Goal: Task Accomplishment & Management: Manage account settings

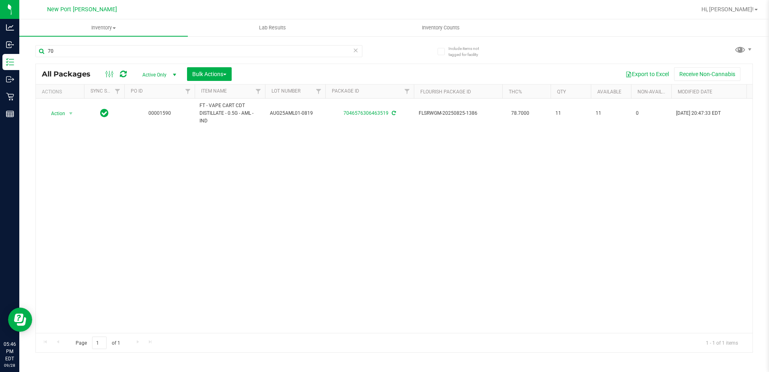
type input "7"
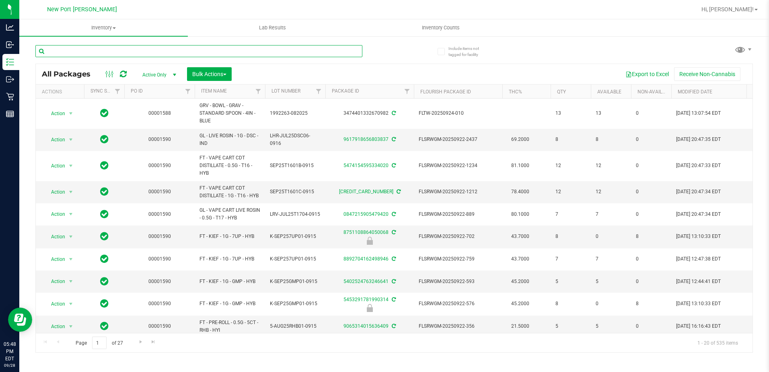
click at [89, 47] on input "text" at bounding box center [198, 51] width 327 height 12
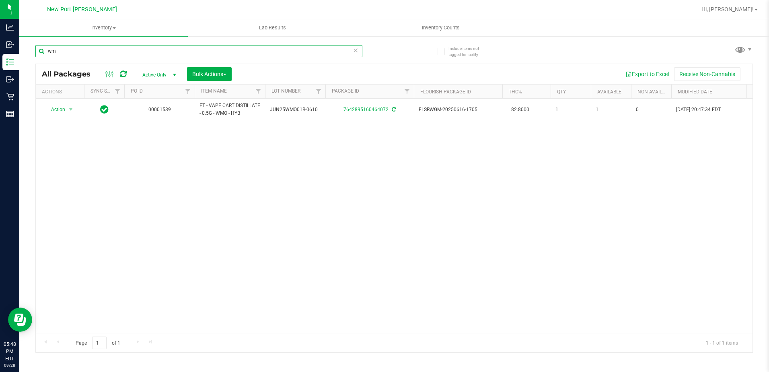
type input "w"
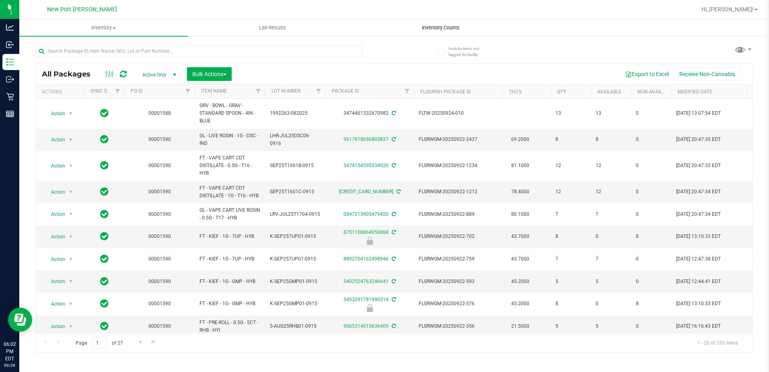
click at [435, 32] on uib-tab-heading "Inventory Counts" at bounding box center [441, 28] width 168 height 16
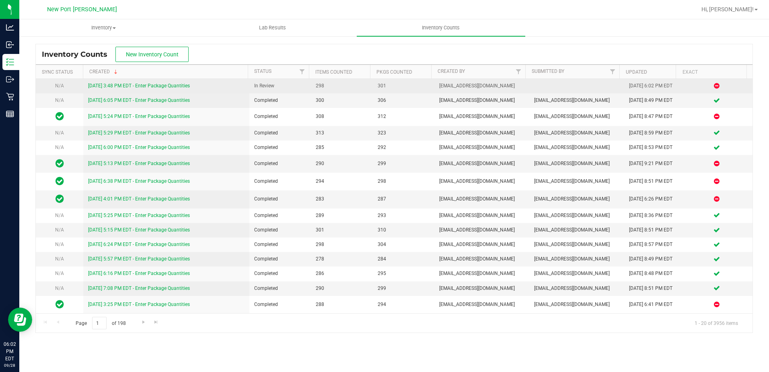
click at [178, 87] on link "9/28/25 3:48 PM EDT - Enter Package Quantities" at bounding box center [139, 86] width 102 height 6
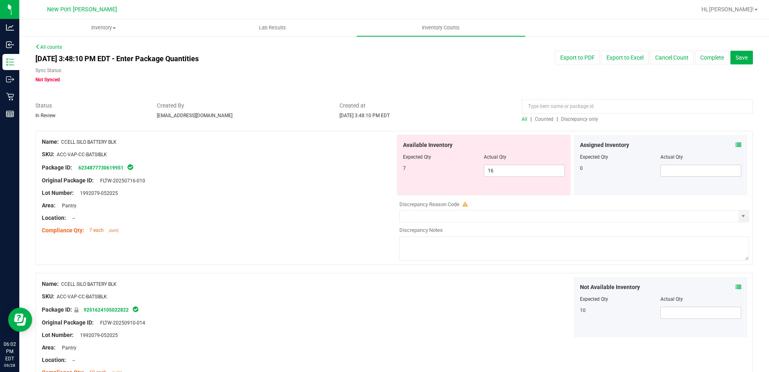
click at [575, 118] on span "Discrepancy only" at bounding box center [579, 119] width 37 height 6
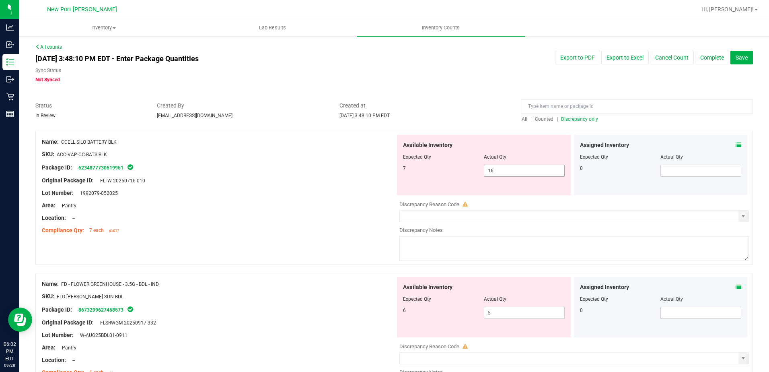
click at [505, 171] on span "16 16" at bounding box center [524, 171] width 81 height 12
click at [505, 171] on input "16" at bounding box center [525, 170] width 80 height 11
type input "7"
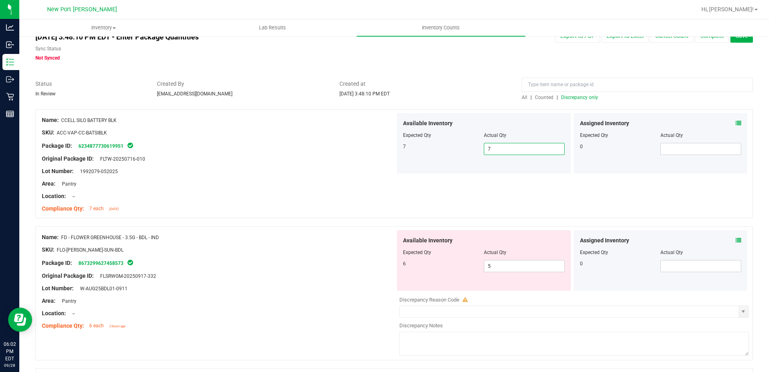
scroll to position [40, 0]
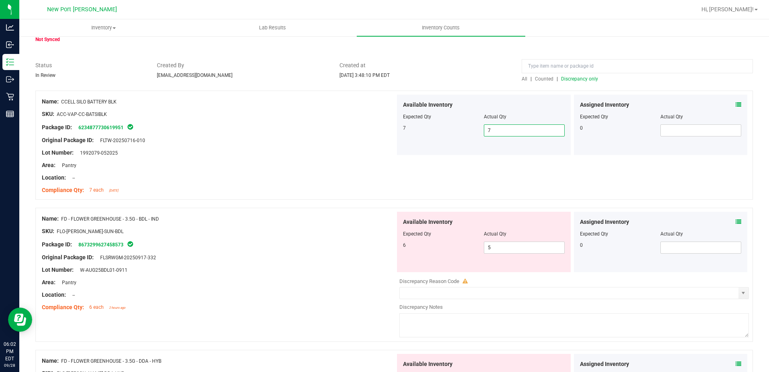
click at [736, 223] on icon at bounding box center [739, 222] width 6 height 6
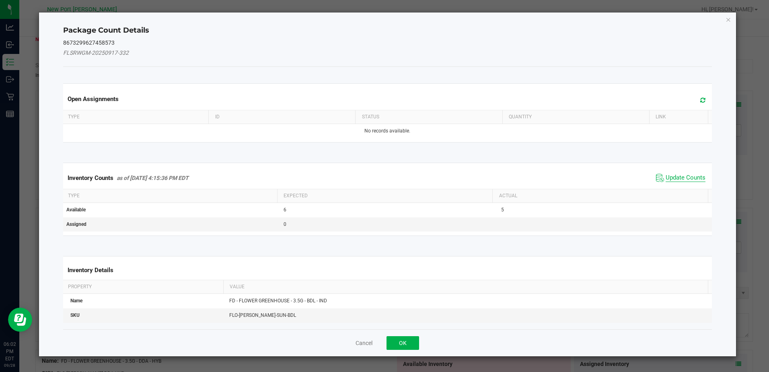
click at [679, 178] on span "Update Counts" at bounding box center [686, 178] width 40 height 8
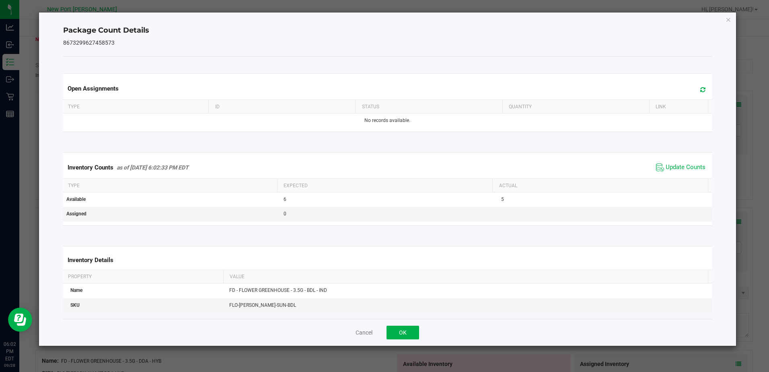
click at [726, 22] on div "Package Count Details 8673299627458573 Open Assignments Type ID Status Quantity…" at bounding box center [387, 178] width 697 height 333
click at [728, 21] on icon "Close" at bounding box center [729, 19] width 6 height 10
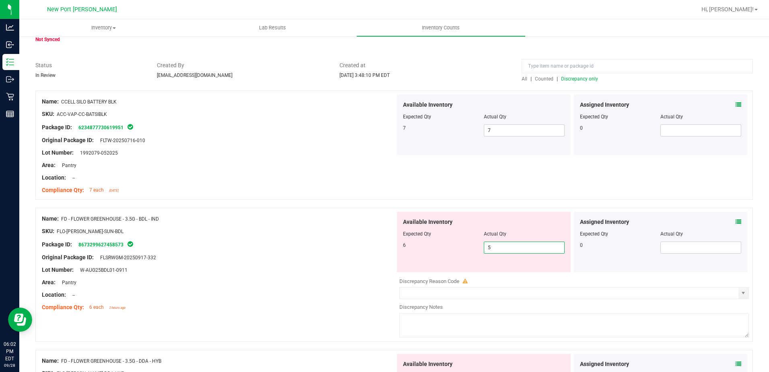
click at [492, 245] on span "5 5" at bounding box center [524, 247] width 81 height 12
type input "6"
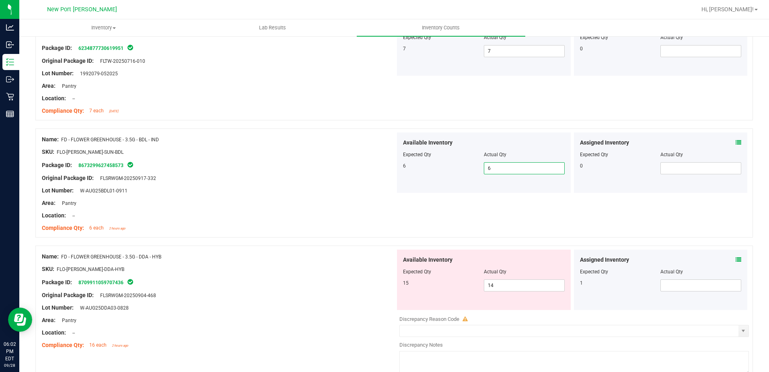
scroll to position [121, 0]
click at [736, 259] on icon at bounding box center [739, 259] width 6 height 6
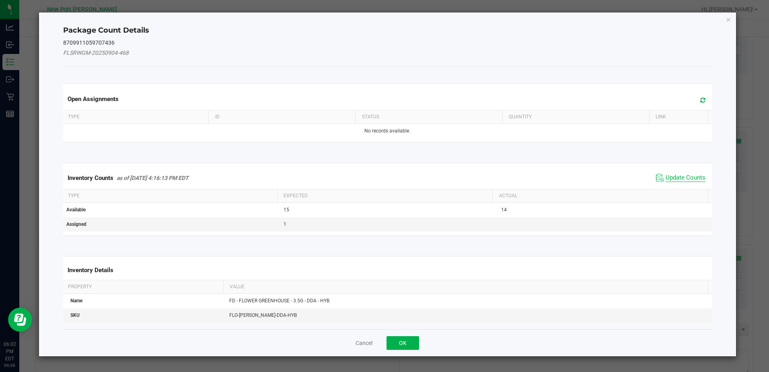
click at [674, 179] on span "Update Counts" at bounding box center [686, 178] width 40 height 8
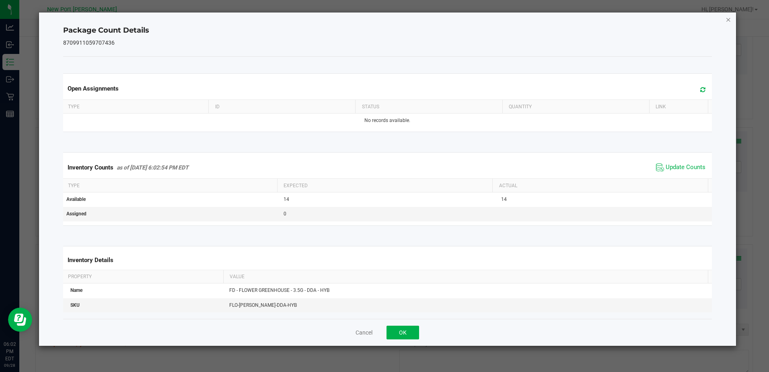
click at [730, 15] on icon "Close" at bounding box center [729, 19] width 6 height 10
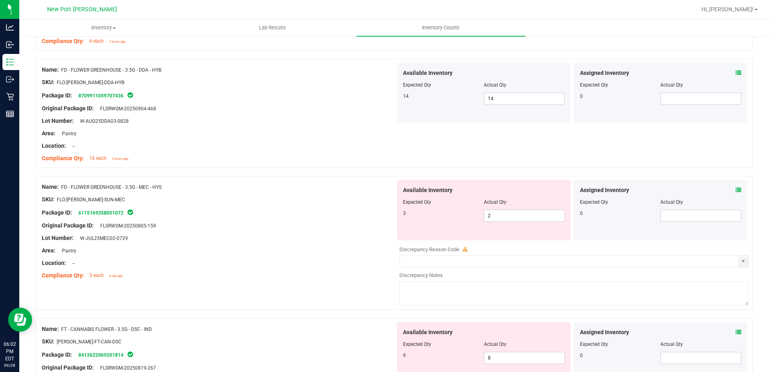
scroll to position [322, 0]
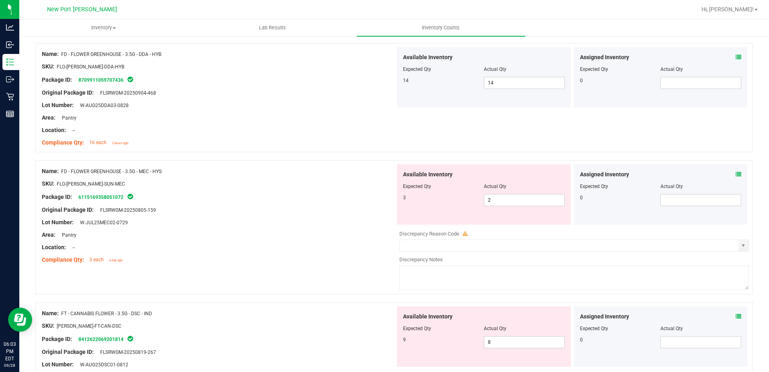
click at [736, 172] on icon at bounding box center [739, 174] width 6 height 6
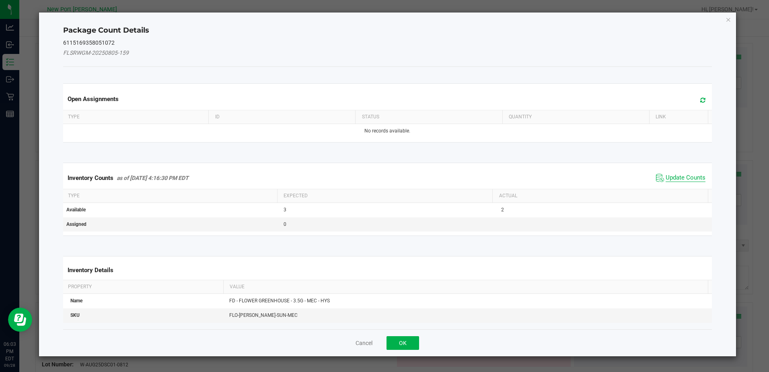
click at [680, 177] on span "Update Counts" at bounding box center [686, 178] width 40 height 8
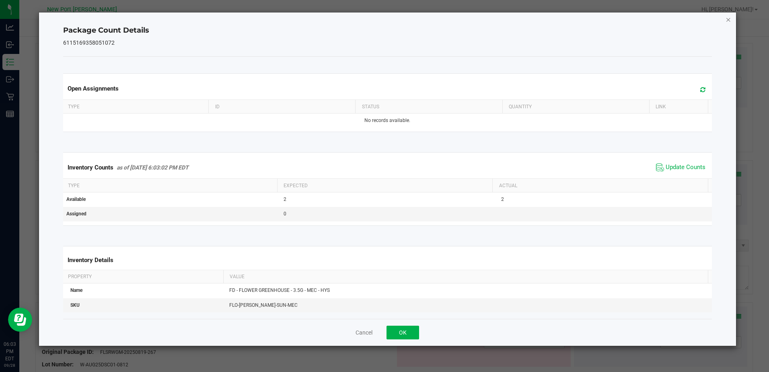
click at [729, 21] on icon "Close" at bounding box center [729, 19] width 6 height 10
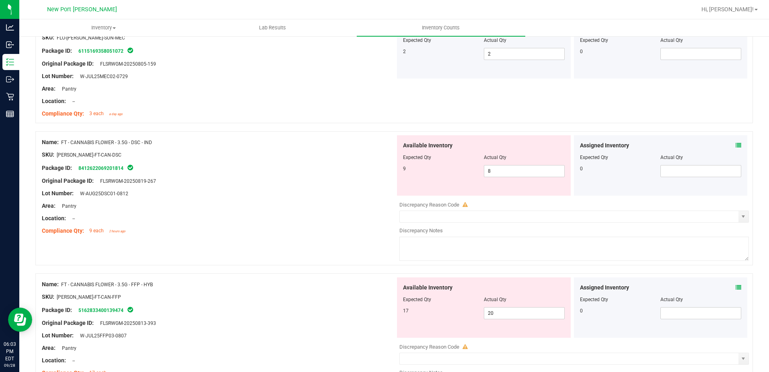
scroll to position [483, 0]
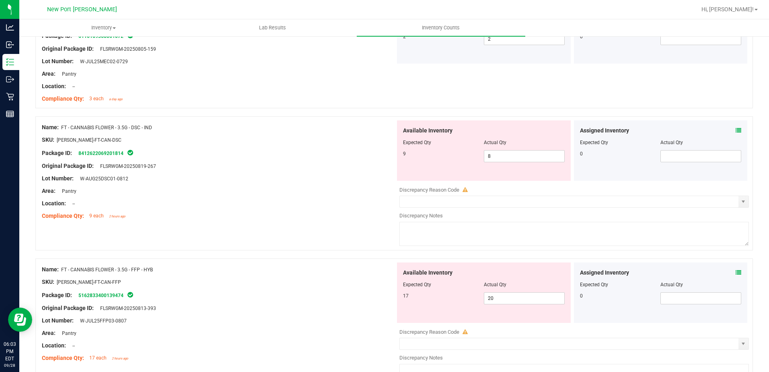
click at [736, 131] on icon at bounding box center [739, 131] width 6 height 6
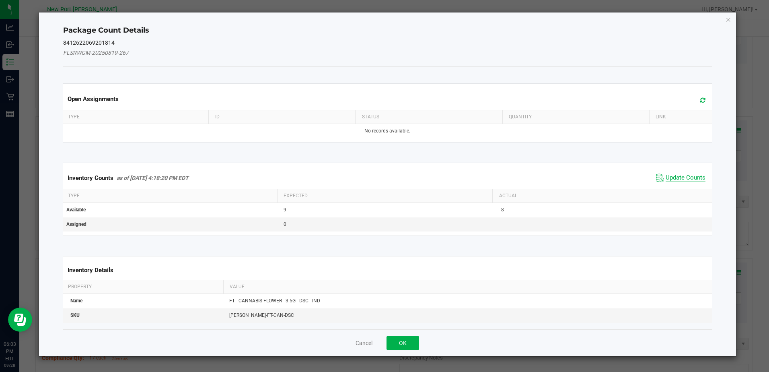
click at [681, 180] on span "Update Counts" at bounding box center [686, 178] width 40 height 8
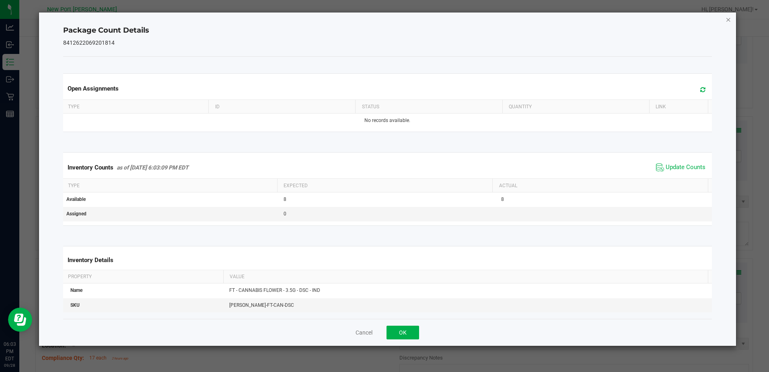
click at [730, 18] on icon "Close" at bounding box center [729, 19] width 6 height 10
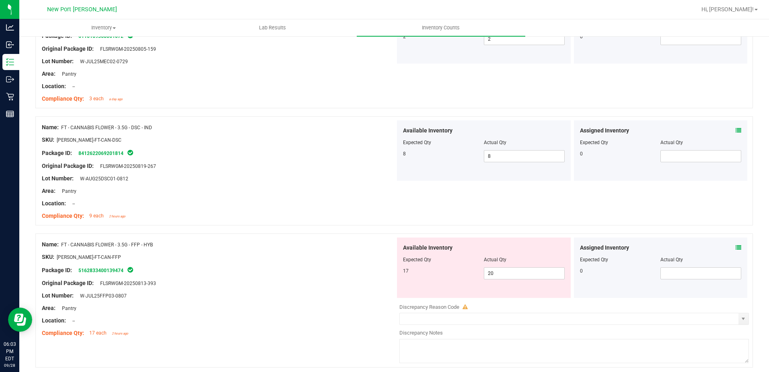
scroll to position [523, 0]
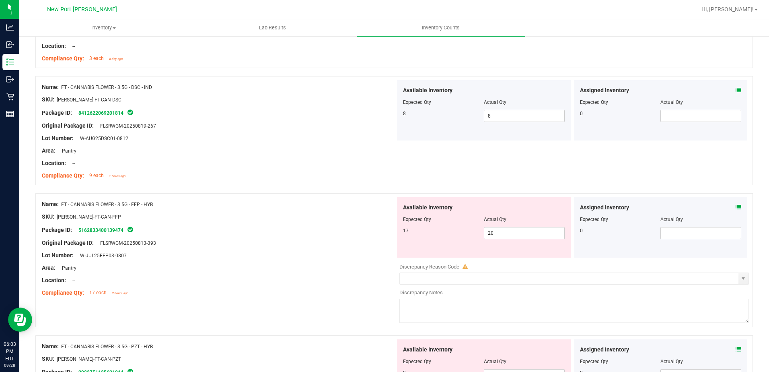
click at [736, 208] on icon at bounding box center [739, 207] width 6 height 6
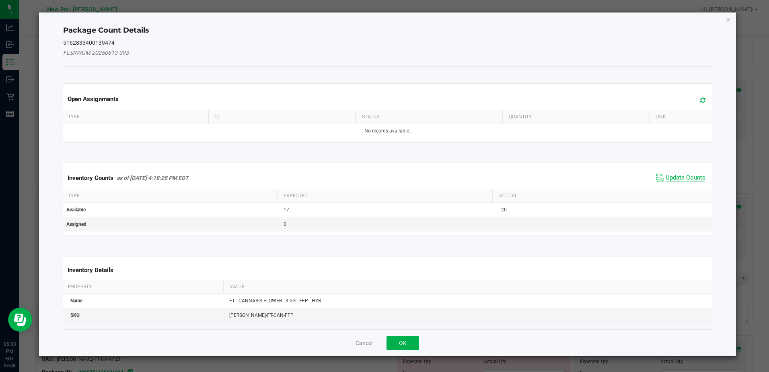
click at [682, 177] on span "Update Counts" at bounding box center [686, 178] width 40 height 8
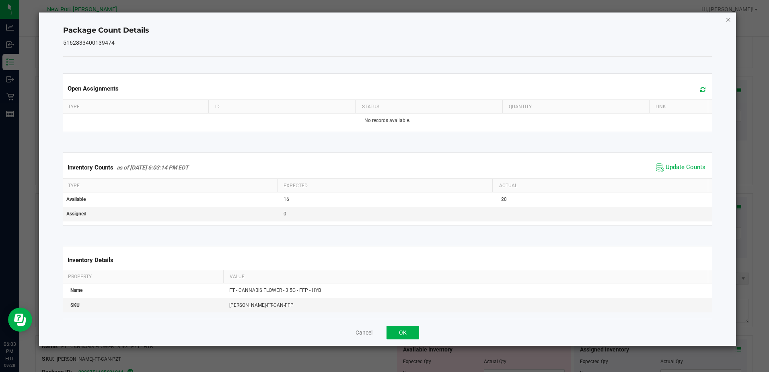
click at [729, 20] on icon "Close" at bounding box center [729, 19] width 6 height 10
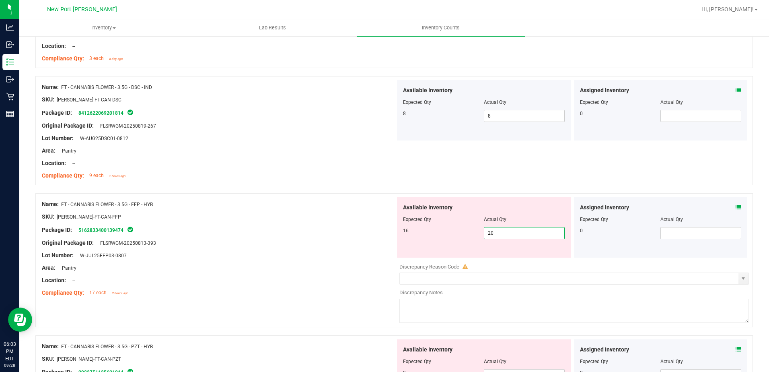
click at [502, 232] on span "20 20" at bounding box center [524, 233] width 81 height 12
click at [502, 232] on input "20" at bounding box center [525, 232] width 80 height 11
type input "16"
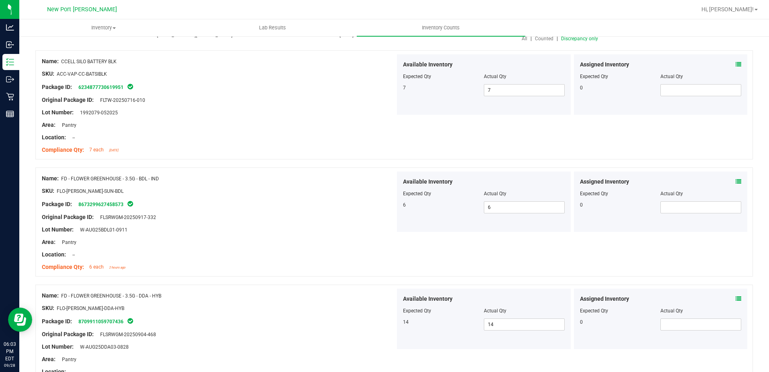
scroll to position [0, 0]
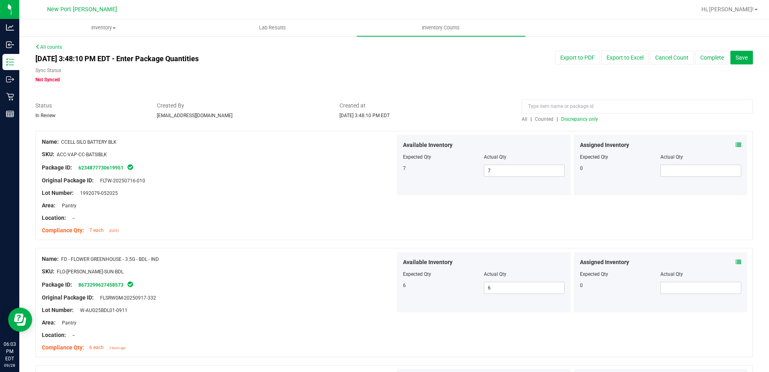
type input "16"
click at [572, 120] on span "Discrepancy only" at bounding box center [579, 119] width 37 height 6
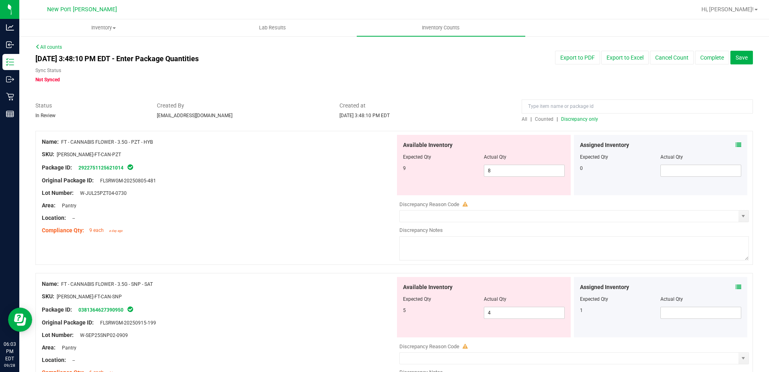
click at [736, 143] on icon at bounding box center [739, 145] width 6 height 6
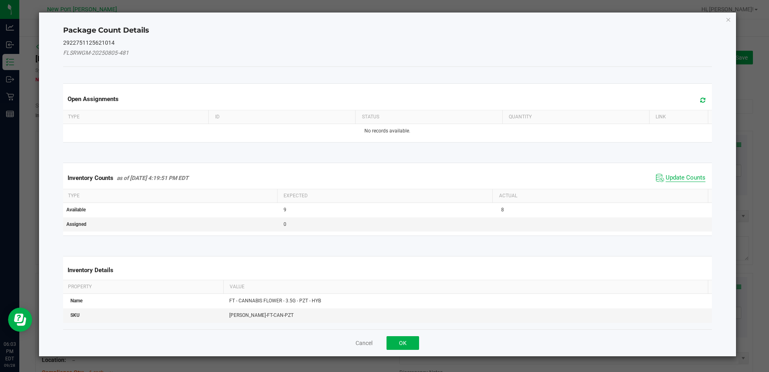
click at [685, 175] on span "Update Counts" at bounding box center [686, 178] width 40 height 8
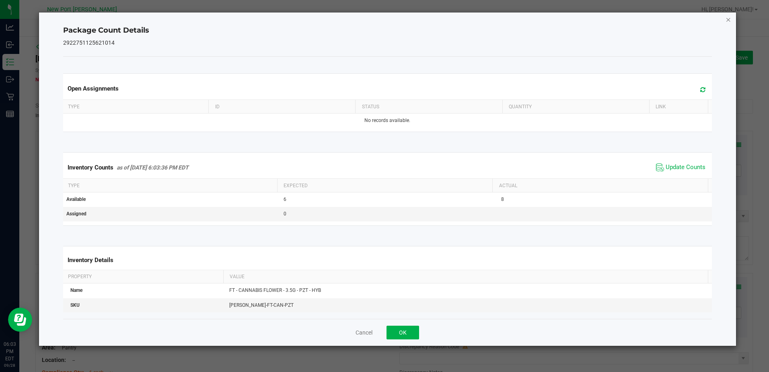
click at [730, 19] on icon "Close" at bounding box center [729, 19] width 6 height 10
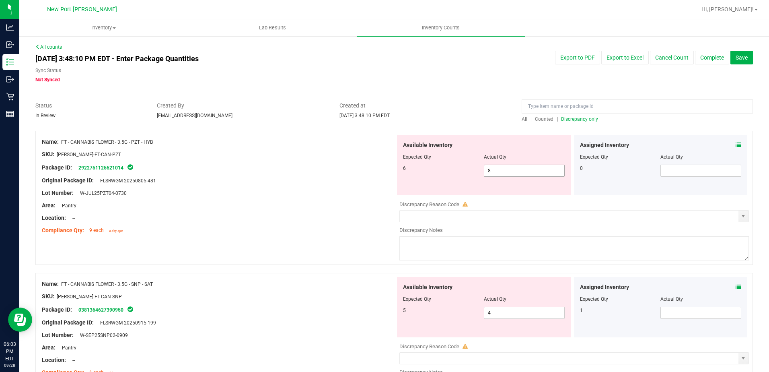
click at [495, 169] on span "8 8" at bounding box center [524, 171] width 81 height 12
click at [495, 169] on input "8" at bounding box center [525, 170] width 80 height 11
type input "6"
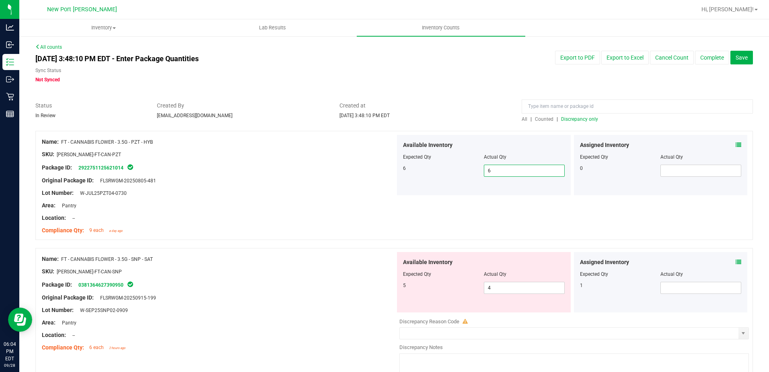
click at [736, 259] on icon at bounding box center [739, 262] width 6 height 6
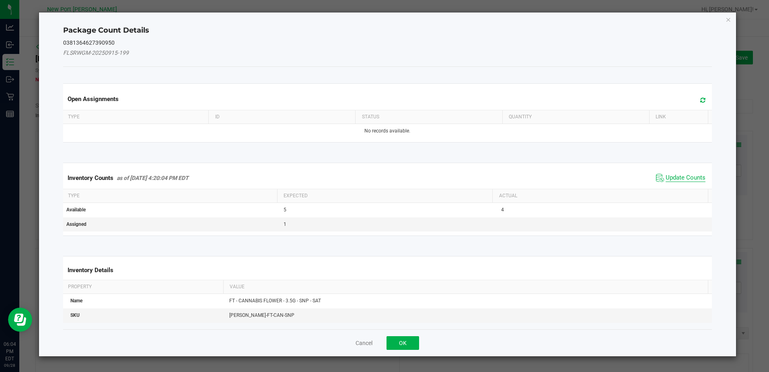
click at [683, 177] on span "Update Counts" at bounding box center [686, 178] width 40 height 8
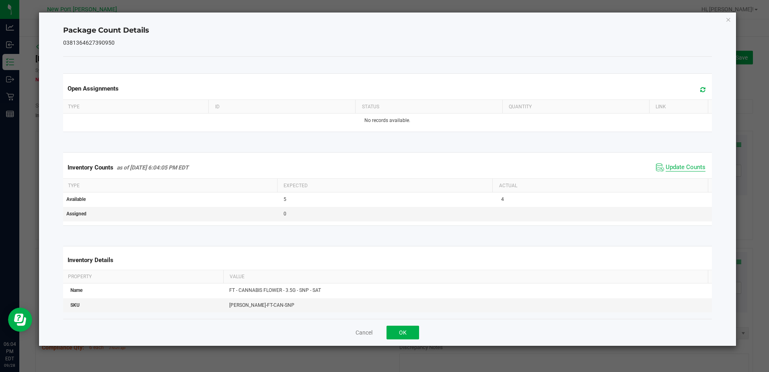
click at [685, 168] on span "Update Counts" at bounding box center [686, 167] width 40 height 8
click at [729, 22] on icon "Close" at bounding box center [729, 19] width 6 height 10
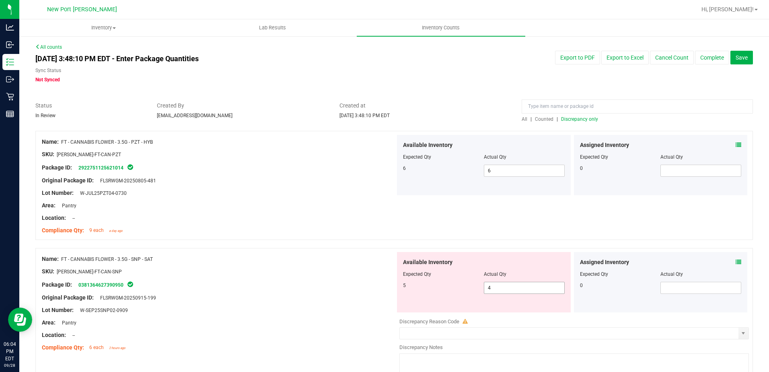
click at [505, 289] on span "4 4" at bounding box center [524, 288] width 81 height 12
click at [505, 289] on input "4" at bounding box center [525, 287] width 80 height 11
type input "5"
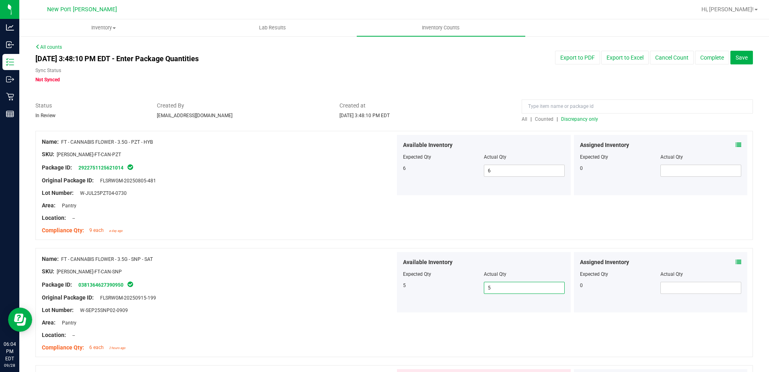
click at [577, 119] on span "Discrepancy only" at bounding box center [579, 119] width 37 height 6
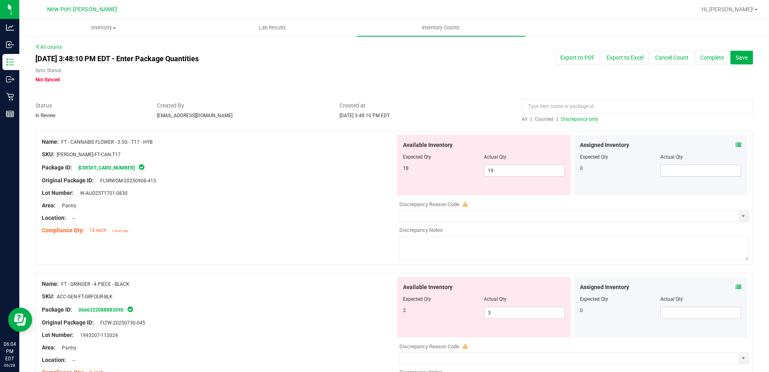
click at [736, 144] on icon at bounding box center [739, 145] width 6 height 6
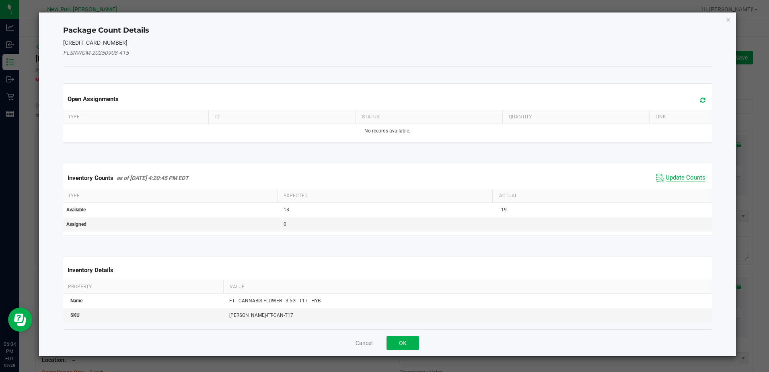
click at [675, 175] on span "Update Counts" at bounding box center [686, 178] width 40 height 8
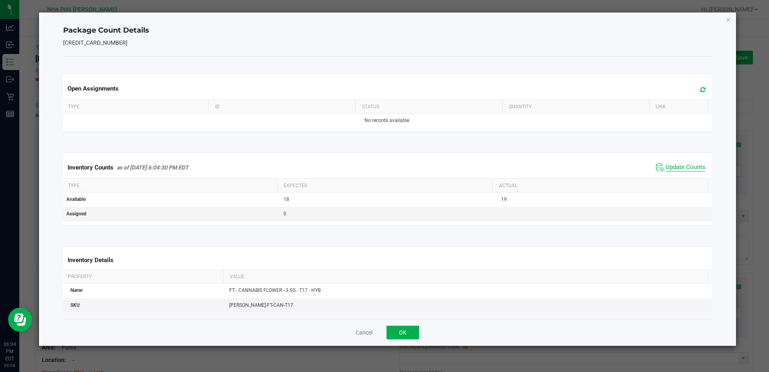
click at [674, 167] on span "Update Counts" at bounding box center [686, 167] width 40 height 8
click at [730, 20] on icon "Close" at bounding box center [729, 19] width 6 height 10
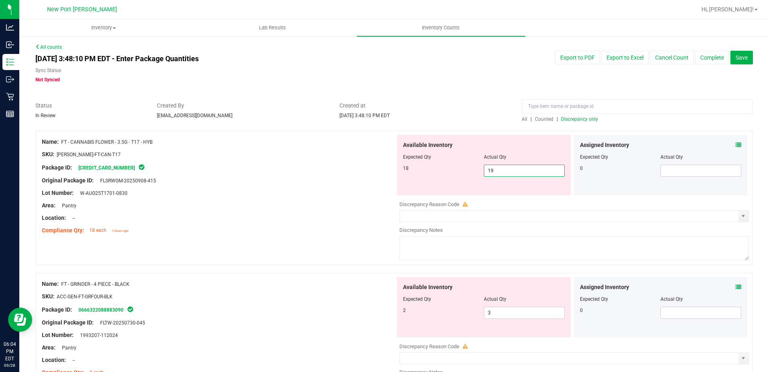
click at [493, 169] on span "19 19" at bounding box center [524, 171] width 81 height 12
type input "18"
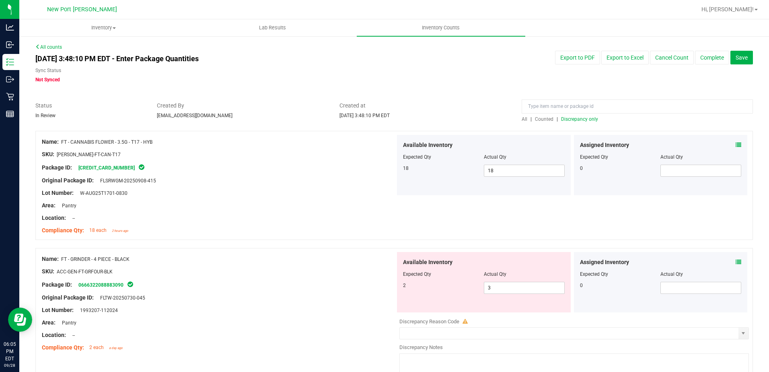
click at [736, 260] on icon at bounding box center [739, 262] width 6 height 6
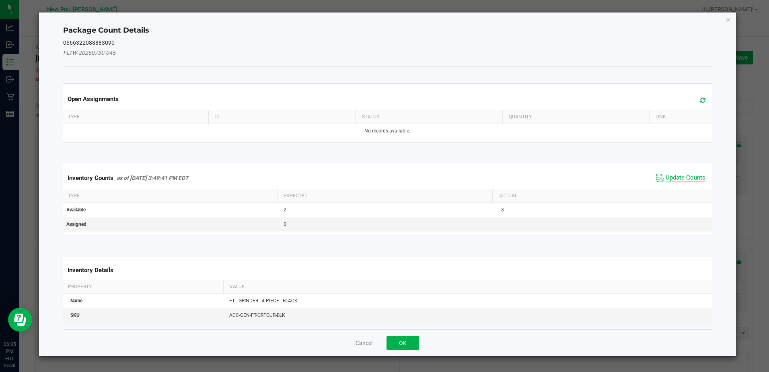
click at [681, 175] on span "Update Counts" at bounding box center [686, 178] width 40 height 8
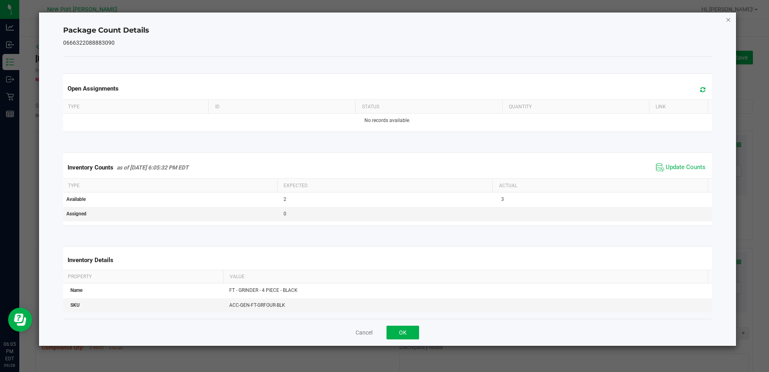
click at [728, 20] on icon "Close" at bounding box center [729, 19] width 6 height 10
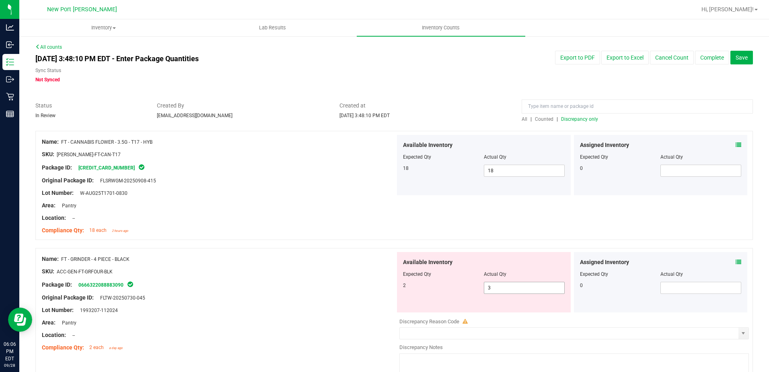
click at [496, 288] on input "3" at bounding box center [525, 287] width 80 height 11
type input "2"
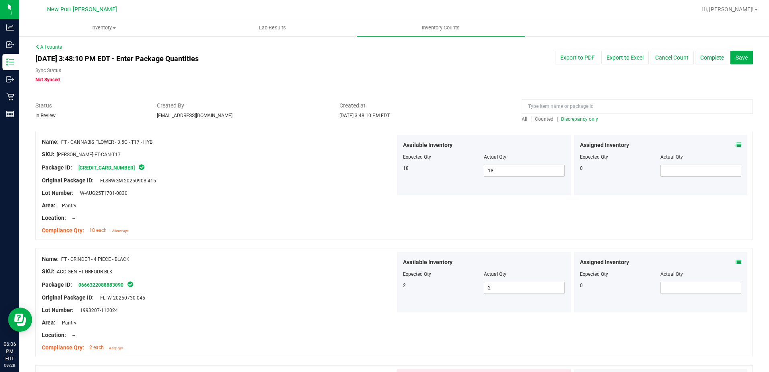
click at [561, 117] on span "Discrepancy only" at bounding box center [579, 119] width 37 height 6
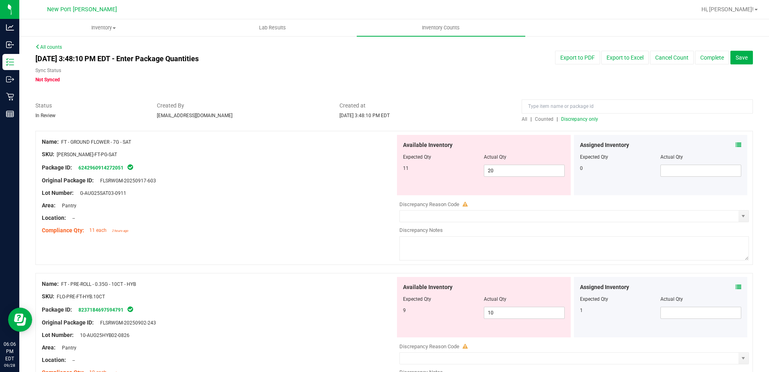
click at [736, 145] on icon at bounding box center [739, 145] width 6 height 6
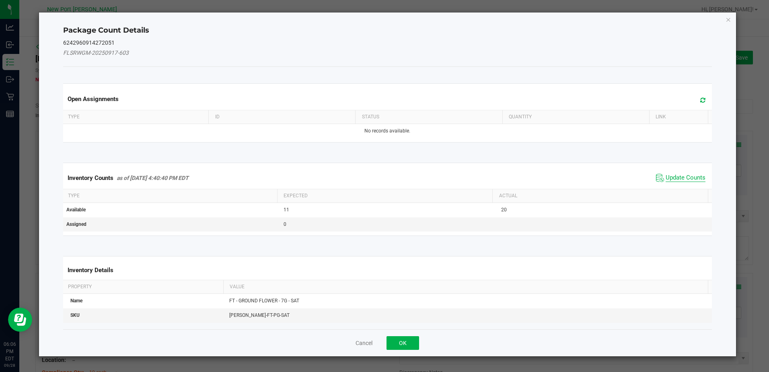
click at [680, 179] on span "Update Counts" at bounding box center [686, 178] width 40 height 8
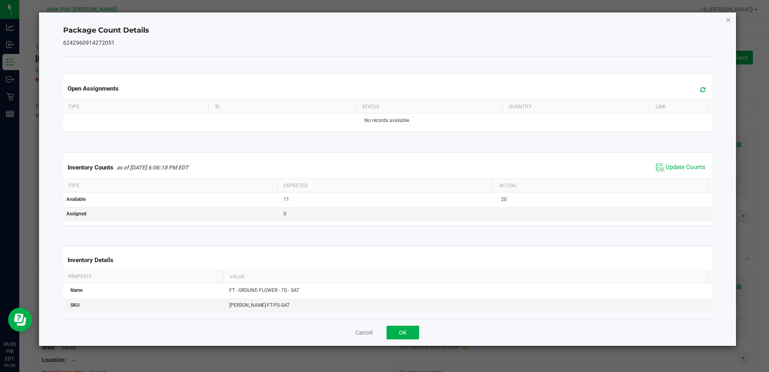
click at [726, 21] on div "Package Count Details 6242960914272051 Open Assignments Type ID Status Quantity…" at bounding box center [387, 178] width 697 height 333
click at [728, 21] on icon "Close" at bounding box center [729, 19] width 6 height 10
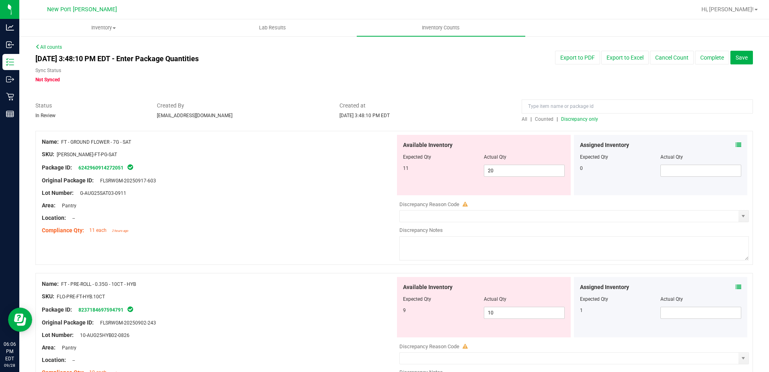
click at [736, 287] on icon at bounding box center [739, 287] width 6 height 6
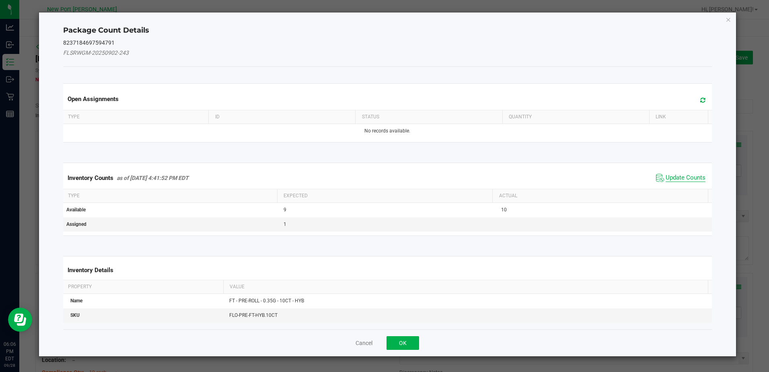
click at [673, 177] on span "Update Counts" at bounding box center [686, 178] width 40 height 8
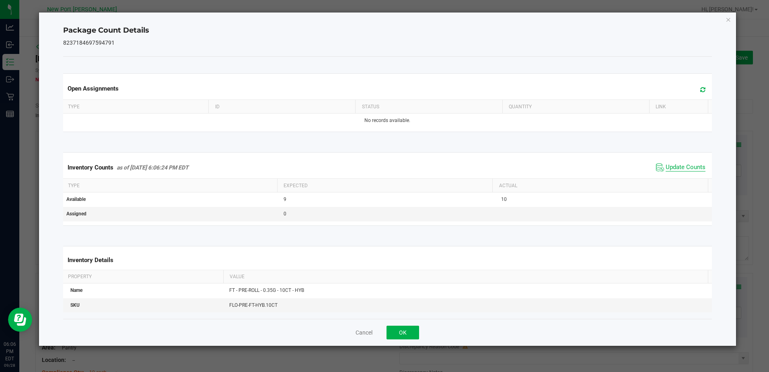
click at [676, 170] on span "Update Counts" at bounding box center [686, 167] width 40 height 8
click at [730, 21] on icon "Close" at bounding box center [729, 19] width 6 height 10
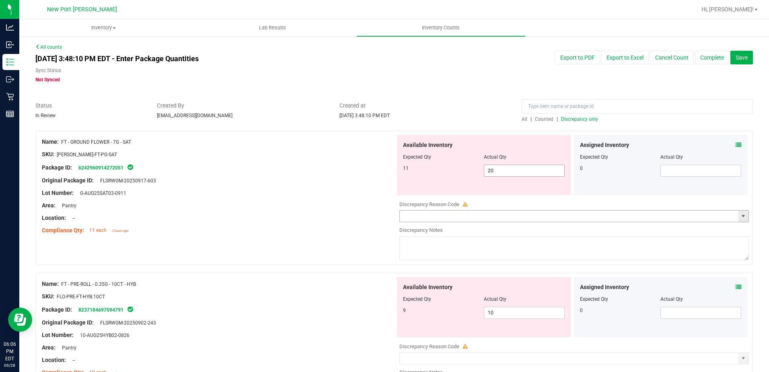
click at [501, 175] on input "20" at bounding box center [525, 170] width 80 height 11
type input "2"
type input "11"
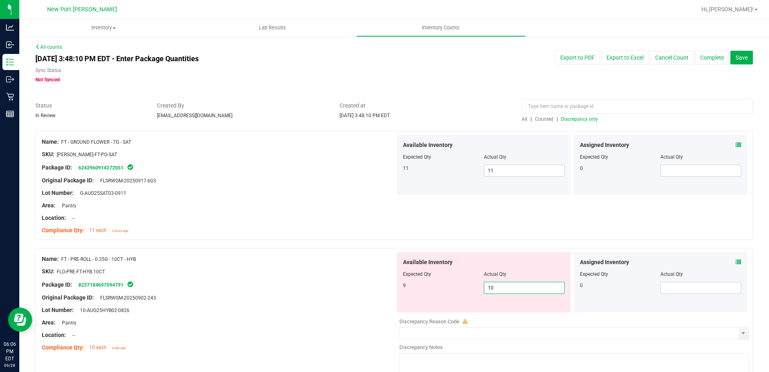
click at [524, 292] on span "10 10" at bounding box center [524, 288] width 81 height 12
click at [524, 292] on input "10" at bounding box center [525, 287] width 80 height 11
type input "9"
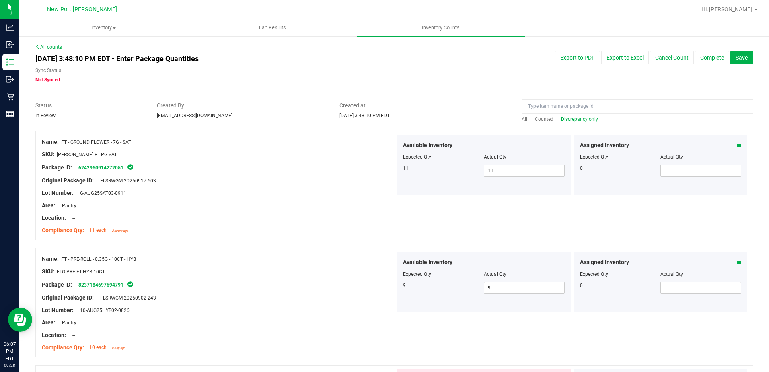
click at [583, 119] on span "Discrepancy only" at bounding box center [579, 119] width 37 height 6
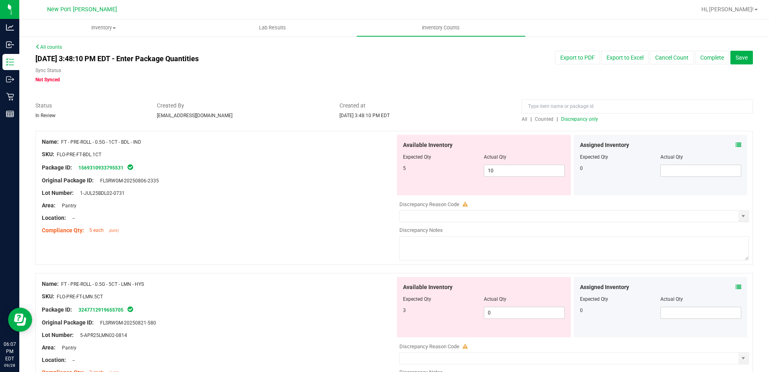
click at [736, 146] on icon at bounding box center [739, 145] width 6 height 6
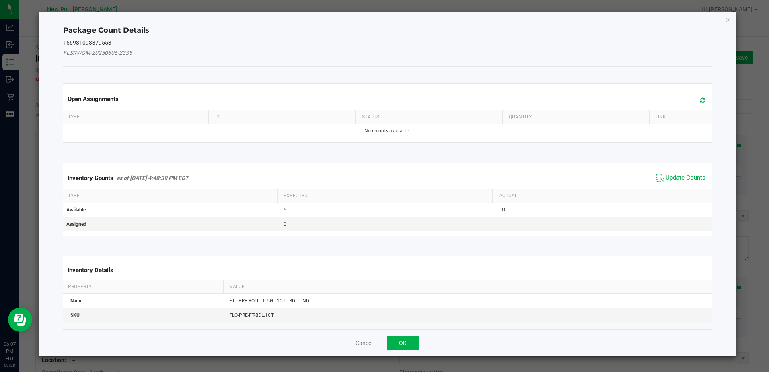
click at [683, 177] on span "Update Counts" at bounding box center [686, 178] width 40 height 8
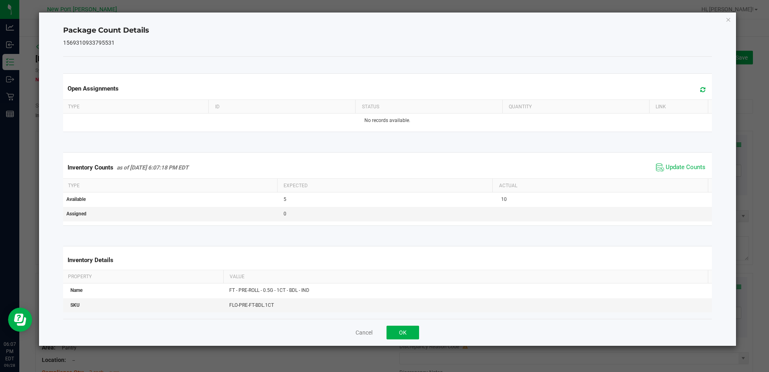
click at [683, 162] on span "Update Counts" at bounding box center [681, 167] width 54 height 12
click at [729, 21] on icon "Close" at bounding box center [729, 19] width 6 height 10
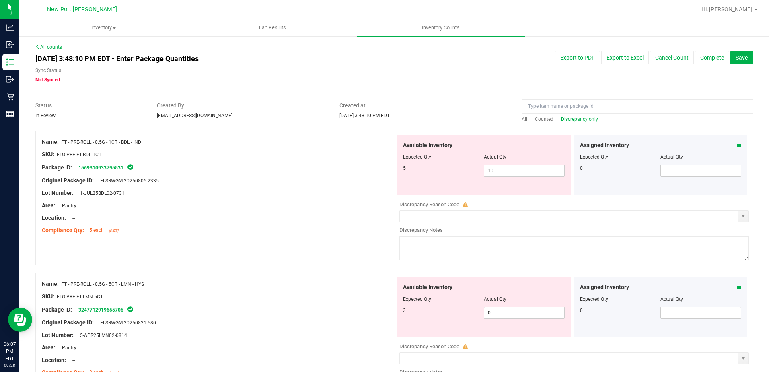
click at [736, 286] on icon at bounding box center [739, 287] width 6 height 6
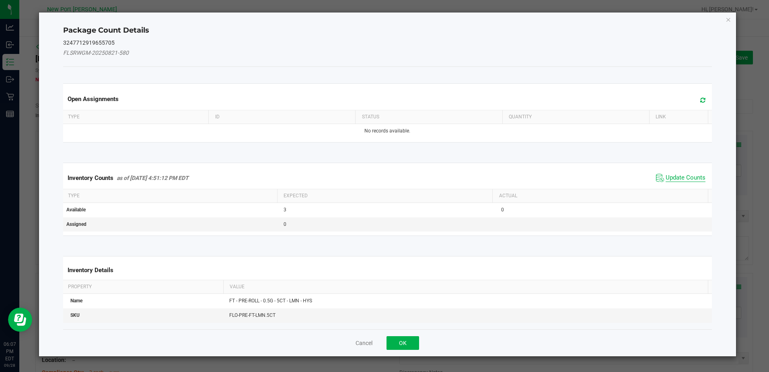
click at [692, 176] on span "Update Counts" at bounding box center [686, 178] width 40 height 8
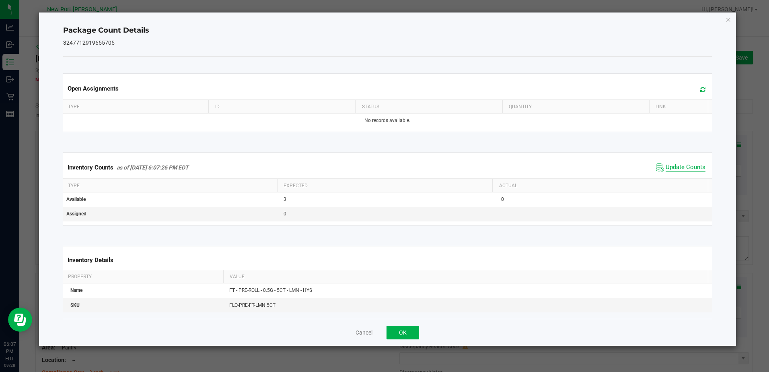
click at [686, 167] on span "Update Counts" at bounding box center [686, 167] width 40 height 8
click at [731, 20] on icon "Close" at bounding box center [729, 19] width 6 height 10
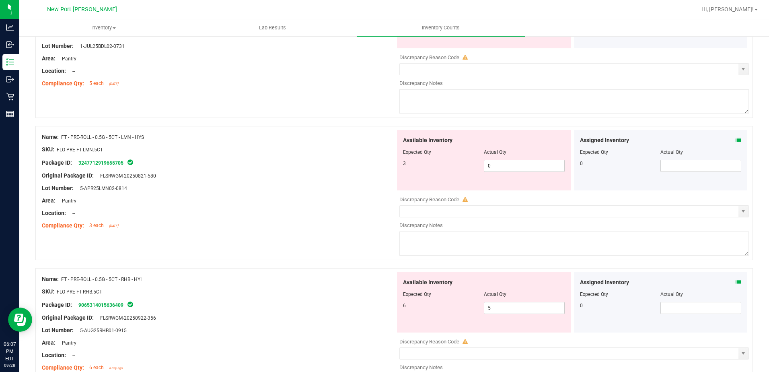
scroll to position [161, 0]
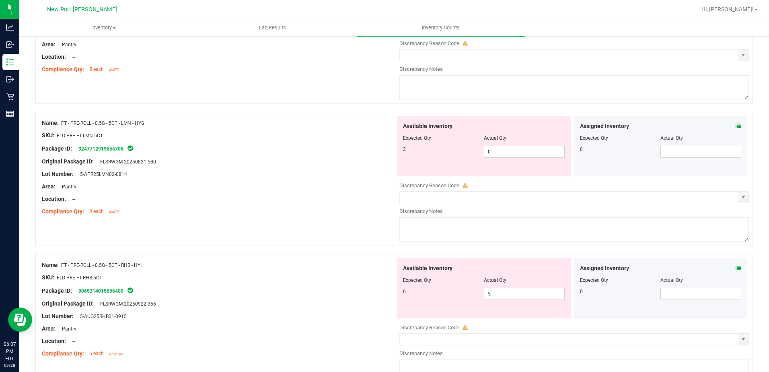
click at [736, 268] on icon at bounding box center [739, 268] width 6 height 6
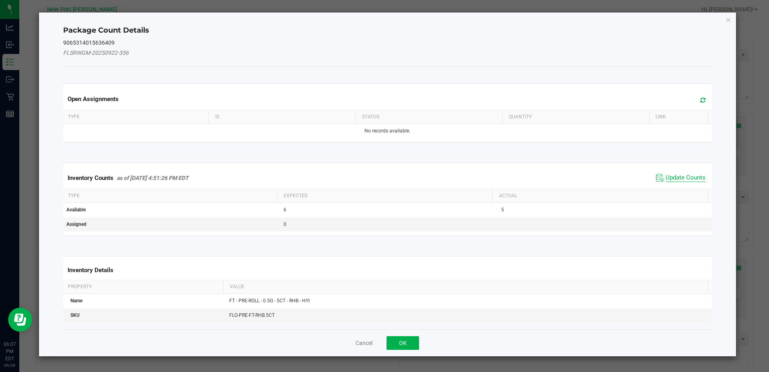
click at [666, 176] on span "Update Counts" at bounding box center [686, 178] width 40 height 8
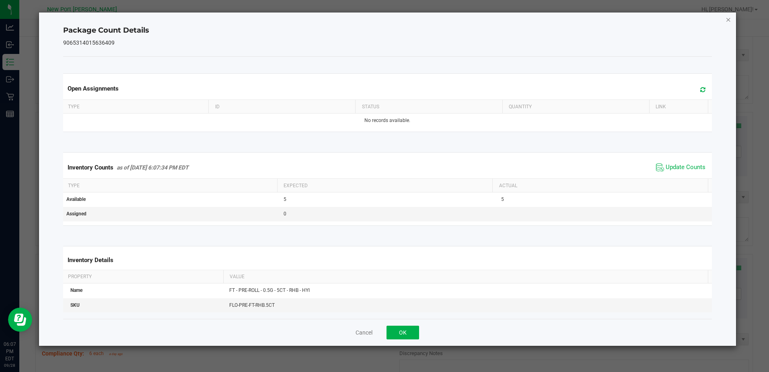
click at [729, 20] on icon "Close" at bounding box center [729, 19] width 6 height 10
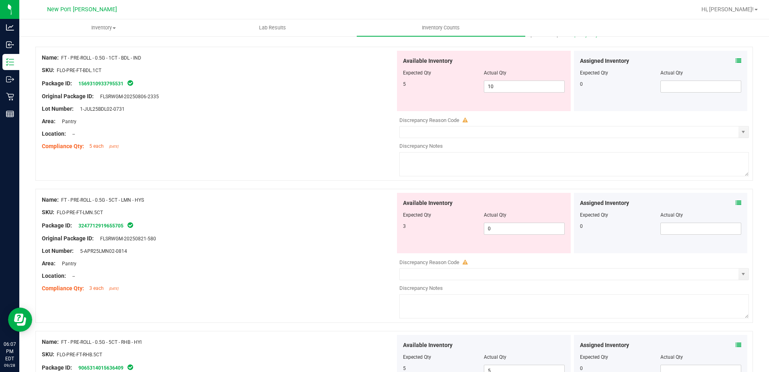
scroll to position [0, 0]
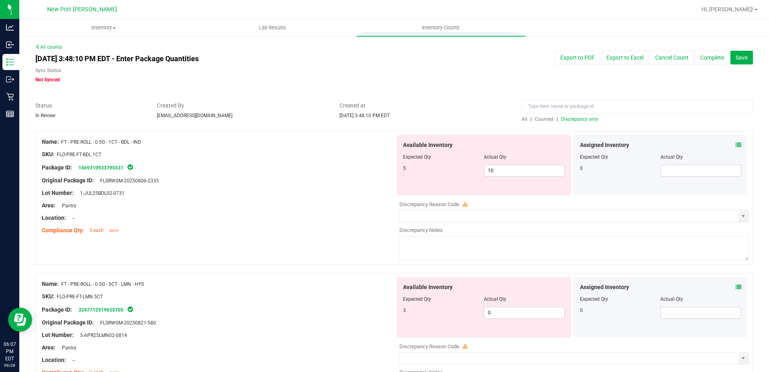
click at [587, 118] on span "Discrepancy only" at bounding box center [579, 119] width 37 height 6
click at [496, 171] on input "10" at bounding box center [525, 170] width 80 height 11
type input "1"
type input "5"
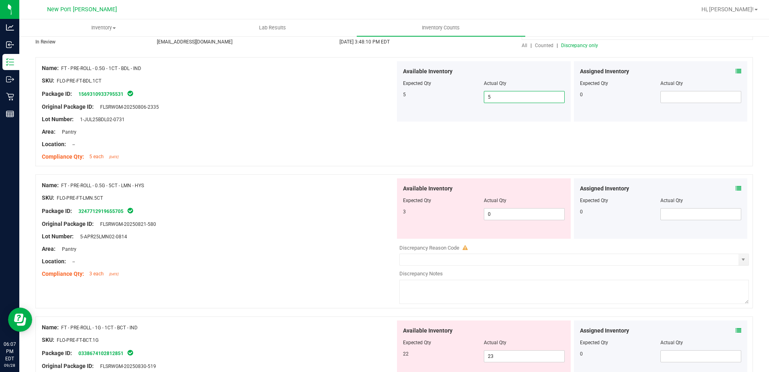
scroll to position [80, 0]
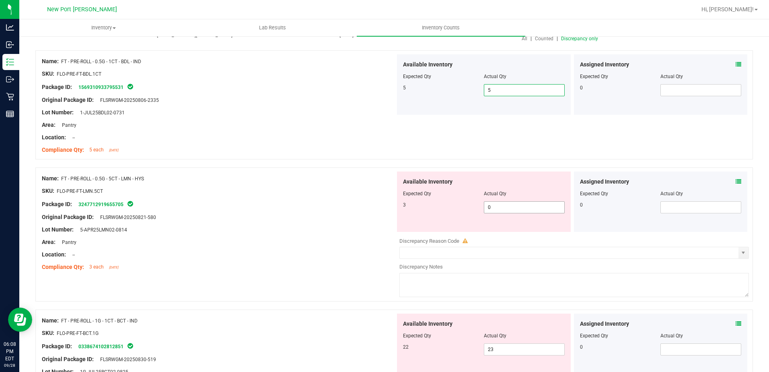
click at [501, 213] on span "0 0" at bounding box center [524, 207] width 81 height 12
click at [506, 205] on input "0" at bounding box center [525, 207] width 80 height 11
type input "3"
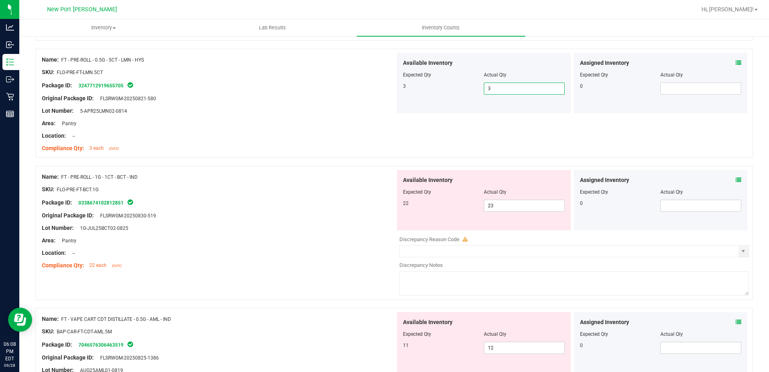
scroll to position [201, 0]
click at [736, 177] on icon at bounding box center [739, 178] width 6 height 6
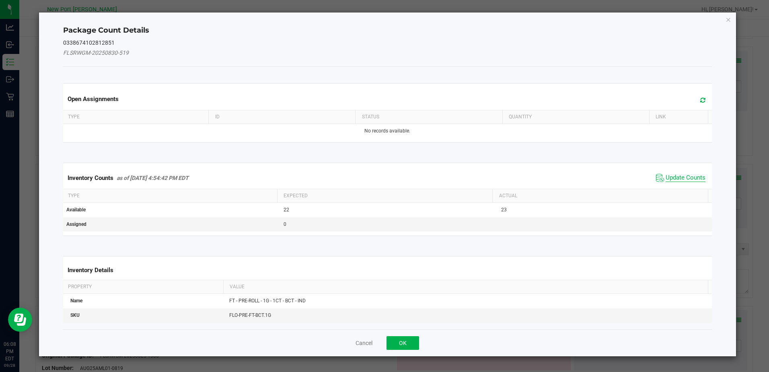
click at [682, 178] on span "Update Counts" at bounding box center [686, 178] width 40 height 8
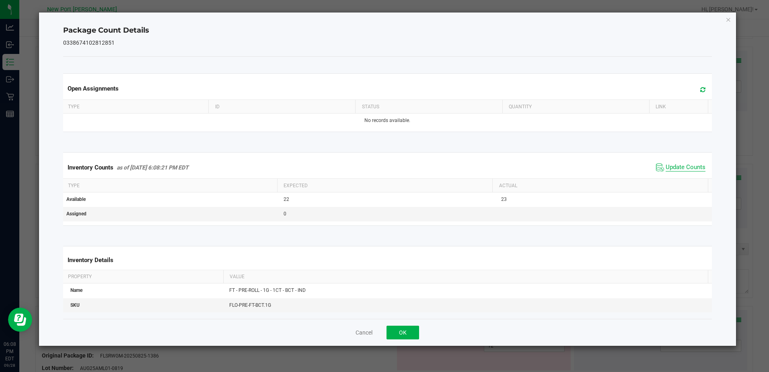
click at [683, 169] on span "Update Counts" at bounding box center [686, 167] width 40 height 8
click at [730, 20] on icon "Close" at bounding box center [729, 19] width 6 height 10
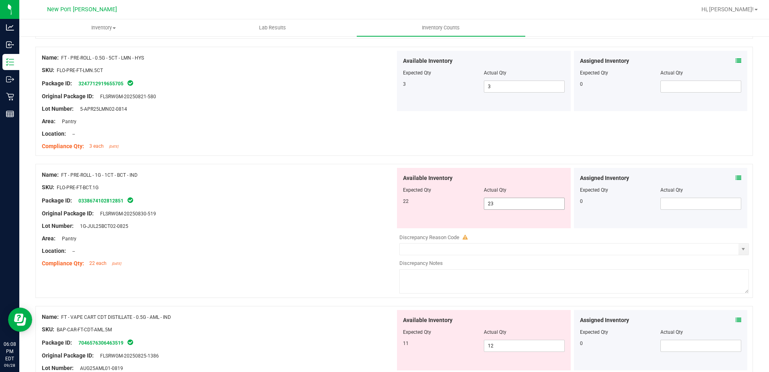
click at [508, 202] on span "23 23" at bounding box center [524, 204] width 81 height 12
type input "22"
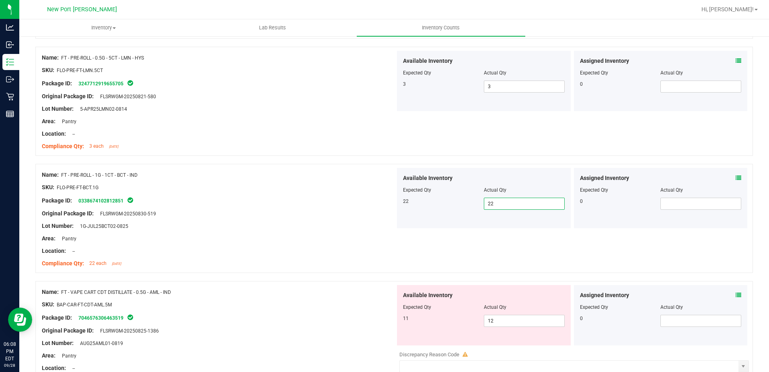
scroll to position [0, 0]
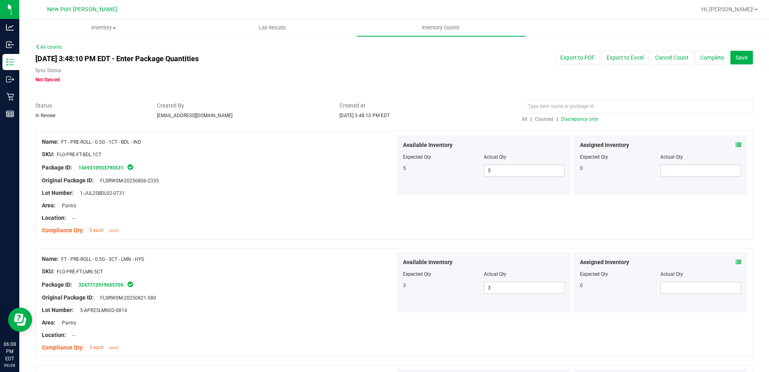
click at [575, 117] on span "Discrepancy only" at bounding box center [579, 119] width 37 height 6
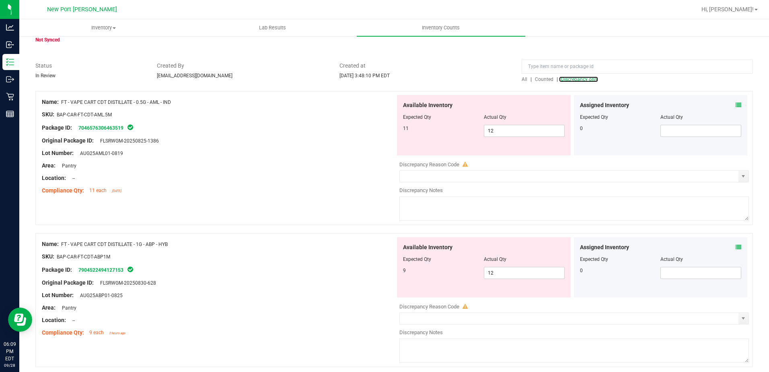
scroll to position [40, 0]
click at [501, 128] on span "12 12" at bounding box center [524, 130] width 81 height 12
type input "11"
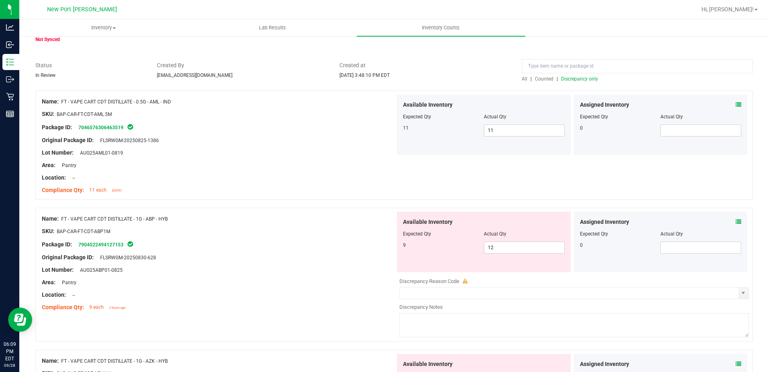
click at [736, 220] on icon at bounding box center [739, 222] width 6 height 6
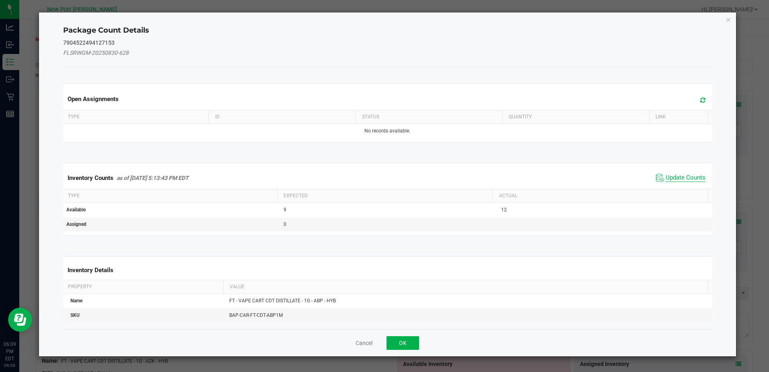
click at [683, 175] on span "Update Counts" at bounding box center [686, 178] width 40 height 8
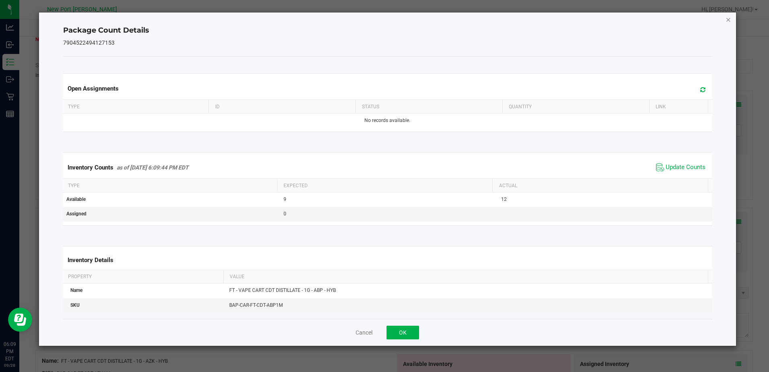
click at [729, 16] on icon "Close" at bounding box center [729, 19] width 6 height 10
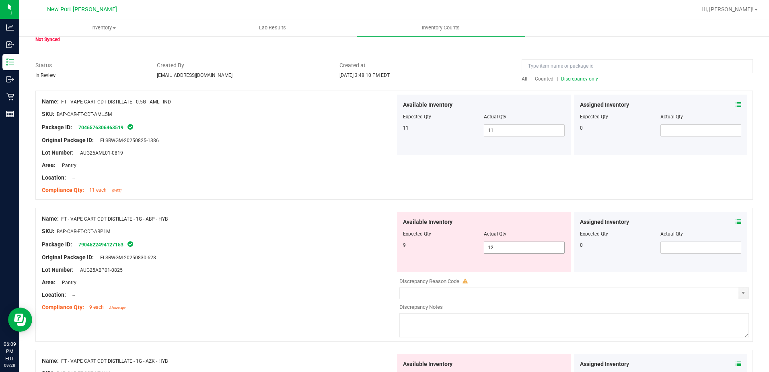
click at [512, 246] on span "12 12" at bounding box center [524, 247] width 81 height 12
type input "1"
type input "9"
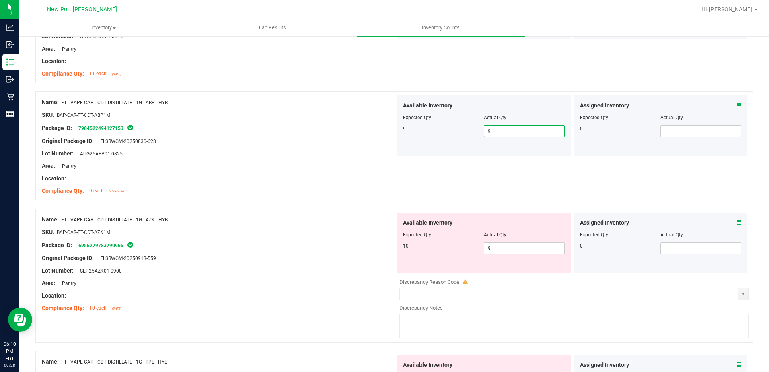
scroll to position [161, 0]
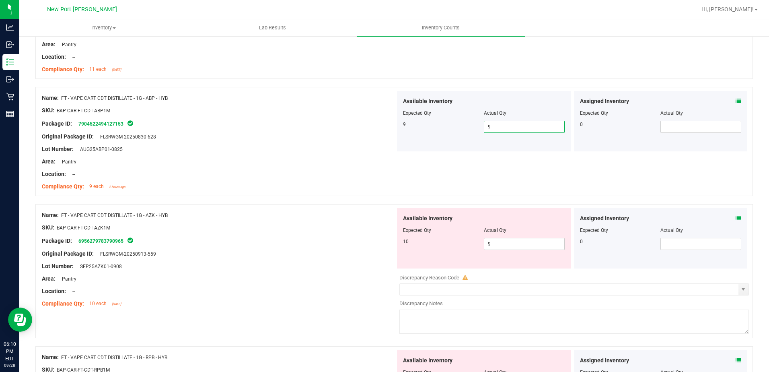
click at [736, 218] on icon at bounding box center [739, 218] width 6 height 6
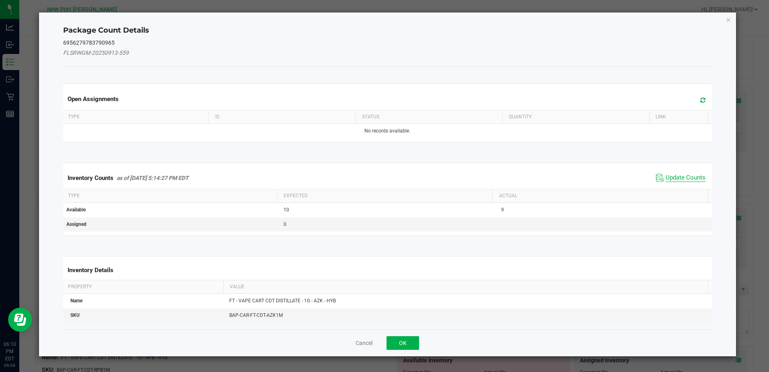
click at [681, 178] on span "Update Counts" at bounding box center [686, 178] width 40 height 8
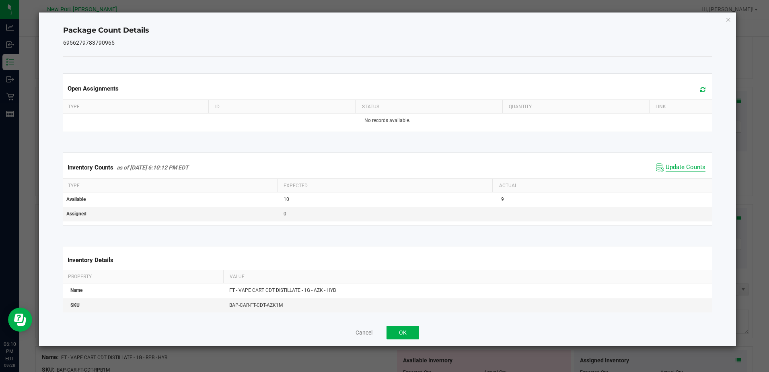
click at [682, 167] on span "Update Counts" at bounding box center [686, 167] width 40 height 8
click at [729, 19] on icon "Close" at bounding box center [729, 19] width 6 height 10
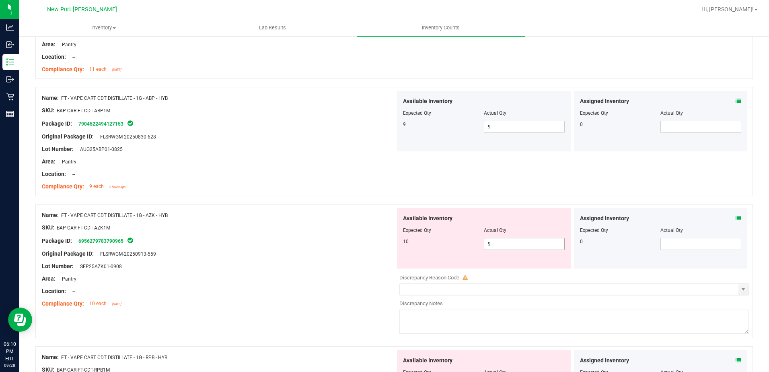
click at [503, 243] on input "9" at bounding box center [525, 243] width 80 height 11
type input "10"
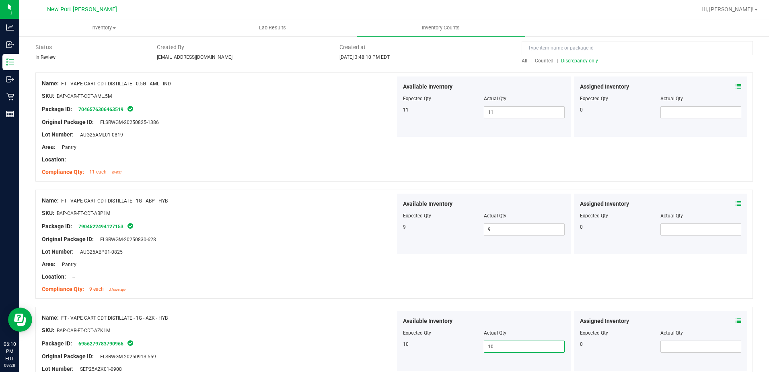
scroll to position [0, 0]
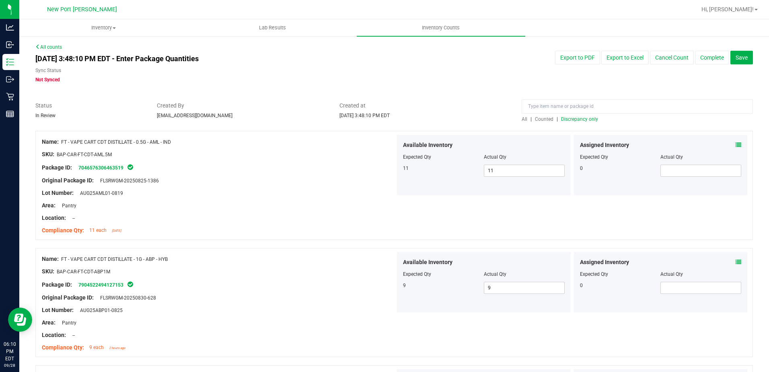
click at [569, 119] on span "Discrepancy only" at bounding box center [579, 119] width 37 height 6
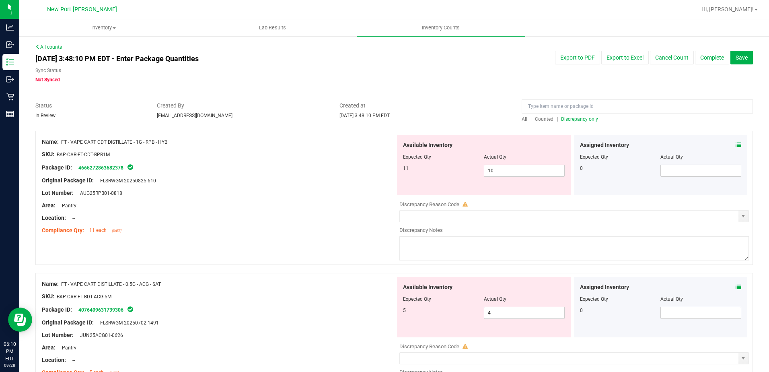
click at [736, 143] on icon at bounding box center [739, 145] width 6 height 6
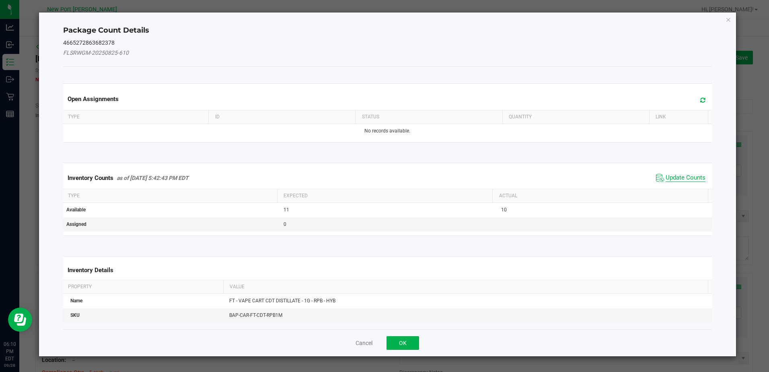
click at [689, 175] on span "Update Counts" at bounding box center [686, 178] width 40 height 8
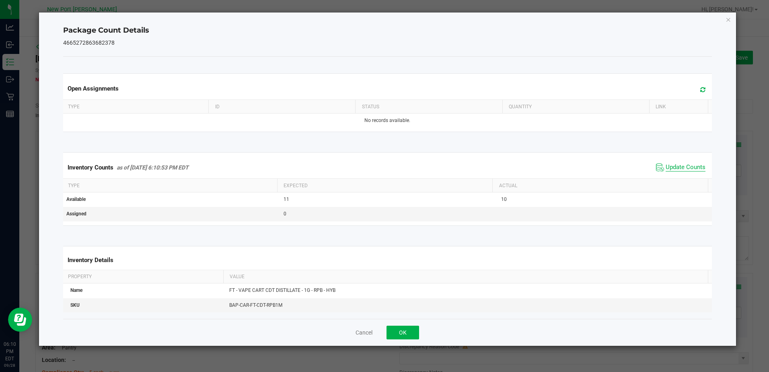
click at [685, 169] on span "Update Counts" at bounding box center [686, 167] width 40 height 8
click at [730, 19] on icon "Close" at bounding box center [729, 19] width 6 height 10
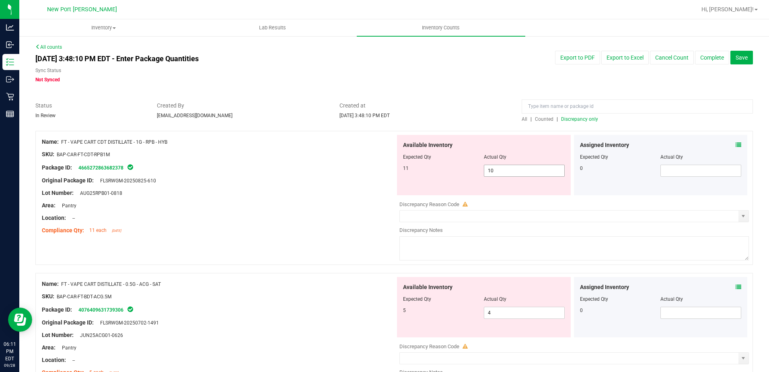
click at [500, 171] on input "10" at bounding box center [525, 170] width 80 height 11
type input "11"
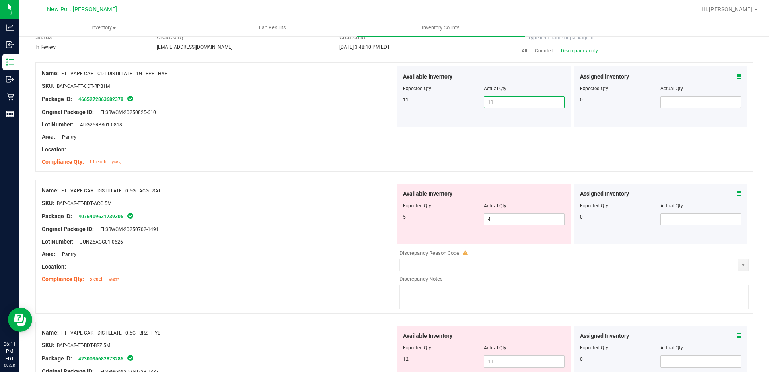
scroll to position [80, 0]
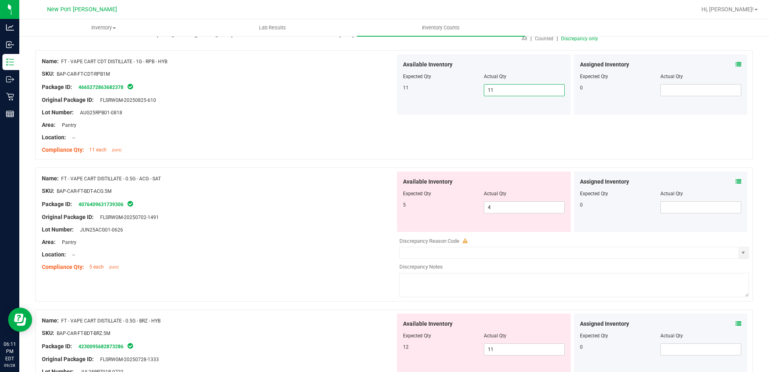
click at [736, 179] on icon at bounding box center [739, 182] width 6 height 6
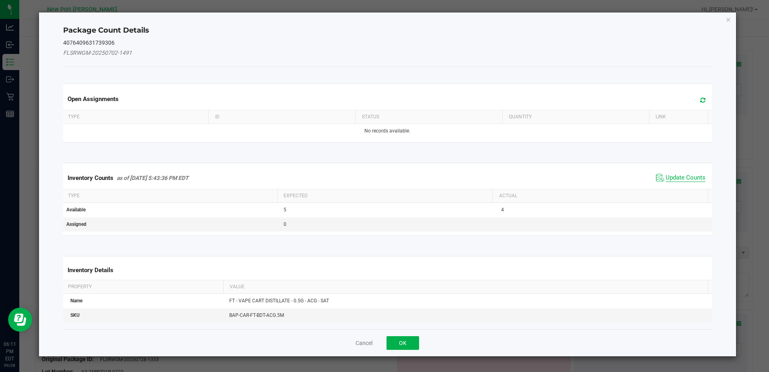
click at [687, 179] on span "Update Counts" at bounding box center [686, 178] width 40 height 8
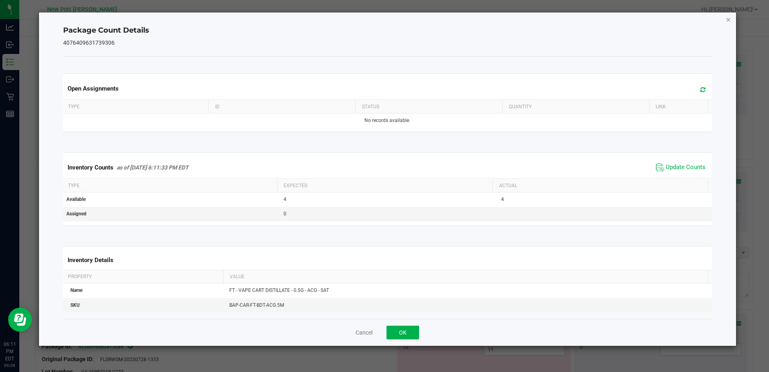
click at [729, 20] on icon "Close" at bounding box center [729, 19] width 6 height 10
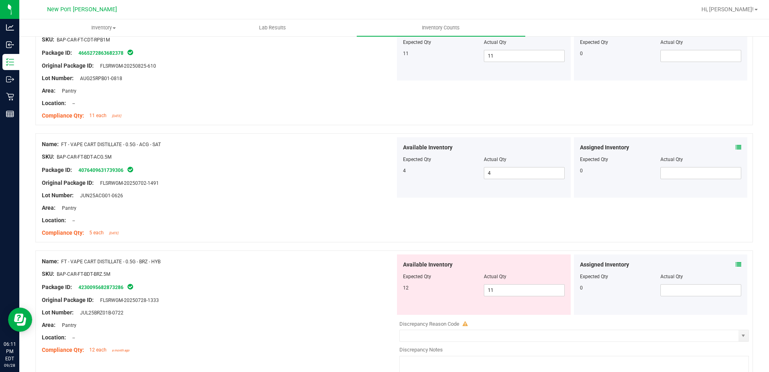
scroll to position [201, 0]
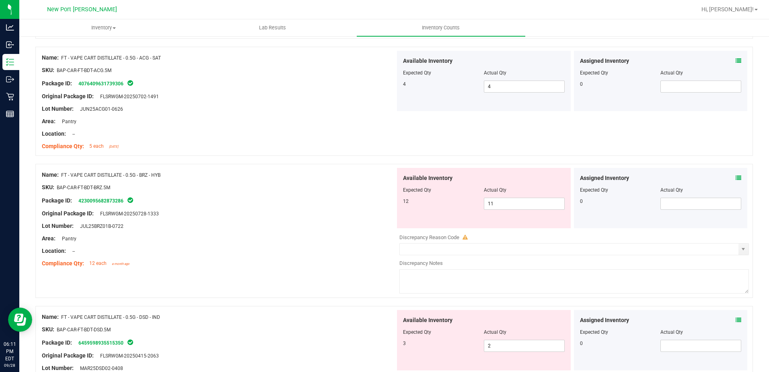
click at [736, 177] on icon at bounding box center [739, 178] width 6 height 6
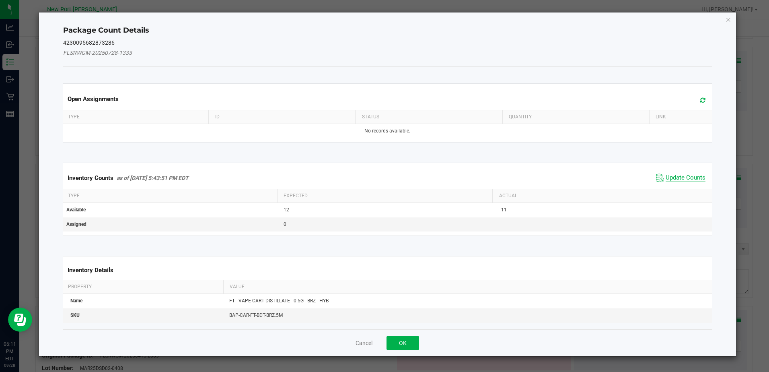
click at [685, 176] on span "Update Counts" at bounding box center [686, 178] width 40 height 8
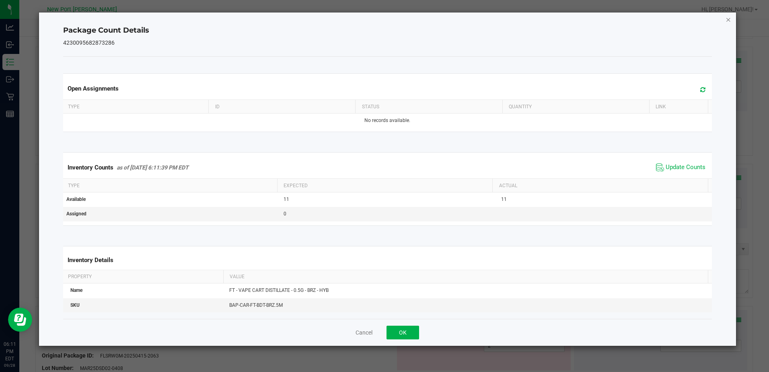
click at [726, 18] on icon "Close" at bounding box center [729, 19] width 6 height 10
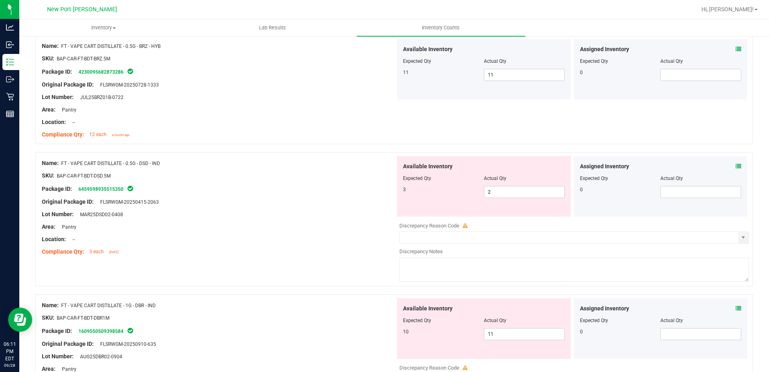
scroll to position [362, 0]
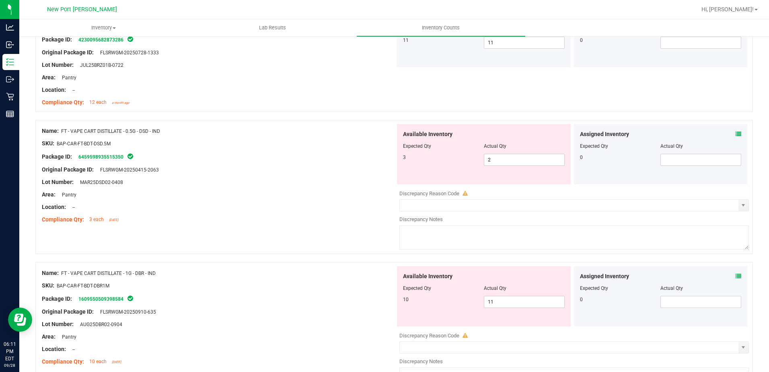
click at [736, 134] on div "Assigned Inventory Expected Qty Actual Qty 0" at bounding box center [661, 154] width 174 height 60
click at [736, 135] on icon at bounding box center [739, 134] width 6 height 6
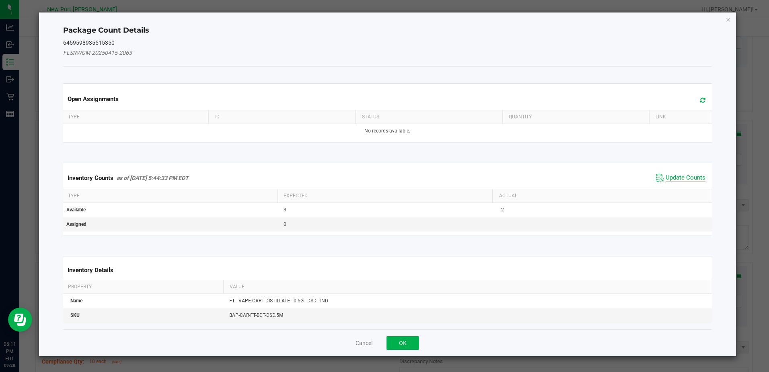
click at [682, 180] on span "Update Counts" at bounding box center [686, 178] width 40 height 8
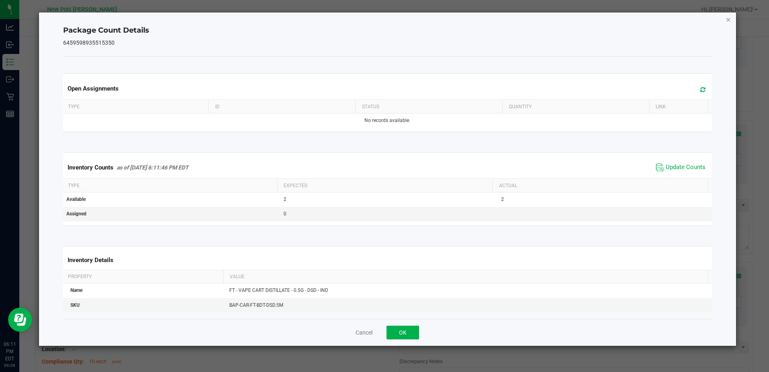
click at [728, 21] on icon "Close" at bounding box center [729, 19] width 6 height 10
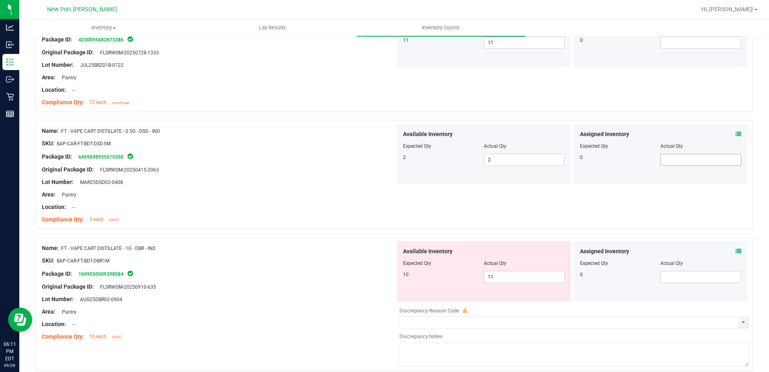
scroll to position [402, 0]
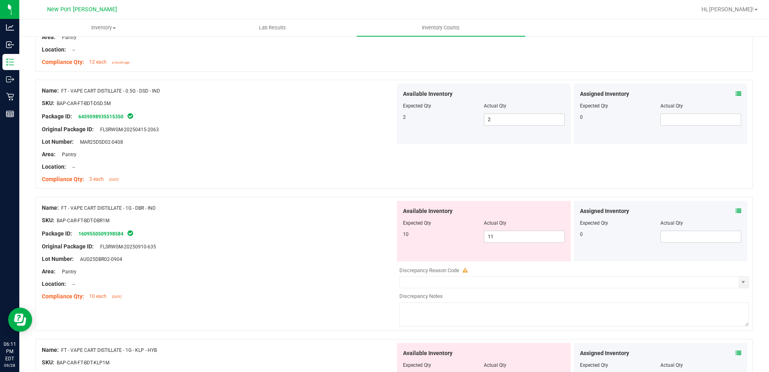
click at [736, 212] on icon at bounding box center [739, 211] width 6 height 6
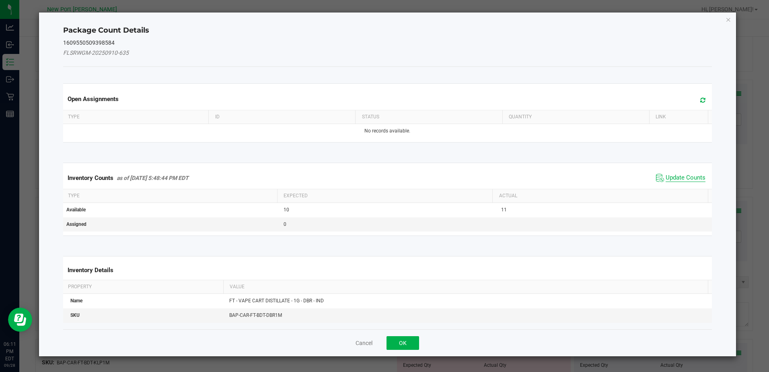
click at [692, 175] on span "Update Counts" at bounding box center [686, 178] width 40 height 8
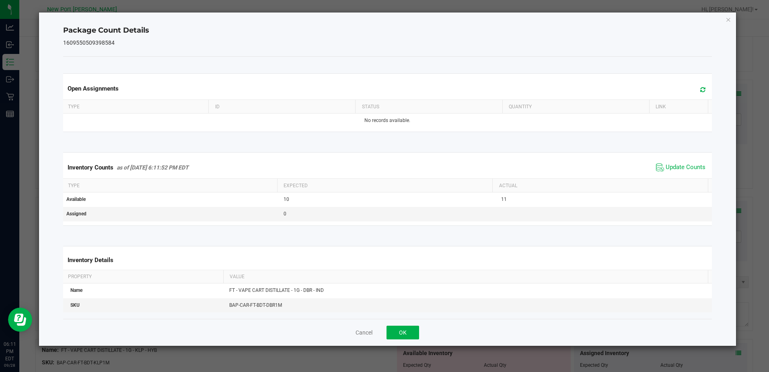
click at [728, 14] on icon "Close" at bounding box center [729, 19] width 6 height 10
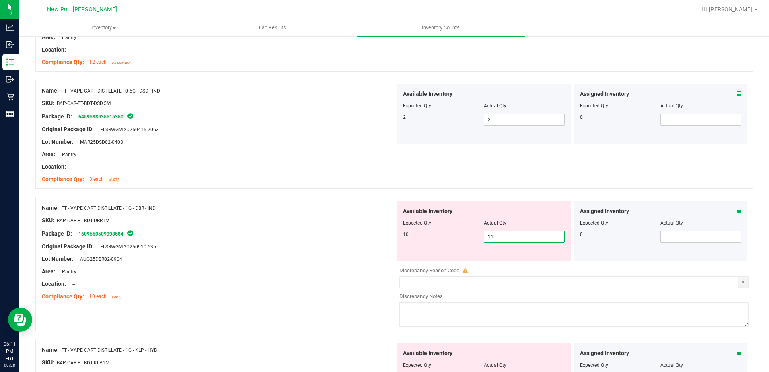
click at [531, 236] on span "11 11" at bounding box center [524, 237] width 81 height 12
type input "10"
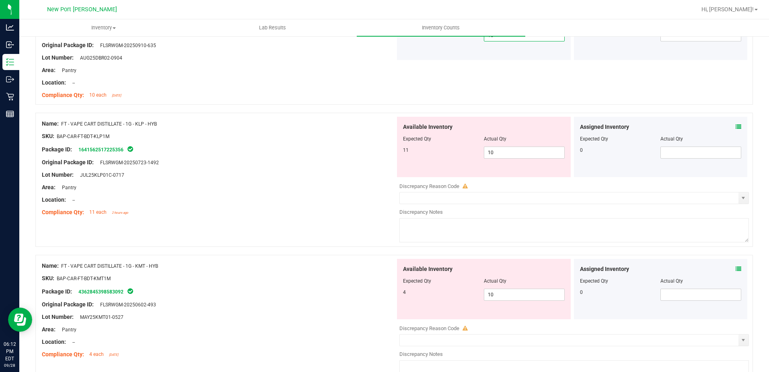
scroll to position [483, 0]
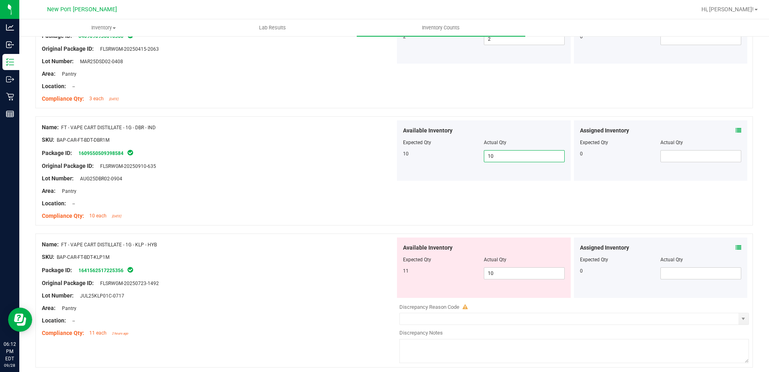
click at [736, 245] on icon at bounding box center [739, 248] width 6 height 6
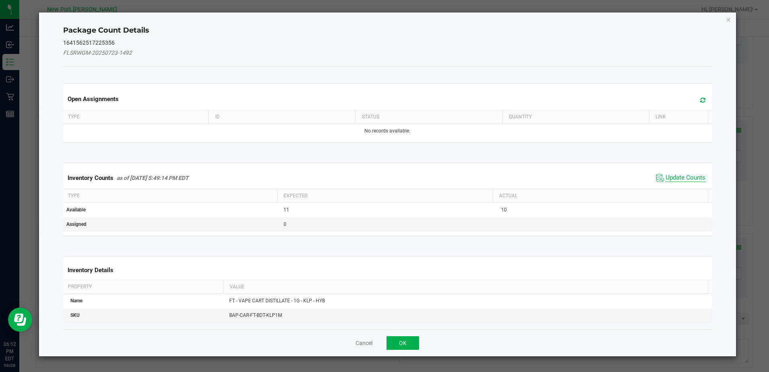
click at [683, 174] on span "Update Counts" at bounding box center [686, 178] width 40 height 8
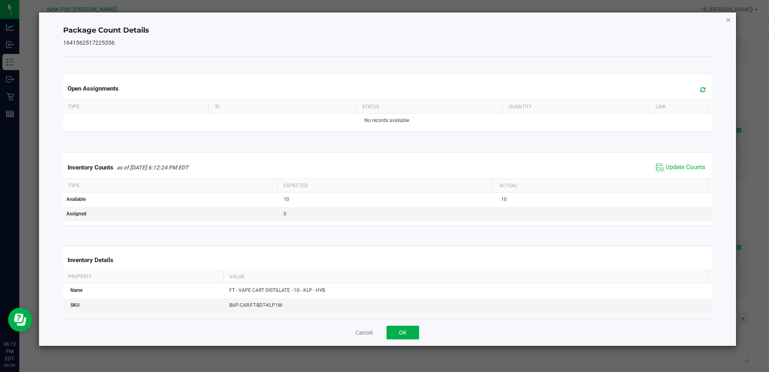
click at [730, 19] on icon "Close" at bounding box center [729, 19] width 6 height 10
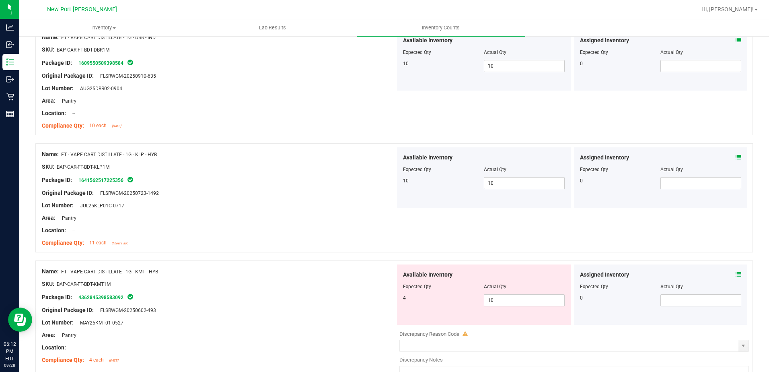
scroll to position [604, 0]
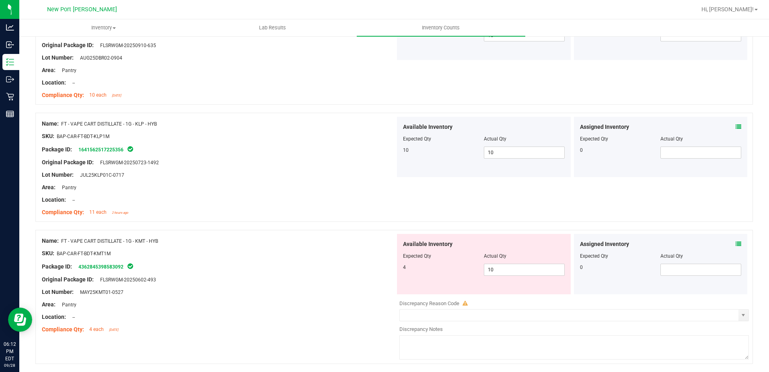
click at [736, 243] on icon at bounding box center [739, 244] width 6 height 6
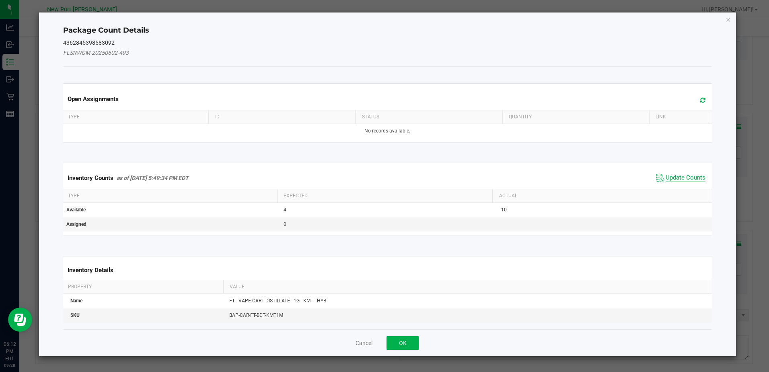
click at [688, 179] on span "Update Counts" at bounding box center [686, 178] width 40 height 8
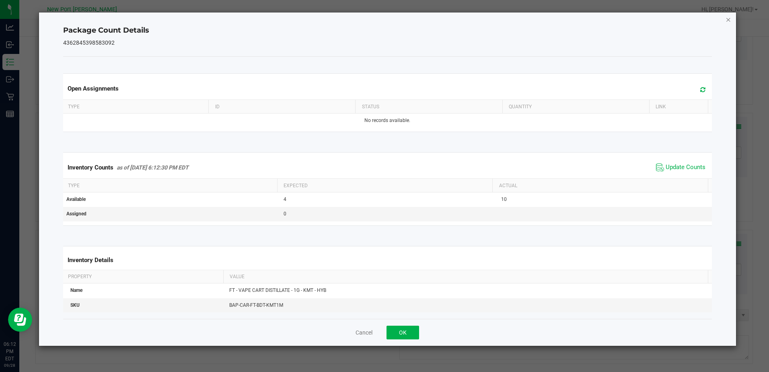
click at [730, 20] on icon "Close" at bounding box center [729, 19] width 6 height 10
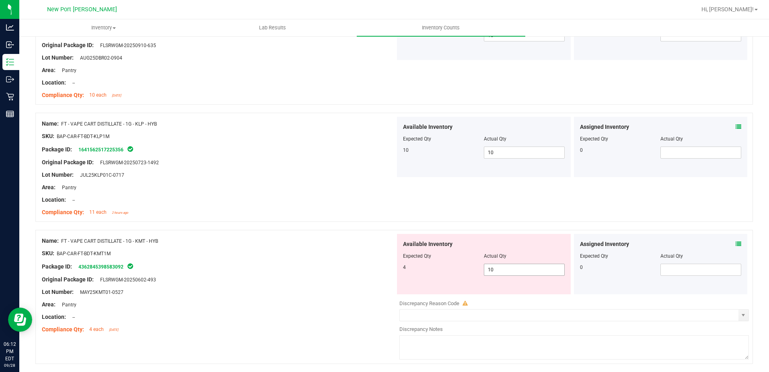
click at [517, 268] on span "10 10" at bounding box center [524, 270] width 81 height 12
click at [517, 268] on input "10" at bounding box center [525, 269] width 80 height 11
type input "4"
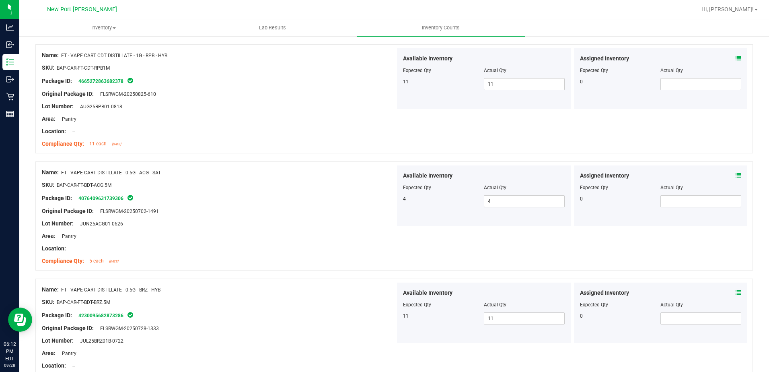
scroll to position [0, 0]
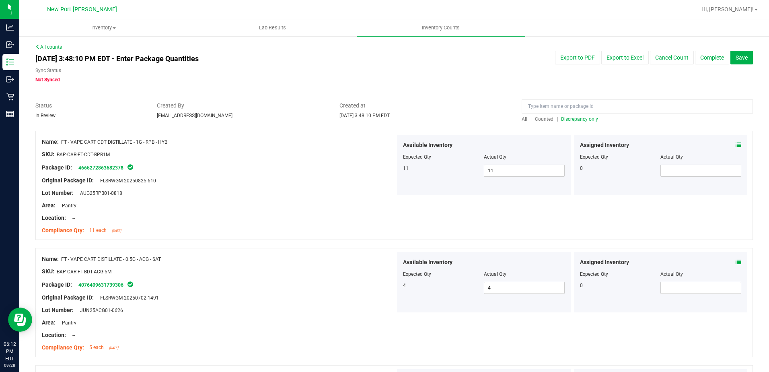
click at [581, 118] on span "Discrepancy only" at bounding box center [579, 119] width 37 height 6
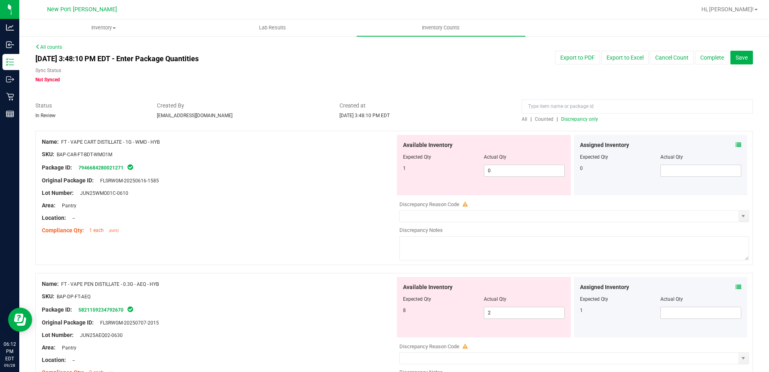
click at [736, 144] on icon at bounding box center [739, 145] width 6 height 6
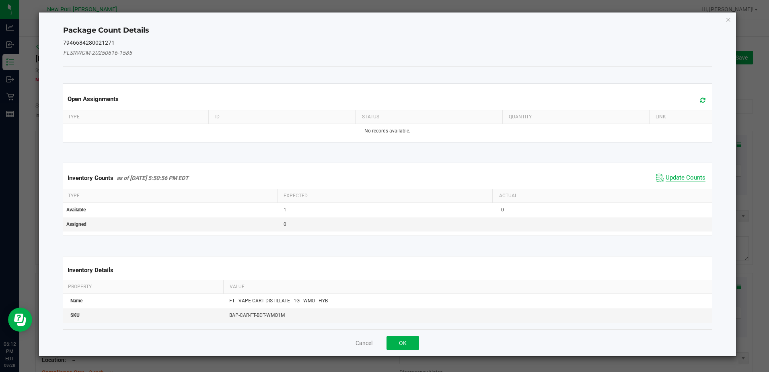
click at [687, 179] on span "Update Counts" at bounding box center [686, 178] width 40 height 8
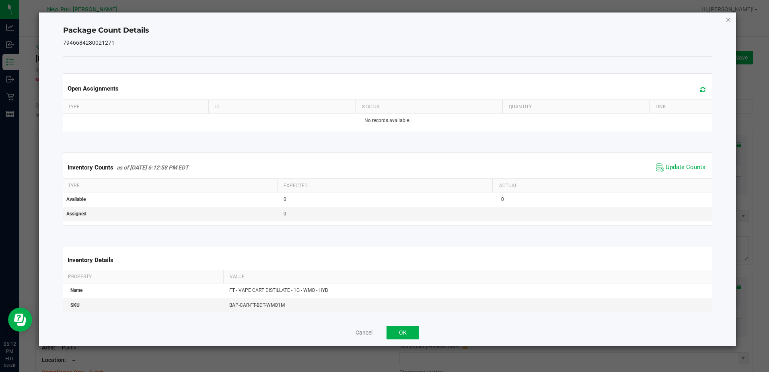
click at [727, 21] on icon "Close" at bounding box center [729, 19] width 6 height 10
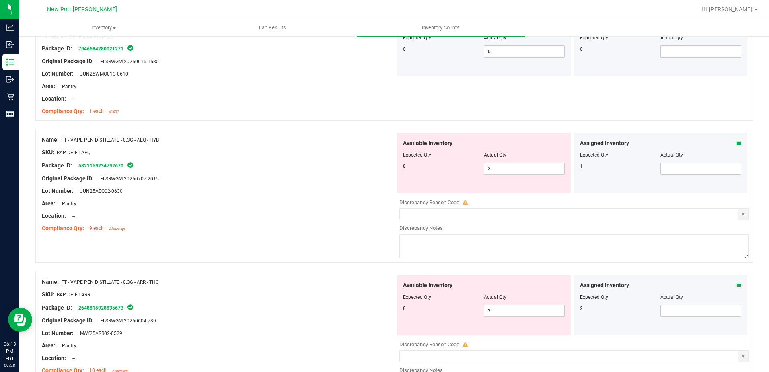
scroll to position [121, 0]
click at [736, 140] on icon at bounding box center [739, 141] width 6 height 6
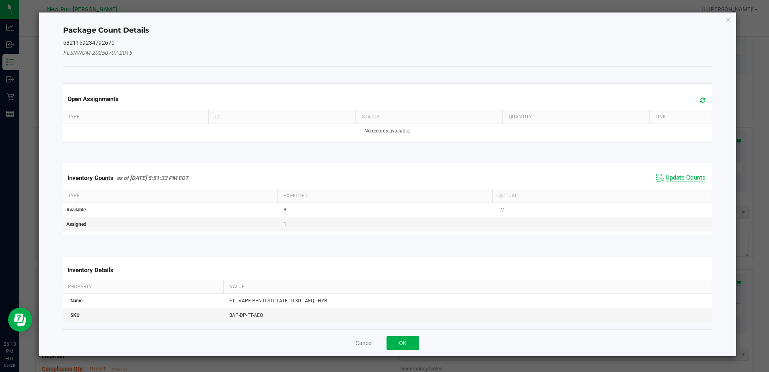
click at [687, 174] on span "Update Counts" at bounding box center [686, 178] width 40 height 8
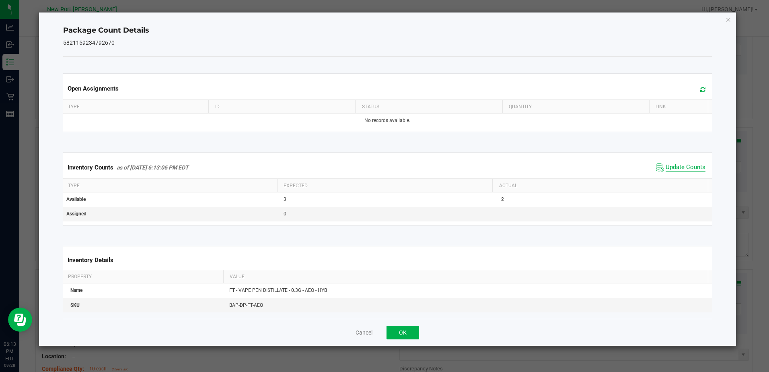
click at [681, 167] on span "Update Counts" at bounding box center [686, 167] width 40 height 8
click at [730, 20] on icon "Close" at bounding box center [729, 19] width 6 height 10
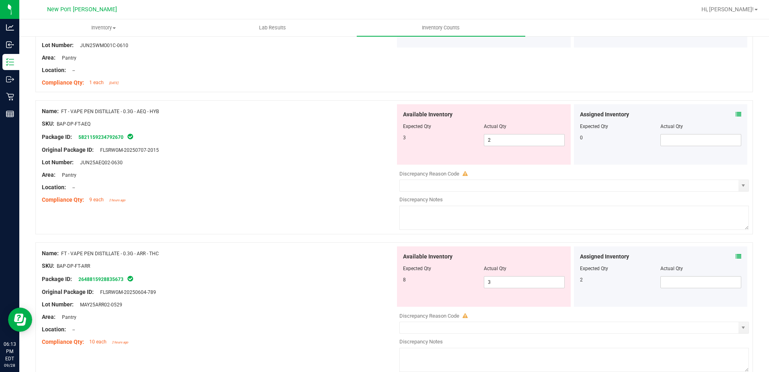
scroll to position [161, 0]
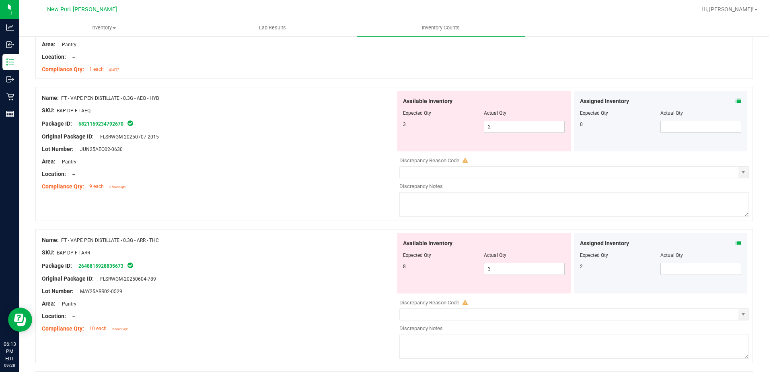
click at [736, 243] on icon at bounding box center [739, 243] width 6 height 6
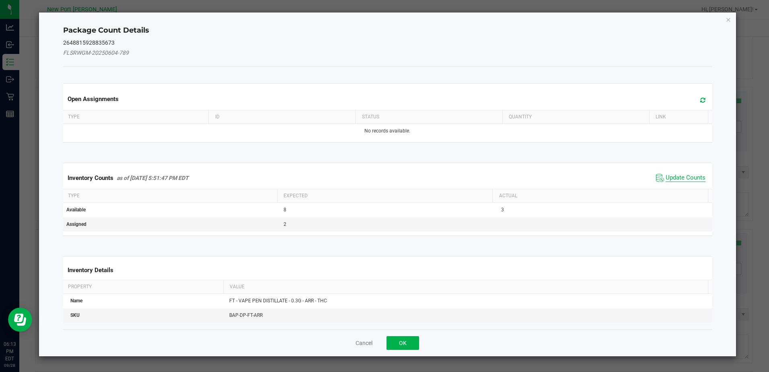
click at [693, 179] on span "Update Counts" at bounding box center [686, 178] width 40 height 8
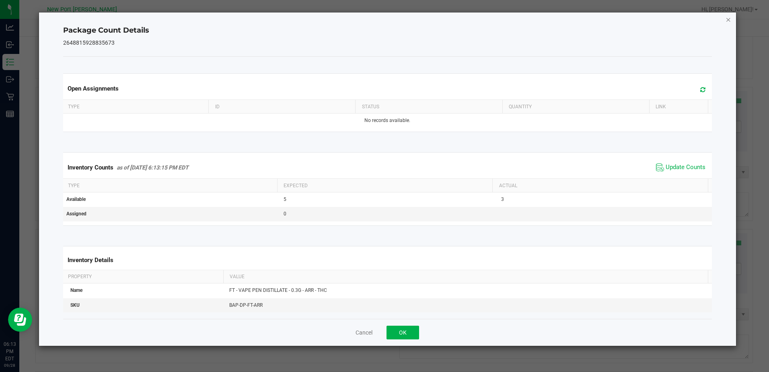
click at [730, 15] on icon "Close" at bounding box center [729, 19] width 6 height 10
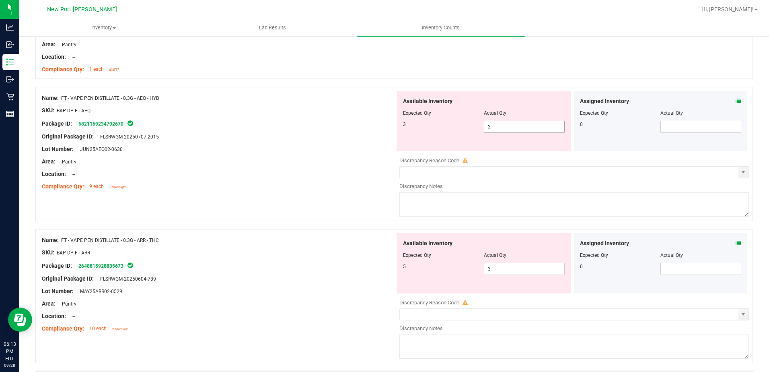
click at [495, 126] on input "2" at bounding box center [525, 126] width 80 height 11
type input "3"
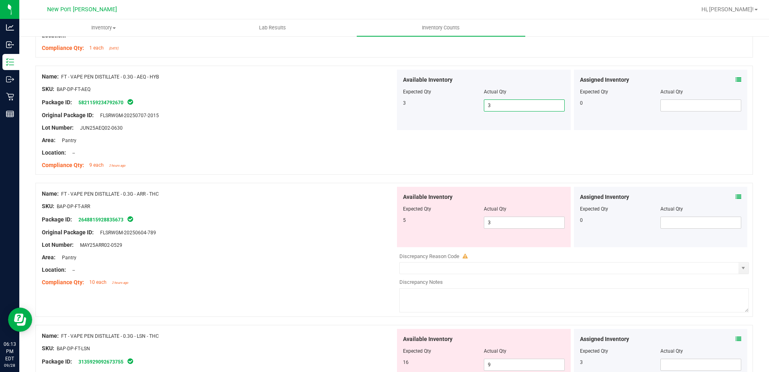
scroll to position [201, 0]
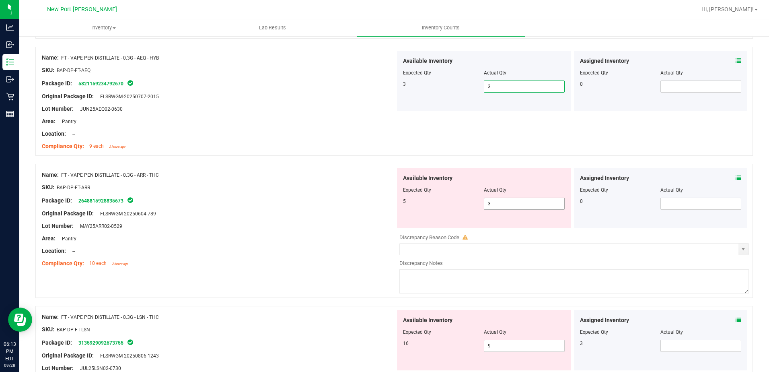
click at [493, 204] on span "3 3" at bounding box center [524, 204] width 81 height 12
type input "5"
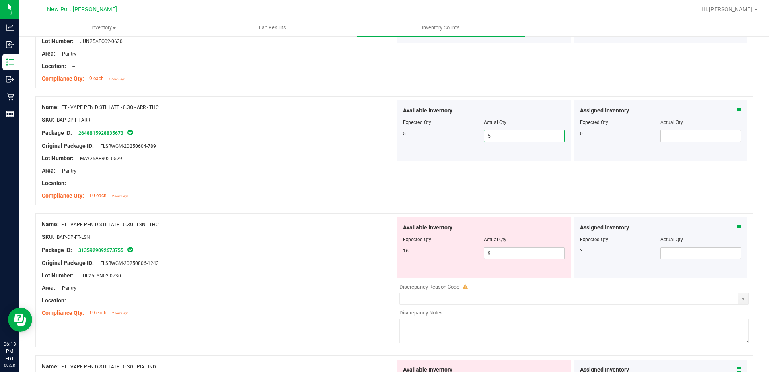
scroll to position [282, 0]
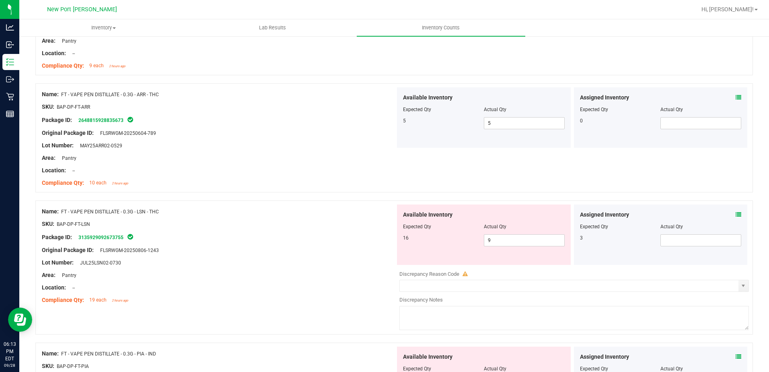
click at [736, 214] on icon at bounding box center [739, 215] width 6 height 6
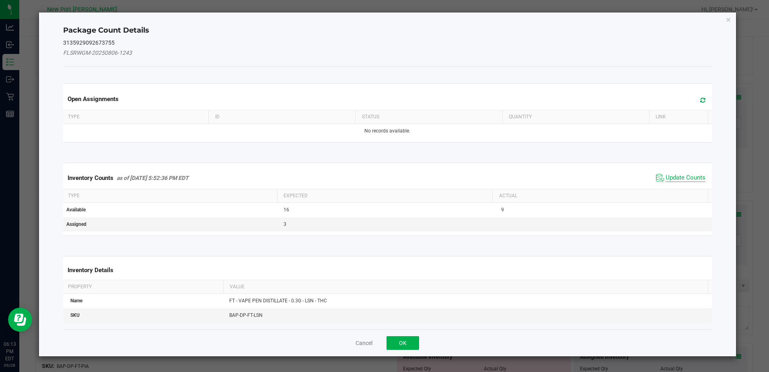
click at [676, 177] on span "Update Counts" at bounding box center [686, 178] width 40 height 8
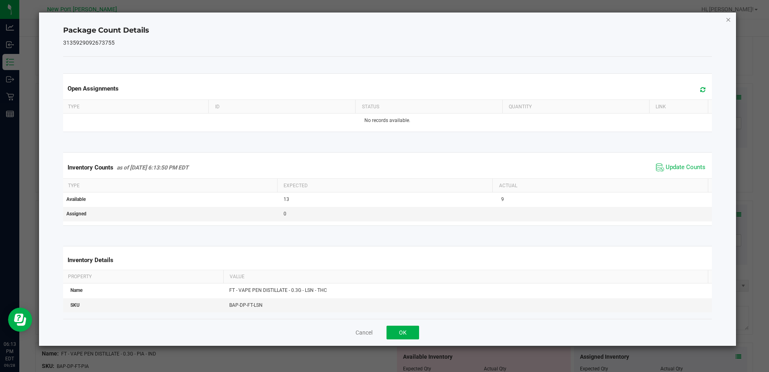
click at [728, 20] on icon "Close" at bounding box center [729, 19] width 6 height 10
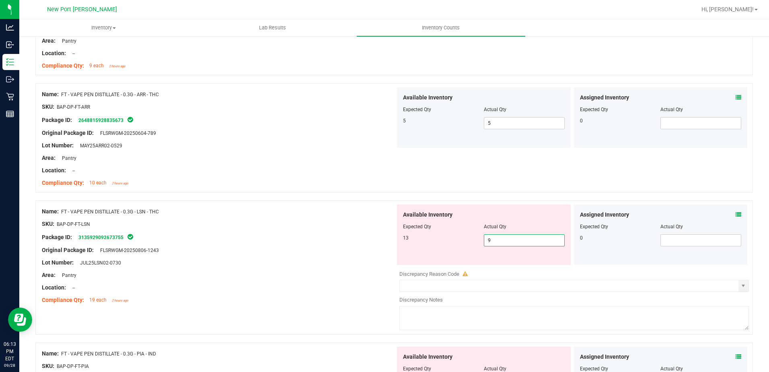
click at [495, 241] on span "9 9" at bounding box center [524, 240] width 81 height 12
type input "13"
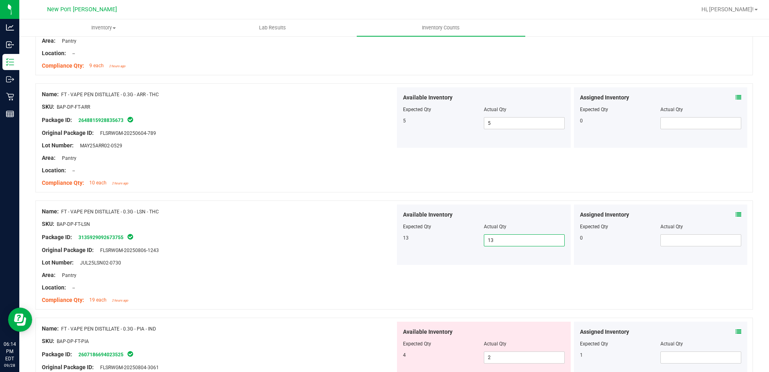
scroll to position [362, 0]
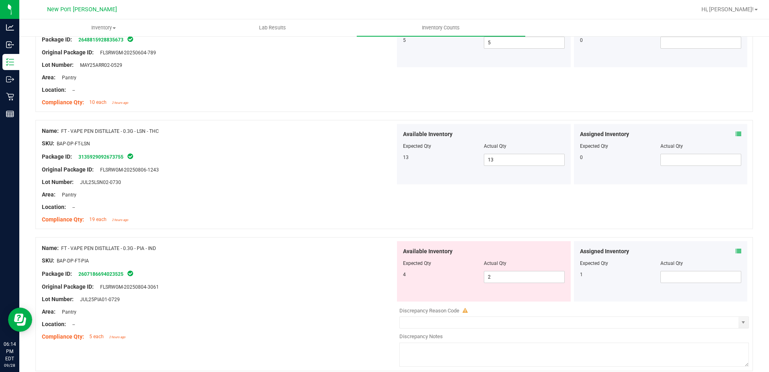
click at [736, 250] on icon at bounding box center [739, 251] width 6 height 6
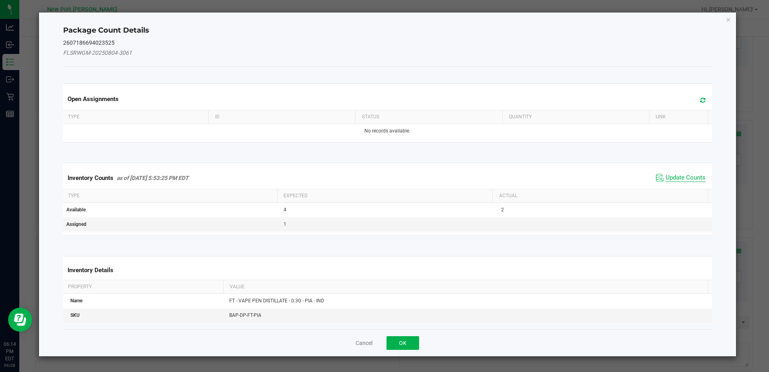
click at [687, 178] on span "Update Counts" at bounding box center [686, 178] width 40 height 8
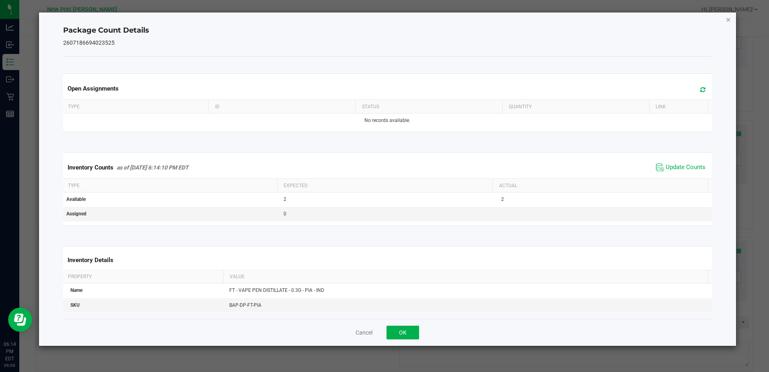
click at [726, 18] on icon "Close" at bounding box center [729, 19] width 6 height 10
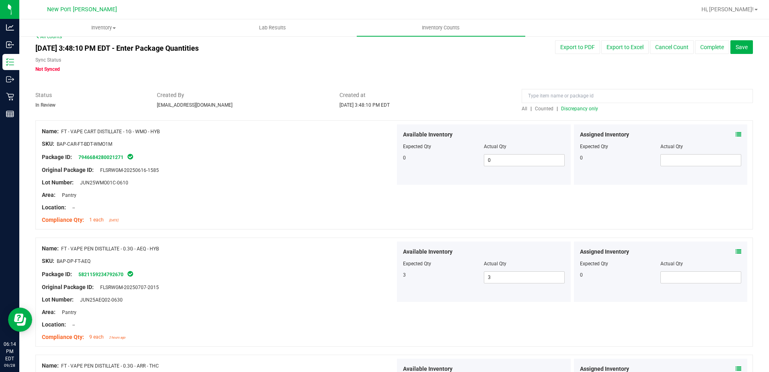
scroll to position [0, 0]
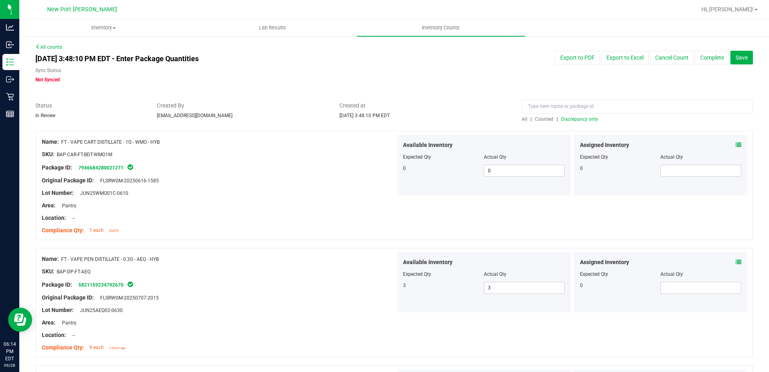
click at [577, 119] on span "Discrepancy only" at bounding box center [579, 119] width 37 height 6
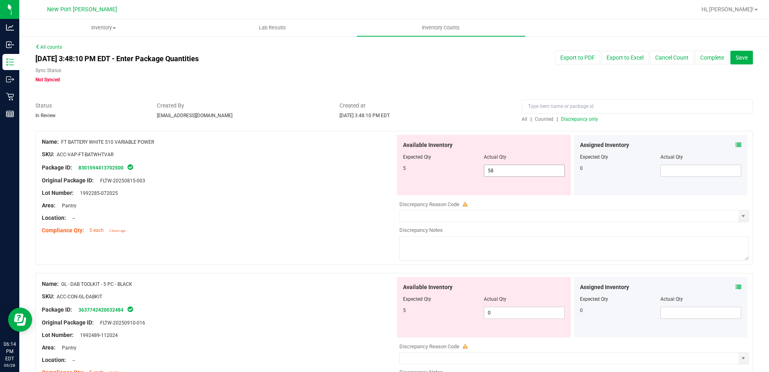
click at [494, 170] on span "58 58" at bounding box center [524, 171] width 81 height 12
type input "5"
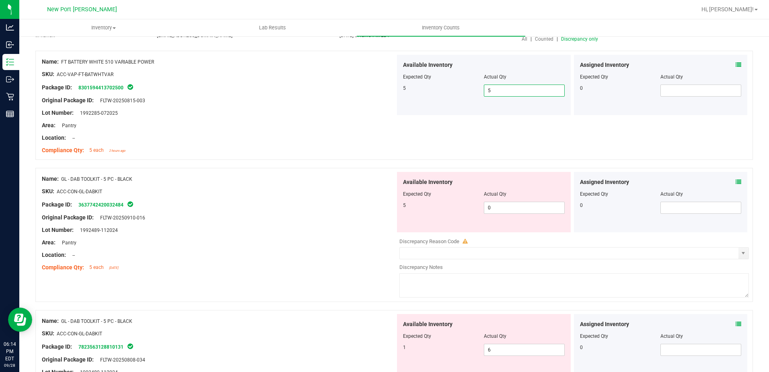
scroll to position [80, 0]
click at [523, 212] on span "0 0" at bounding box center [524, 207] width 81 height 12
type input "5"
click at [498, 351] on div "Available Inventory Expected Qty Actual Qty 1 6 6" at bounding box center [573, 377] width 354 height 128
type input "5"
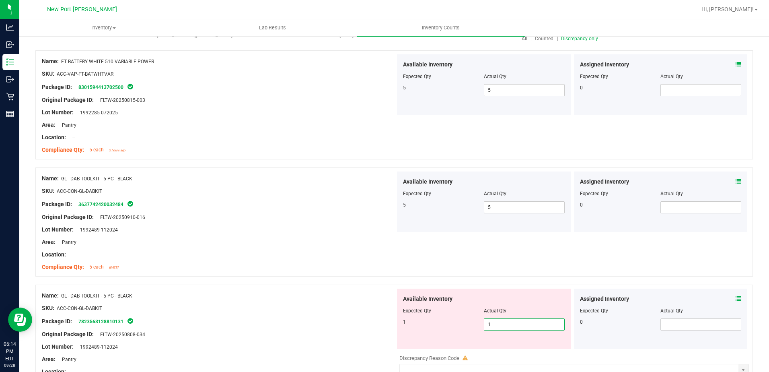
type input "1"
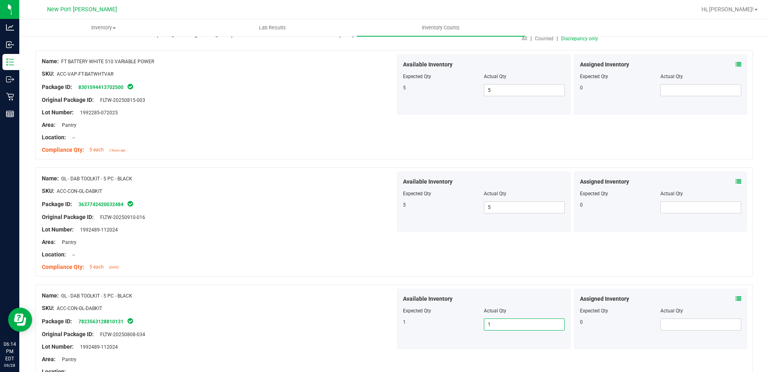
click at [627, 253] on div "Name: GL - DAB TOOLKIT - 5 PC - BLACK SKU: ACC-CON-GL-DABKIT Package ID: 363774…" at bounding box center [394, 221] width 718 height 109
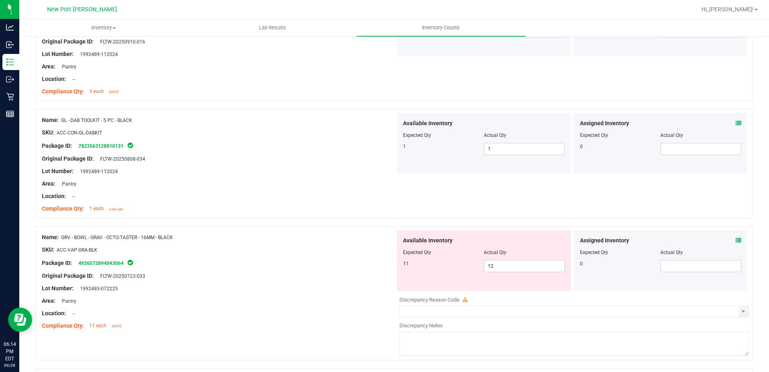
scroll to position [241, 0]
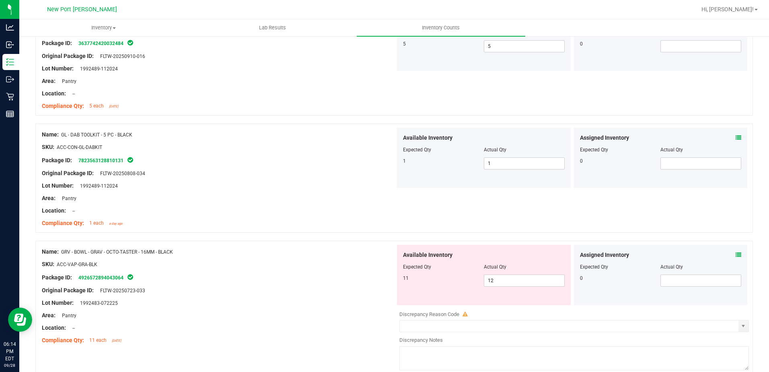
click at [736, 253] on icon at bounding box center [739, 255] width 6 height 6
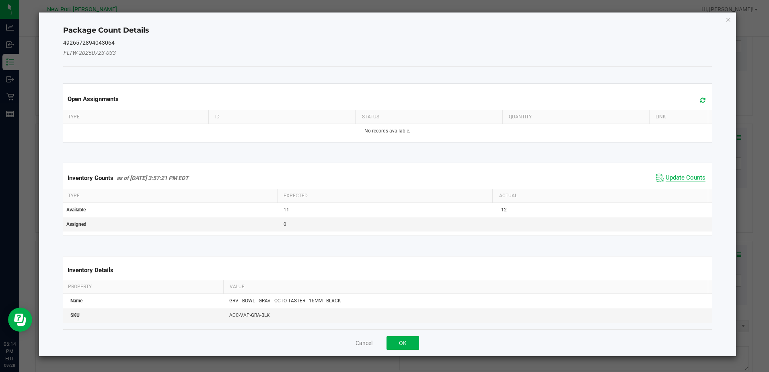
click at [689, 175] on span "Update Counts" at bounding box center [686, 178] width 40 height 8
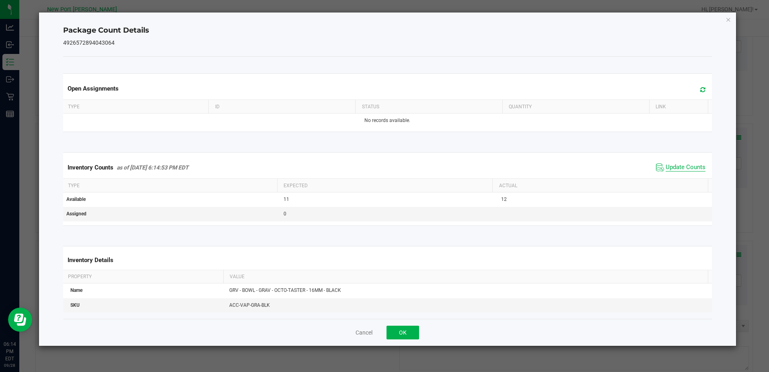
click at [686, 170] on span "Update Counts" at bounding box center [686, 167] width 40 height 8
click at [728, 19] on icon "Close" at bounding box center [729, 19] width 6 height 10
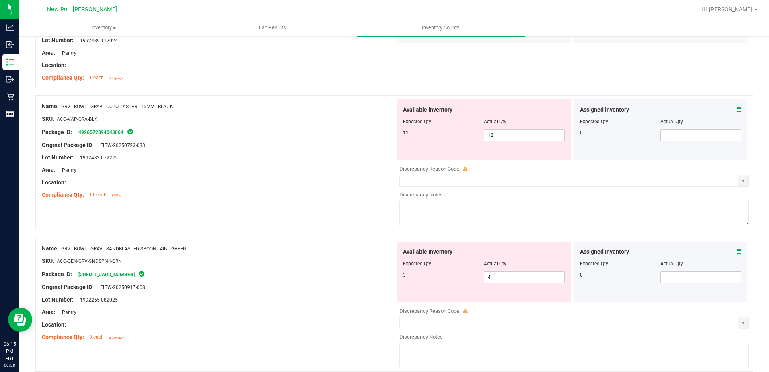
scroll to position [402, 0]
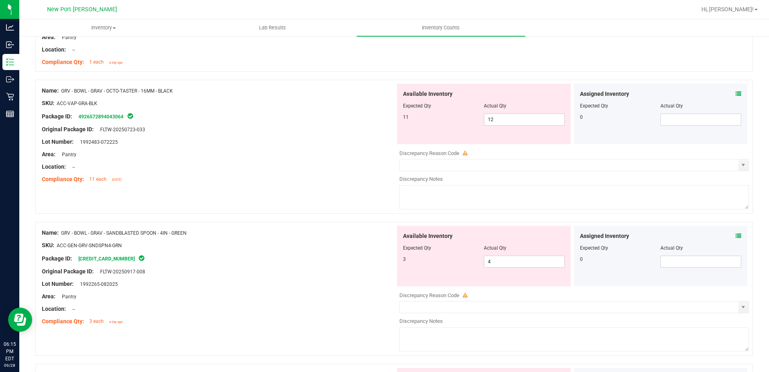
click at [736, 235] on icon at bounding box center [739, 236] width 6 height 6
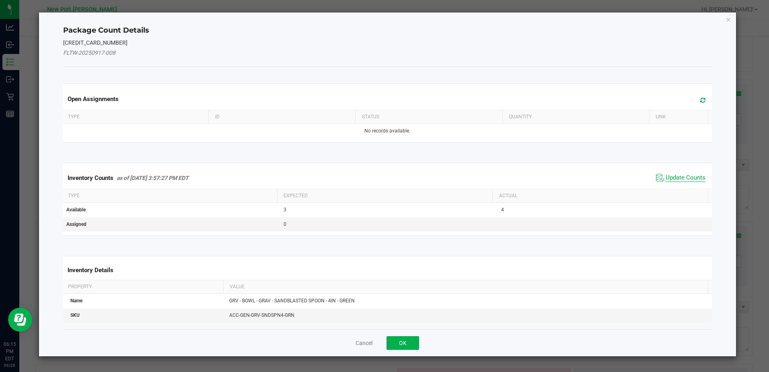
click at [688, 179] on span "Update Counts" at bounding box center [686, 178] width 40 height 8
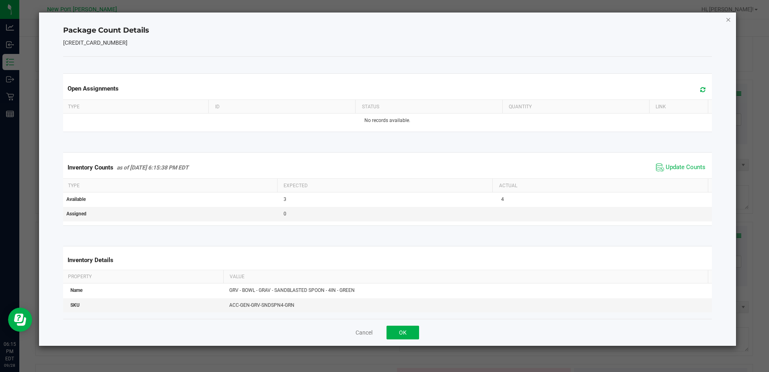
click at [730, 19] on icon "Close" at bounding box center [729, 19] width 6 height 10
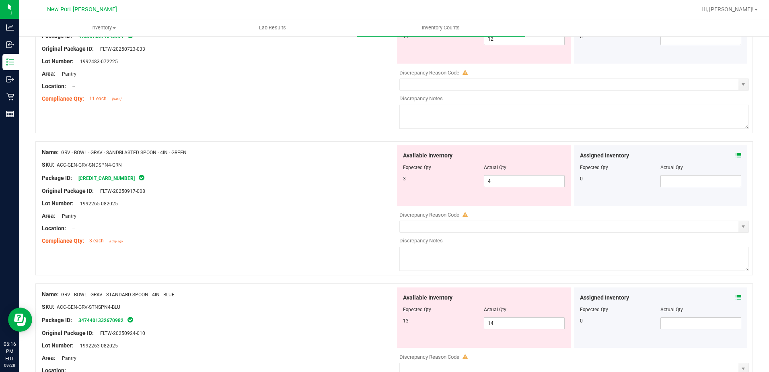
scroll to position [523, 0]
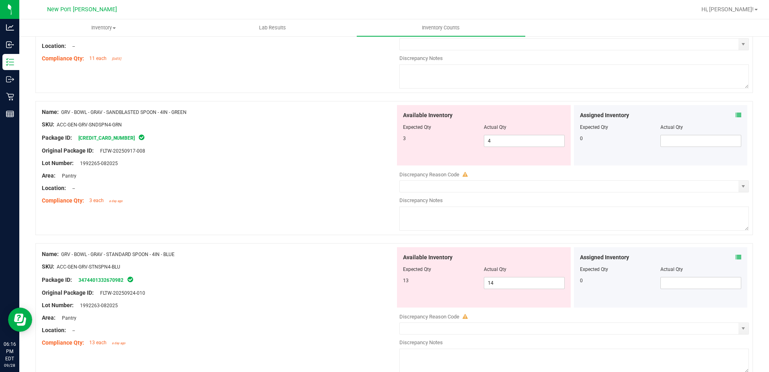
click at [736, 256] on icon at bounding box center [739, 257] width 6 height 6
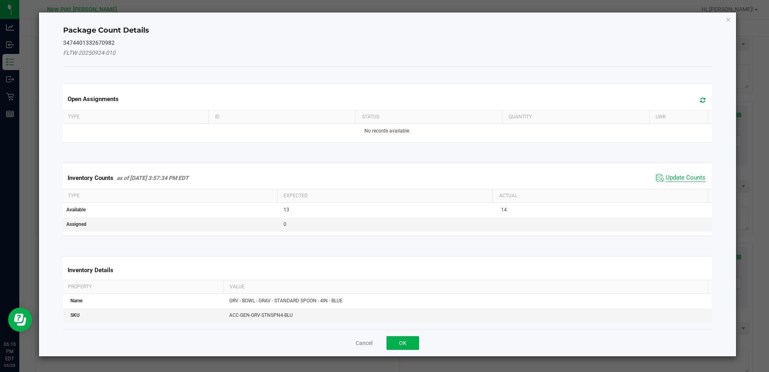
click at [684, 177] on span "Update Counts" at bounding box center [686, 178] width 40 height 8
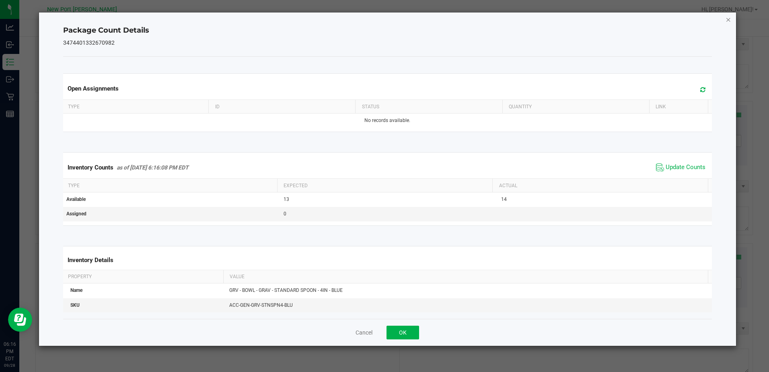
click at [727, 18] on icon "Close" at bounding box center [729, 19] width 6 height 10
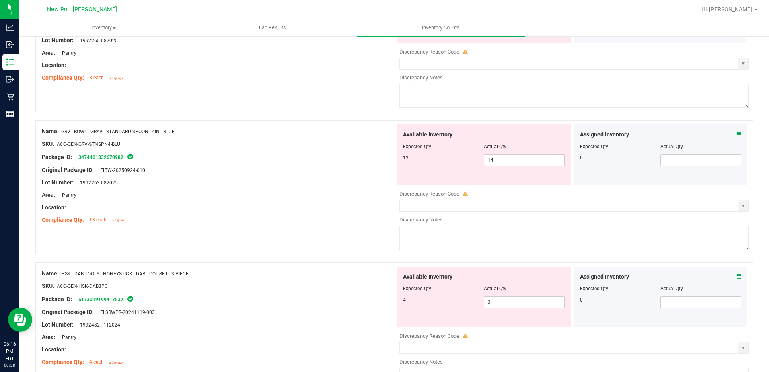
scroll to position [604, 0]
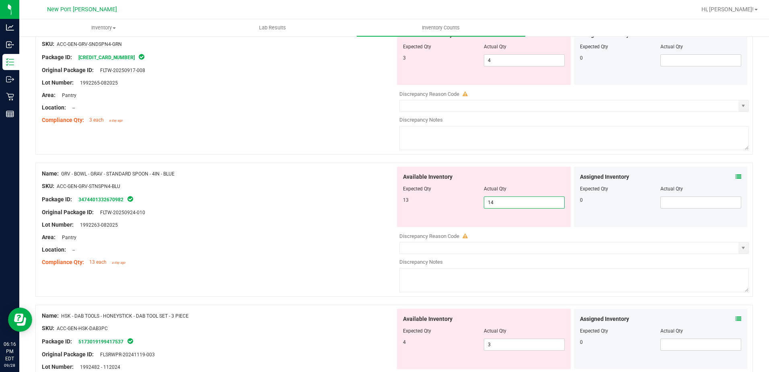
click at [494, 200] on span "14 14" at bounding box center [524, 202] width 81 height 12
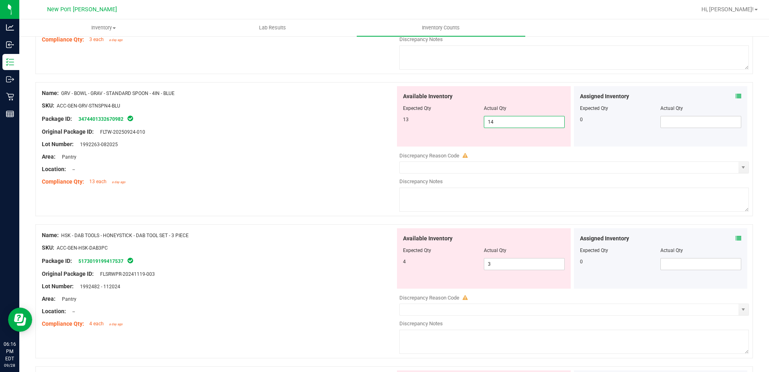
scroll to position [724, 0]
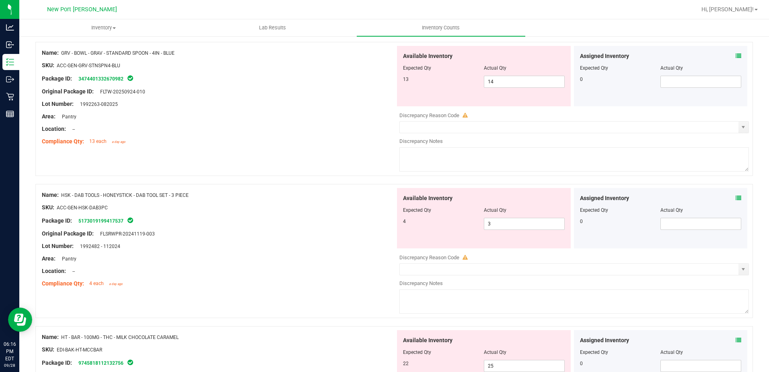
click at [736, 197] on icon at bounding box center [739, 198] width 6 height 6
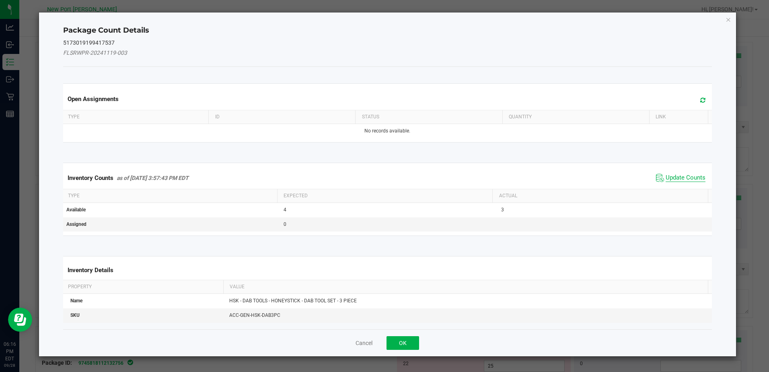
click at [686, 178] on span "Update Counts" at bounding box center [686, 178] width 40 height 8
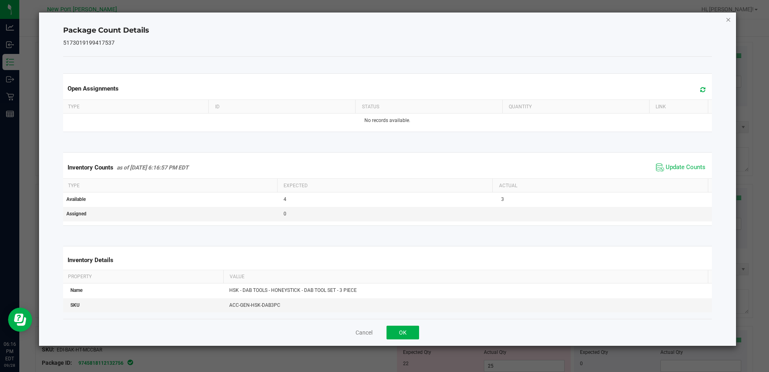
click at [728, 19] on icon "Close" at bounding box center [729, 19] width 6 height 10
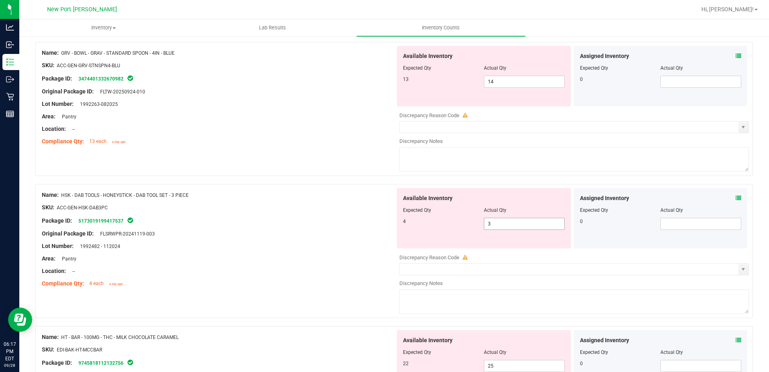
click at [494, 223] on span "3 3" at bounding box center [524, 224] width 81 height 12
type input "4"
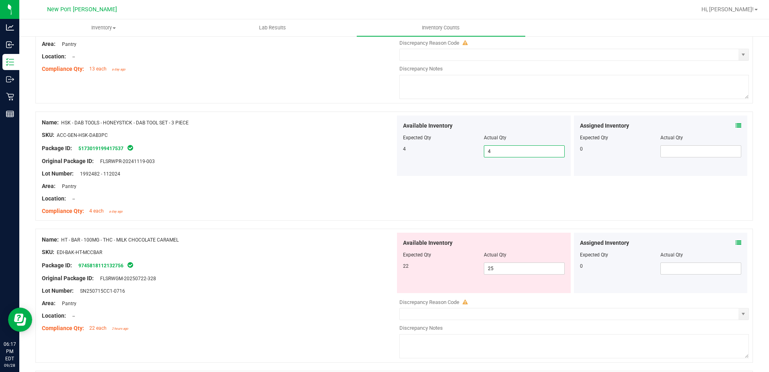
scroll to position [845, 0]
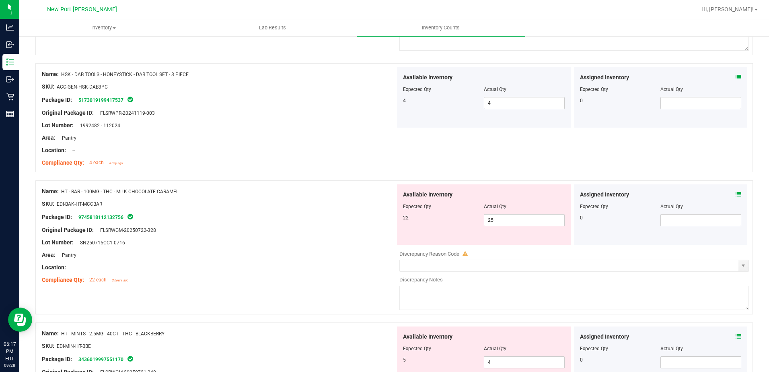
click at [734, 188] on div "Assigned Inventory Expected Qty Actual Qty 0" at bounding box center [661, 214] width 174 height 60
click at [736, 193] on icon at bounding box center [739, 195] width 6 height 6
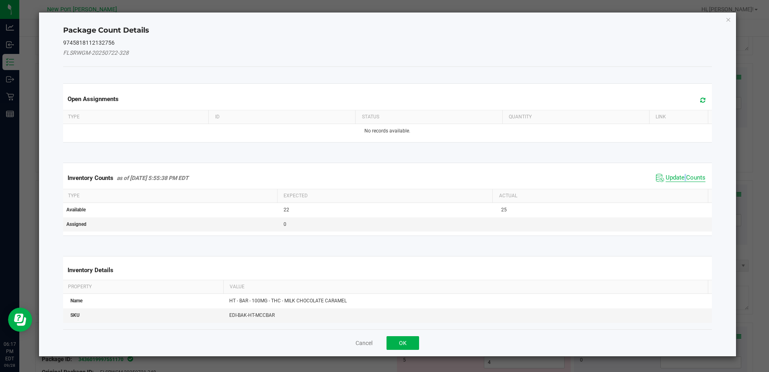
click at [680, 177] on span "Update Counts" at bounding box center [686, 178] width 40 height 8
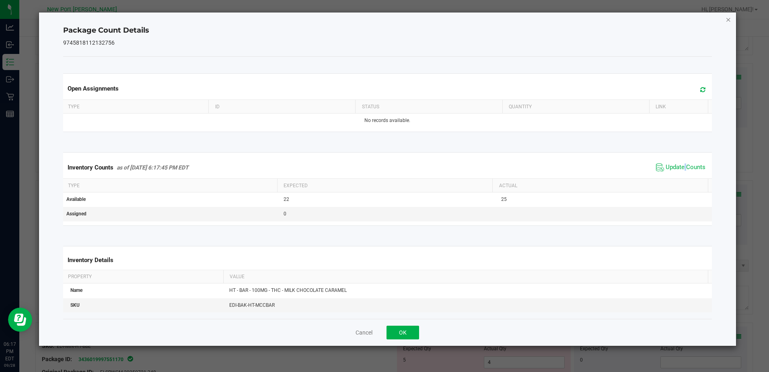
click at [728, 22] on icon "Close" at bounding box center [729, 19] width 6 height 10
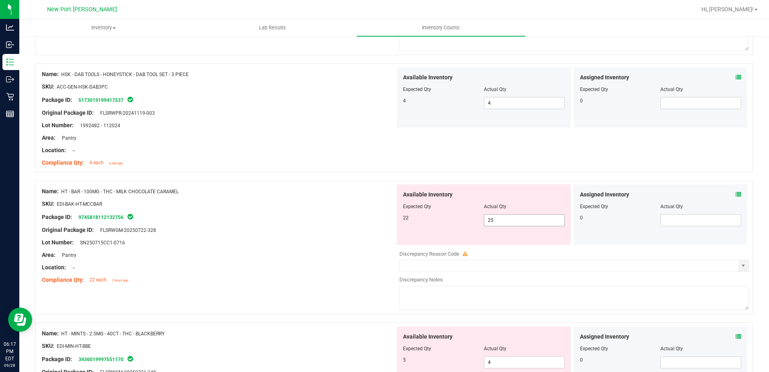
click at [500, 217] on span "25 25" at bounding box center [524, 220] width 81 height 12
type input "22"
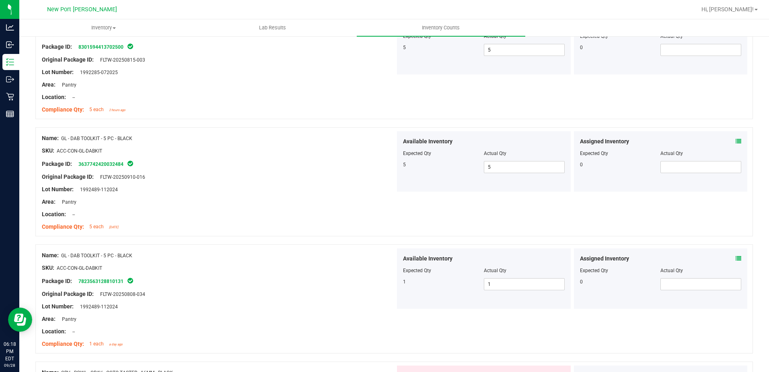
scroll to position [0, 0]
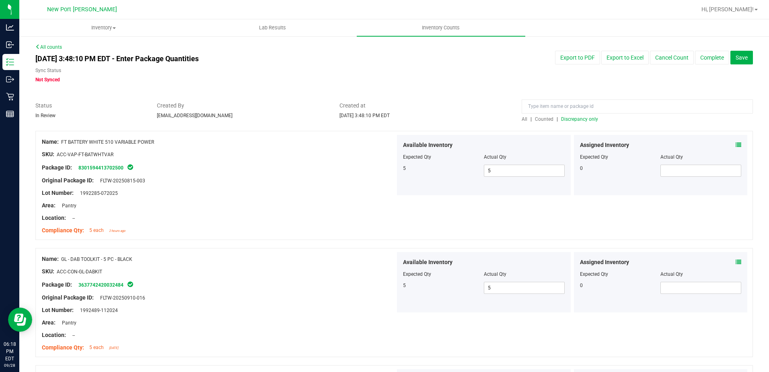
click at [574, 119] on span "Discrepancy only" at bounding box center [579, 119] width 37 height 6
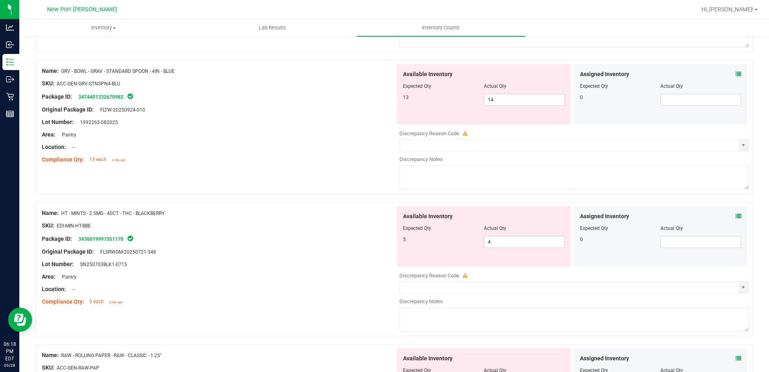
scroll to position [362, 0]
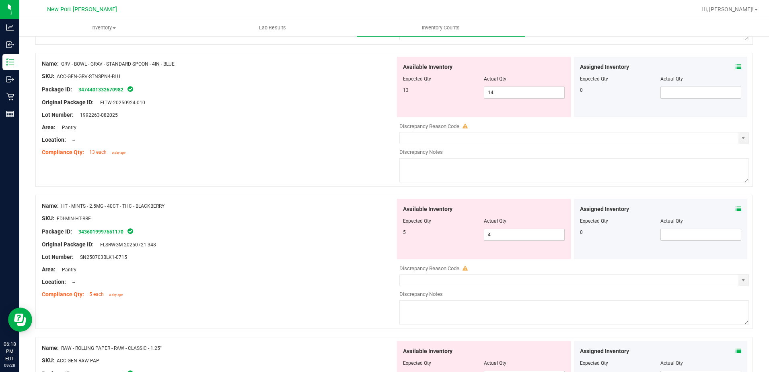
click at [736, 210] on icon at bounding box center [739, 209] width 6 height 6
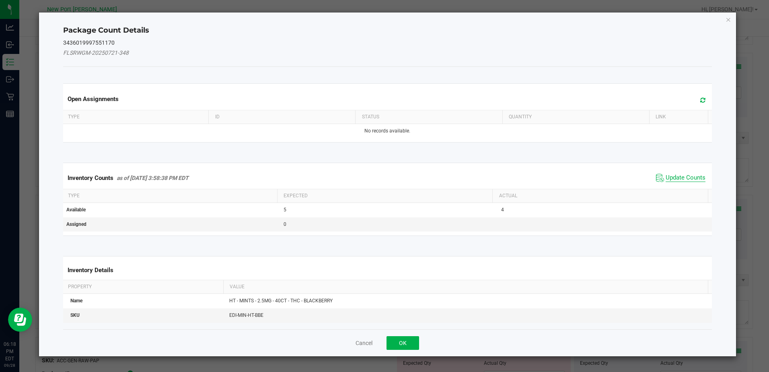
click at [693, 178] on span "Update Counts" at bounding box center [686, 178] width 40 height 8
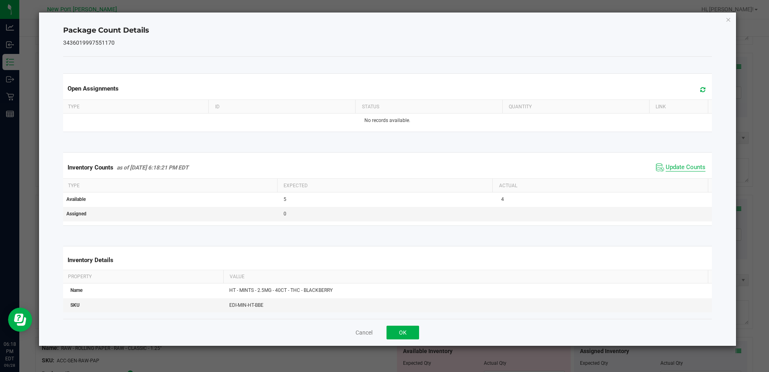
click at [684, 166] on span "Update Counts" at bounding box center [686, 167] width 40 height 8
click at [730, 16] on icon "Close" at bounding box center [729, 19] width 6 height 10
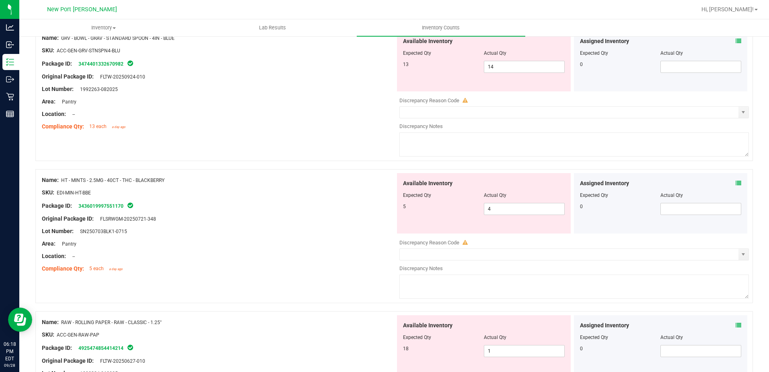
scroll to position [402, 0]
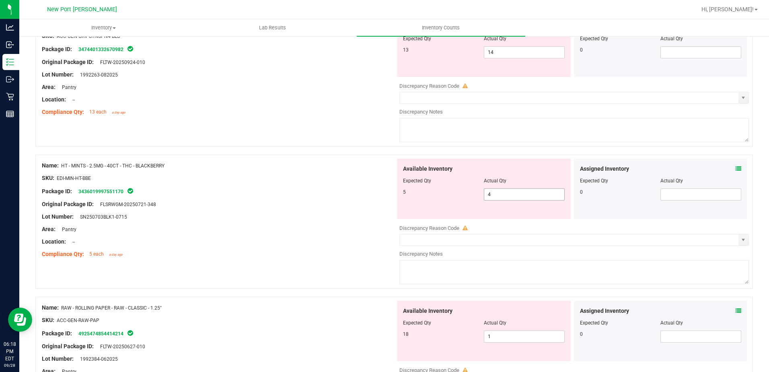
click at [494, 196] on input "4" at bounding box center [525, 194] width 80 height 11
type input "5"
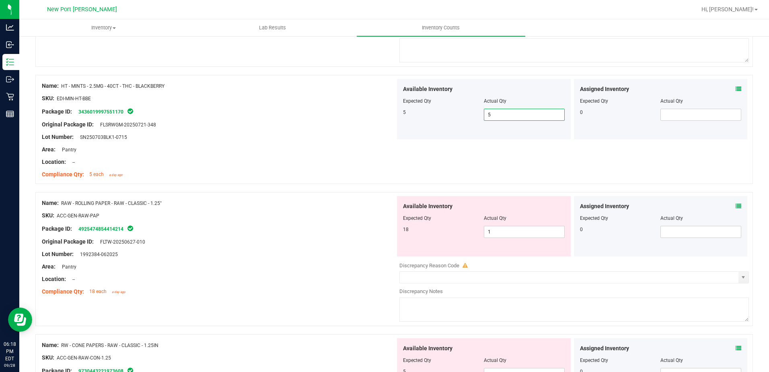
scroll to position [483, 0]
click at [497, 235] on span "1 1" at bounding box center [524, 231] width 81 height 12
type input "18"
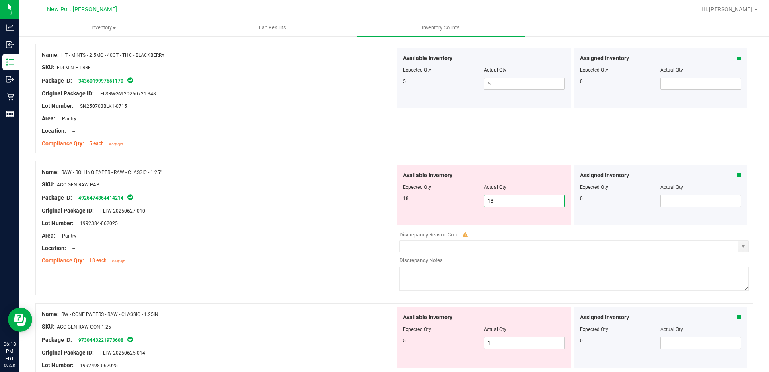
scroll to position [604, 0]
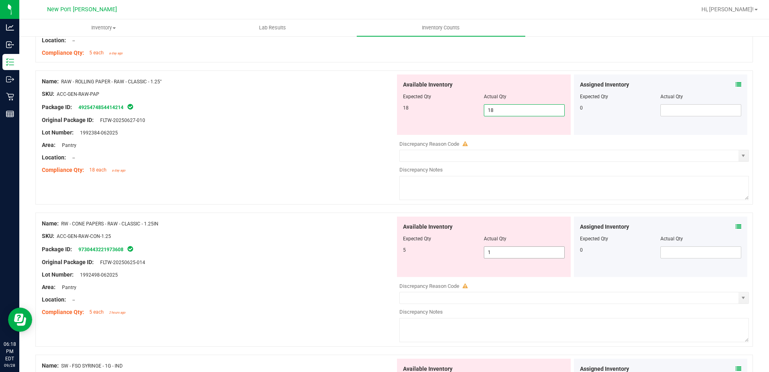
type input "18"
click at [501, 251] on div "Available Inventory Expected Qty Actual Qty 5 1 1" at bounding box center [484, 247] width 174 height 60
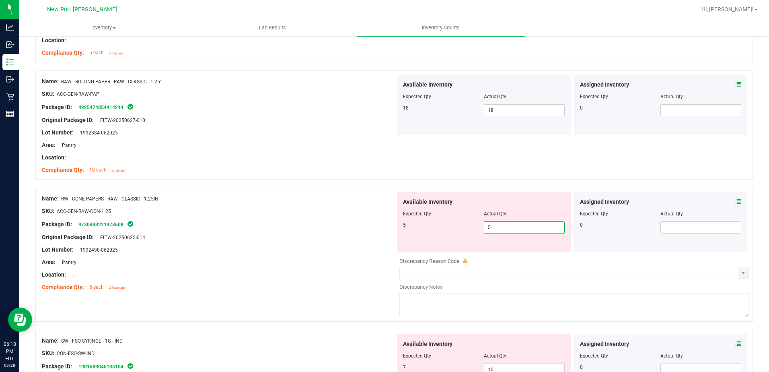
type input "5"
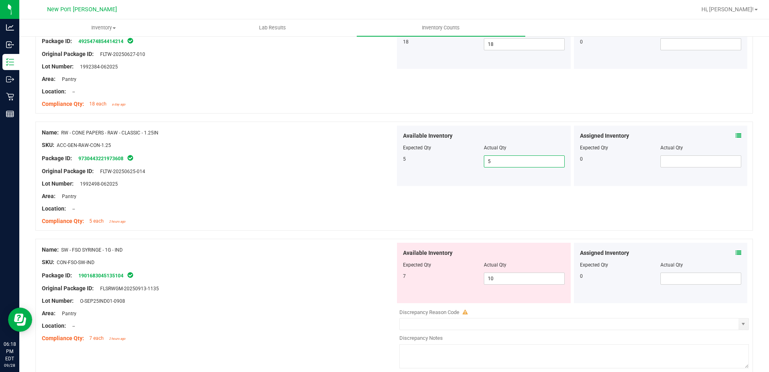
scroll to position [684, 0]
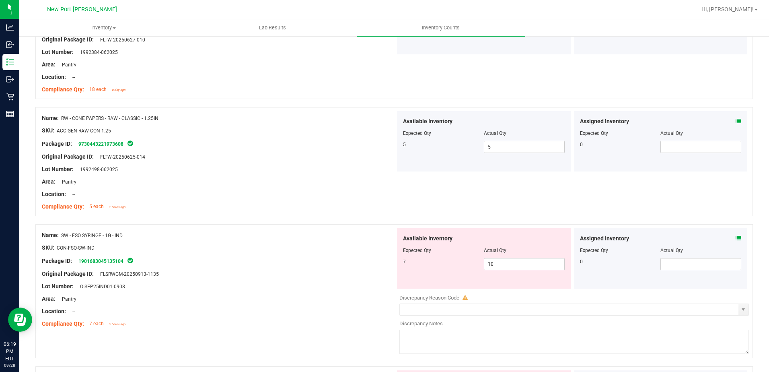
click at [736, 235] on icon at bounding box center [739, 238] width 6 height 6
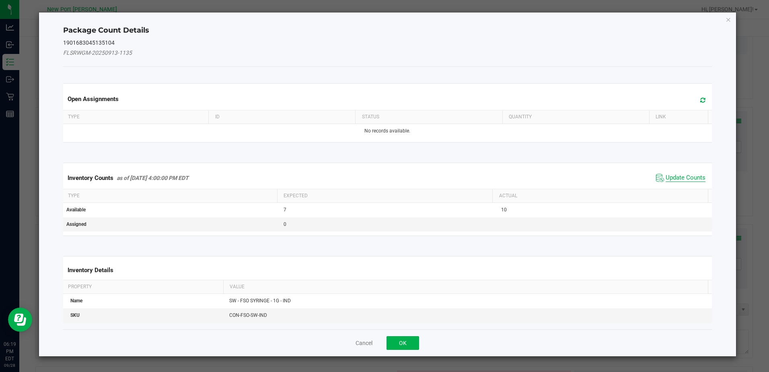
click at [690, 177] on span "Update Counts" at bounding box center [686, 178] width 40 height 8
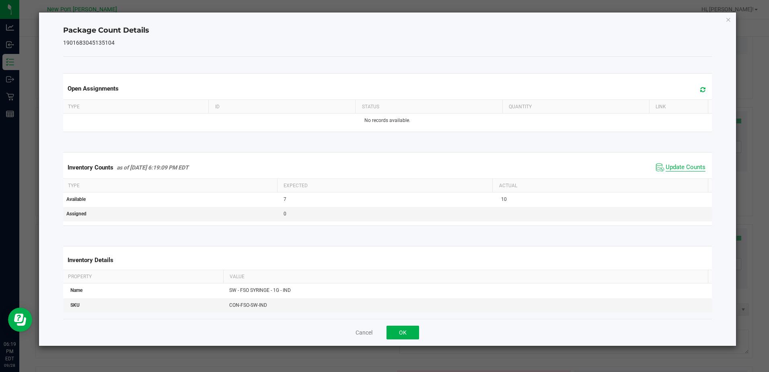
click at [687, 168] on span "Update Counts" at bounding box center [686, 167] width 40 height 8
click at [728, 19] on icon "Close" at bounding box center [729, 19] width 6 height 10
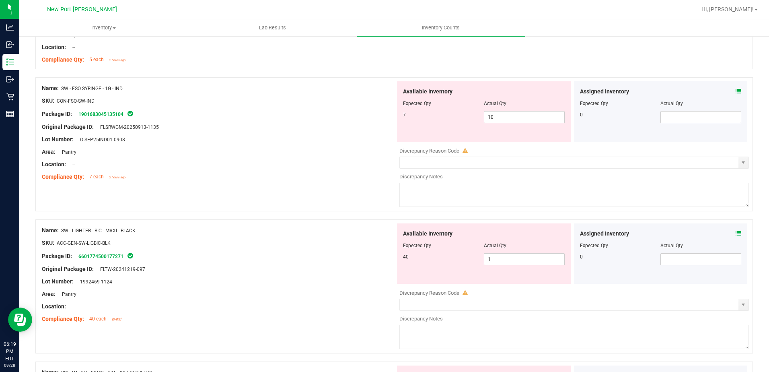
scroll to position [845, 0]
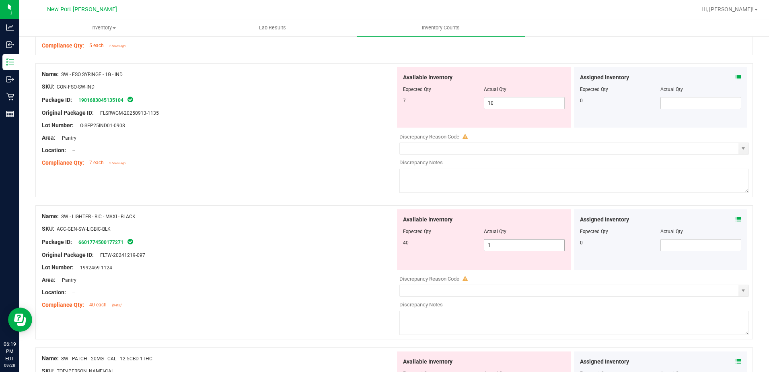
click at [497, 245] on span "1 1" at bounding box center [524, 245] width 81 height 12
type input "40"
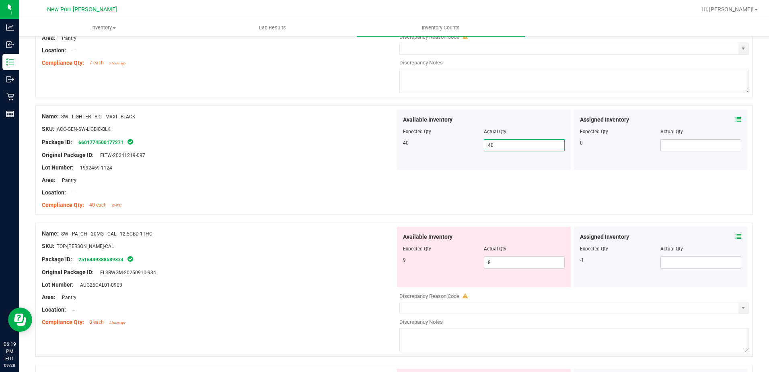
scroll to position [966, 0]
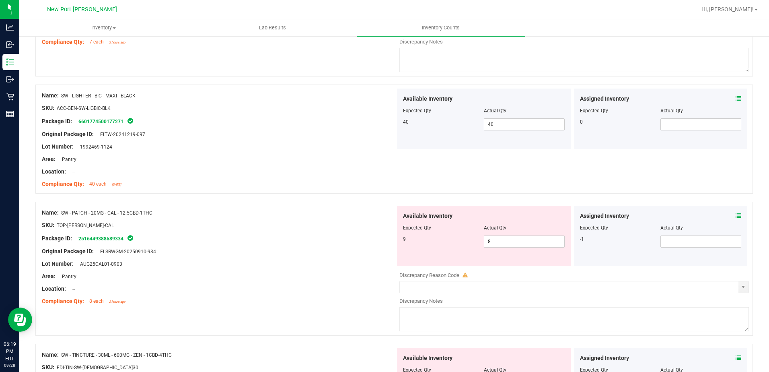
click at [736, 217] on icon at bounding box center [739, 216] width 6 height 6
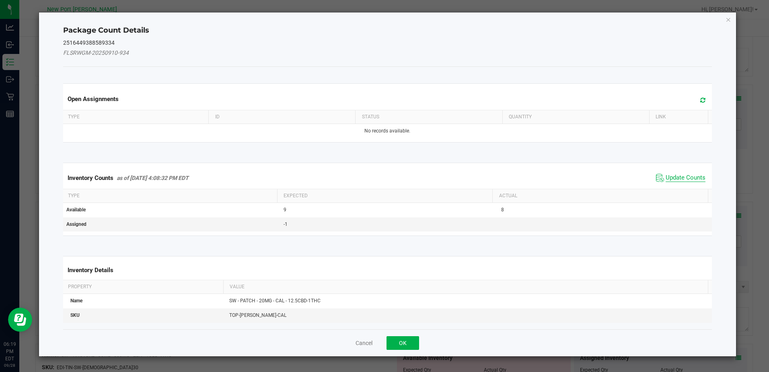
click at [679, 177] on span "Update Counts" at bounding box center [686, 178] width 40 height 8
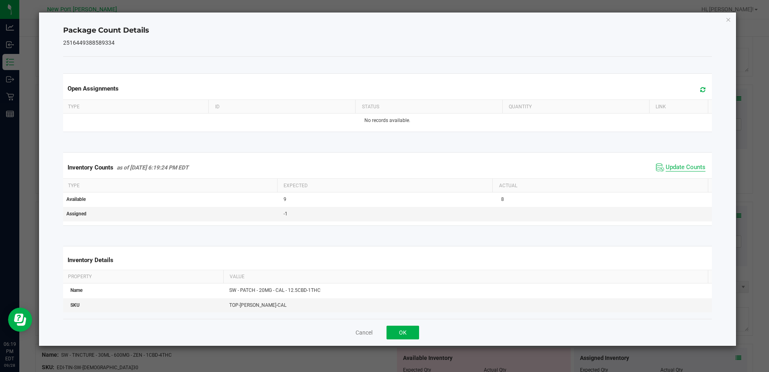
click at [682, 168] on span "Update Counts" at bounding box center [686, 167] width 40 height 8
click at [728, 19] on icon "Close" at bounding box center [729, 19] width 6 height 10
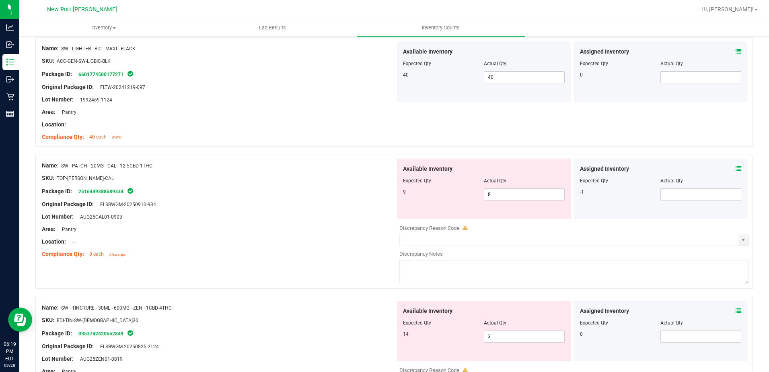
scroll to position [1046, 0]
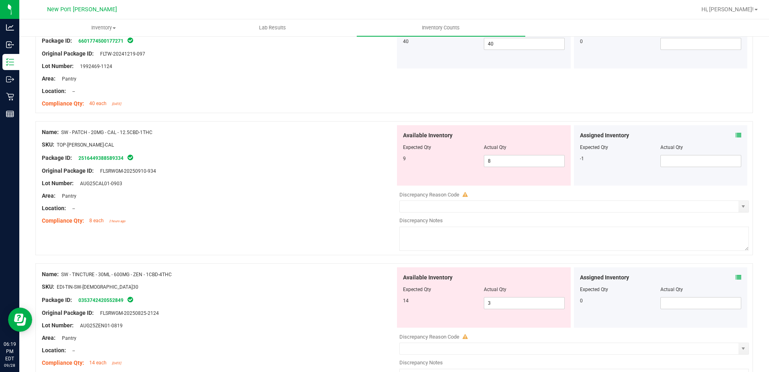
click at [736, 135] on icon at bounding box center [739, 135] width 6 height 6
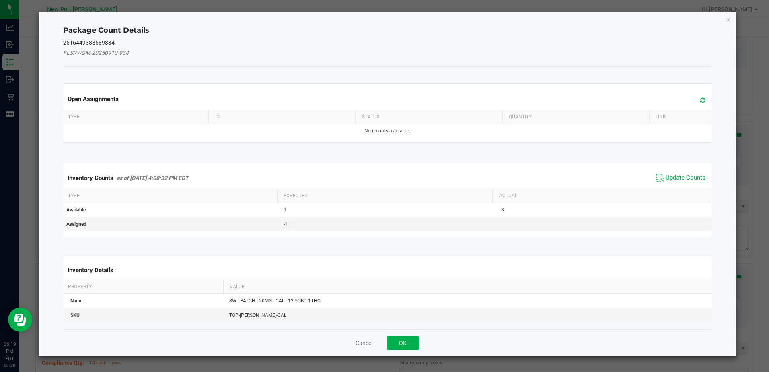
click at [681, 177] on span "Update Counts" at bounding box center [686, 178] width 40 height 8
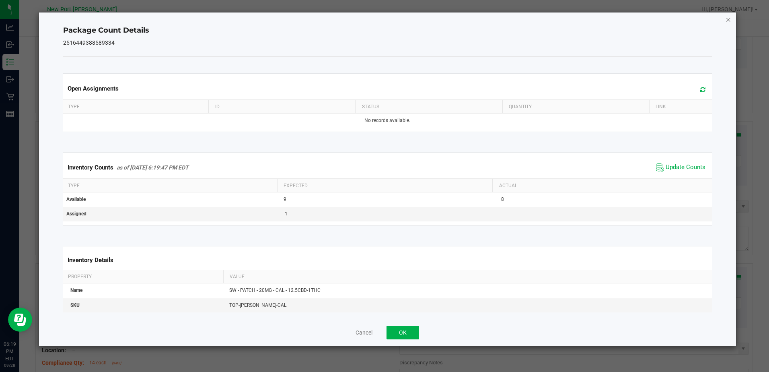
click at [728, 19] on icon "Close" at bounding box center [729, 19] width 6 height 10
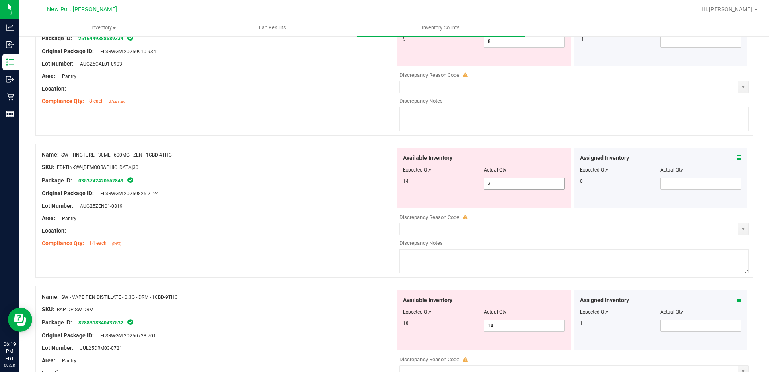
scroll to position [1167, 0]
click at [736, 156] on icon at bounding box center [739, 157] width 6 height 6
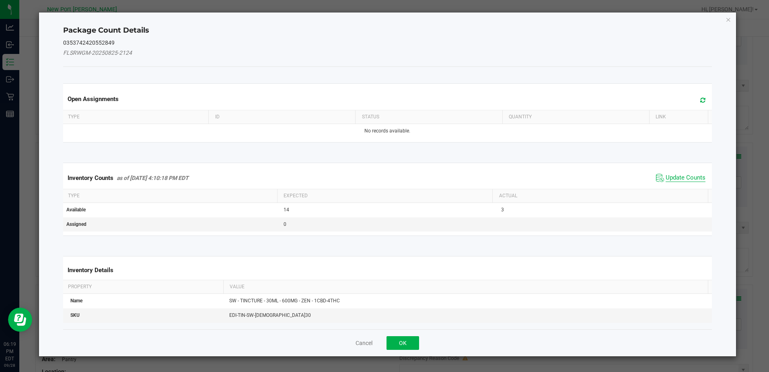
click at [679, 179] on span "Update Counts" at bounding box center [686, 178] width 40 height 8
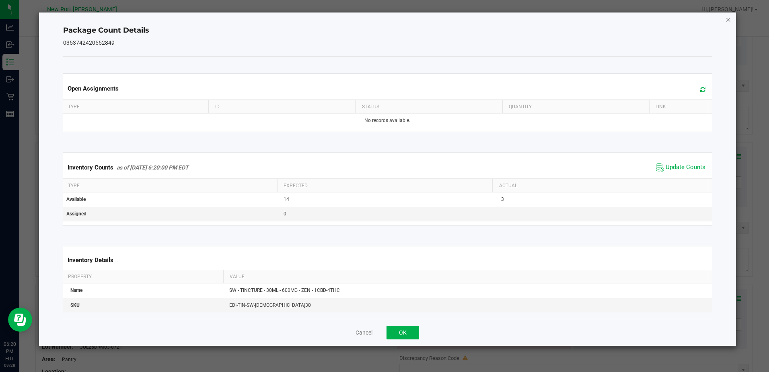
click at [728, 20] on icon "Close" at bounding box center [729, 19] width 6 height 10
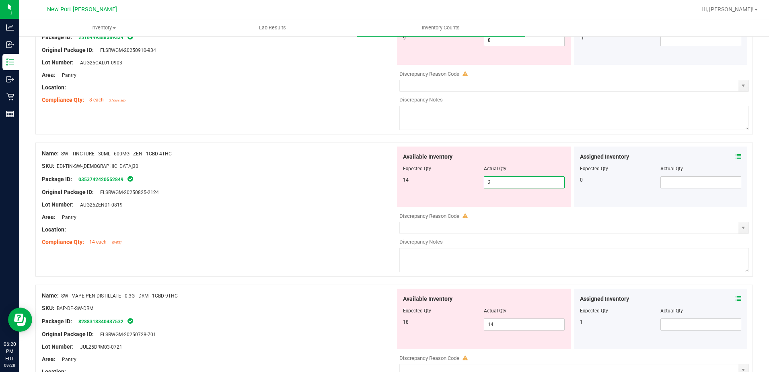
click at [491, 182] on span "3 3" at bounding box center [524, 182] width 81 height 12
click at [491, 182] on input "3" at bounding box center [525, 182] width 80 height 11
type input "14"
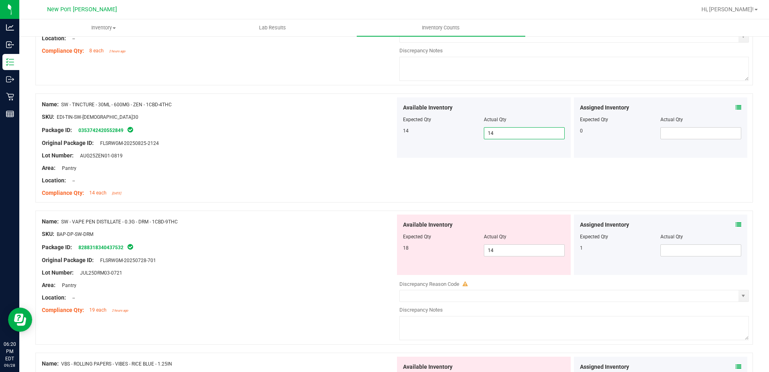
scroll to position [1248, 0]
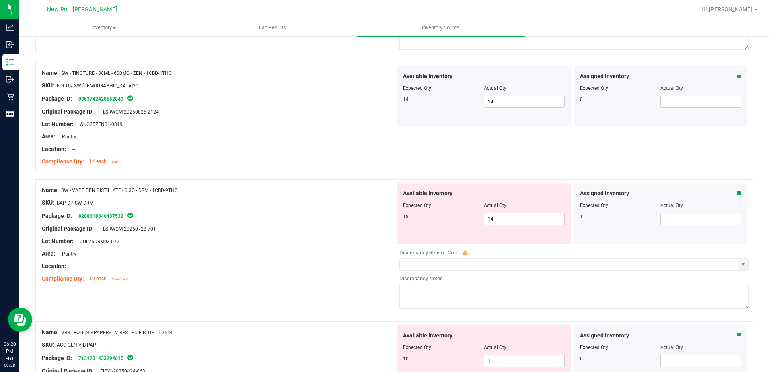
click at [736, 194] on icon at bounding box center [739, 193] width 6 height 6
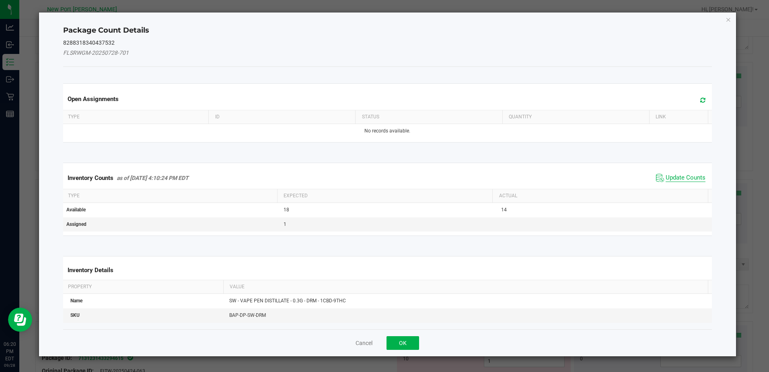
click at [685, 176] on span "Update Counts" at bounding box center [686, 178] width 40 height 8
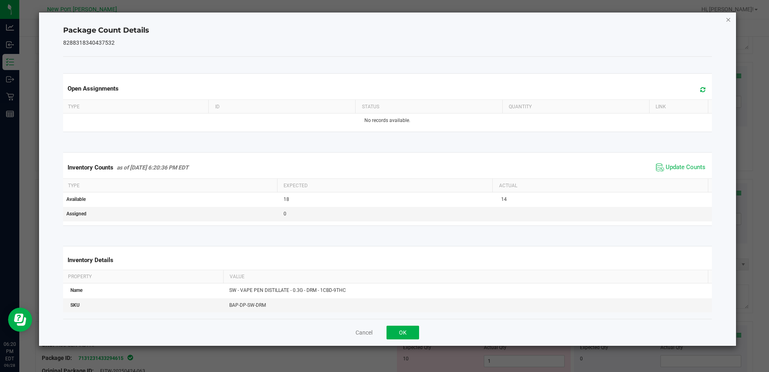
click at [727, 14] on icon "Close" at bounding box center [729, 19] width 6 height 10
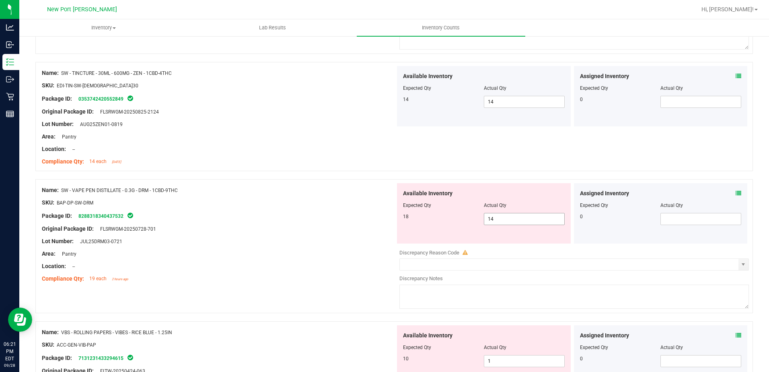
click at [500, 218] on input "14" at bounding box center [525, 218] width 80 height 11
type input "18"
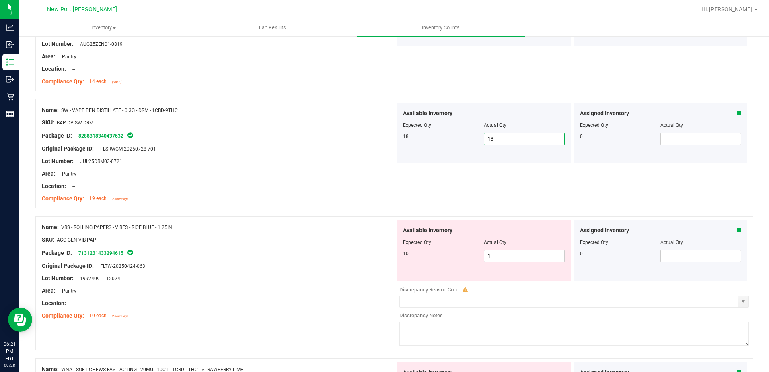
scroll to position [1328, 0]
click at [495, 256] on span "1 1" at bounding box center [524, 256] width 81 height 12
type input "10"
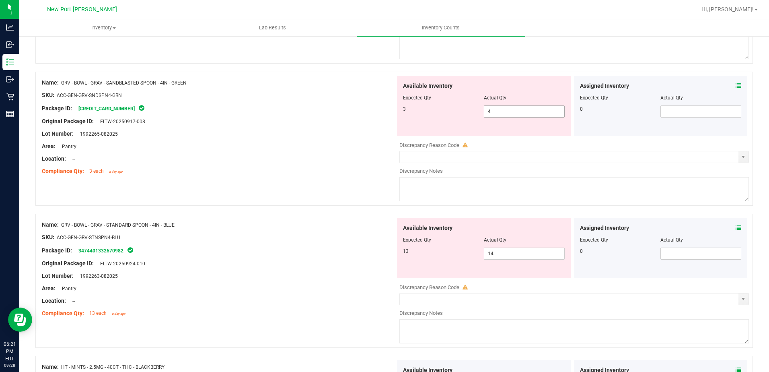
scroll to position [0, 0]
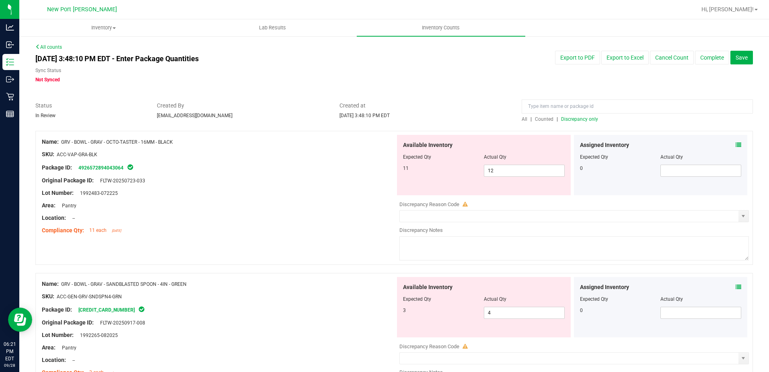
click at [566, 117] on span "Discrepancy only" at bounding box center [579, 119] width 37 height 6
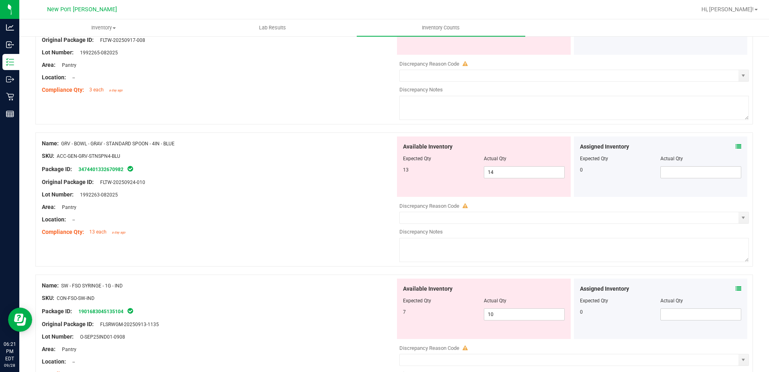
scroll to position [362, 0]
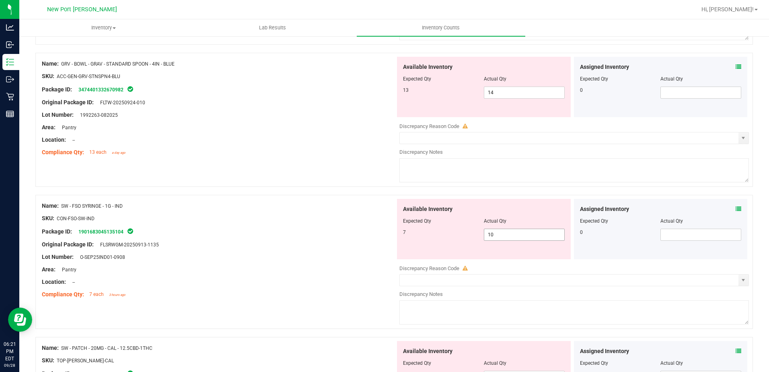
click at [501, 234] on input "10" at bounding box center [525, 234] width 80 height 11
type input "1"
type input "7"
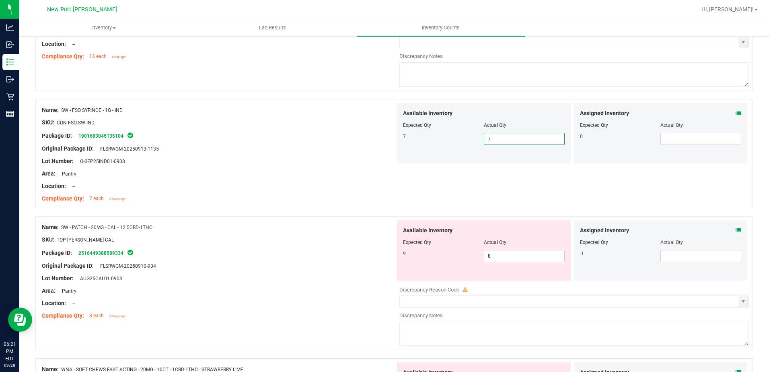
scroll to position [483, 0]
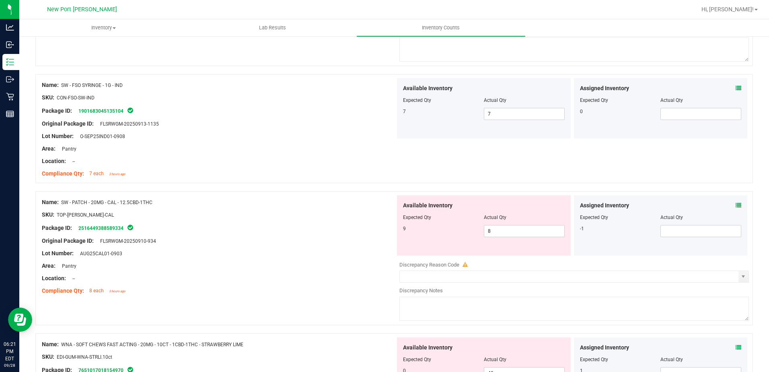
click at [736, 206] on icon at bounding box center [739, 205] width 6 height 6
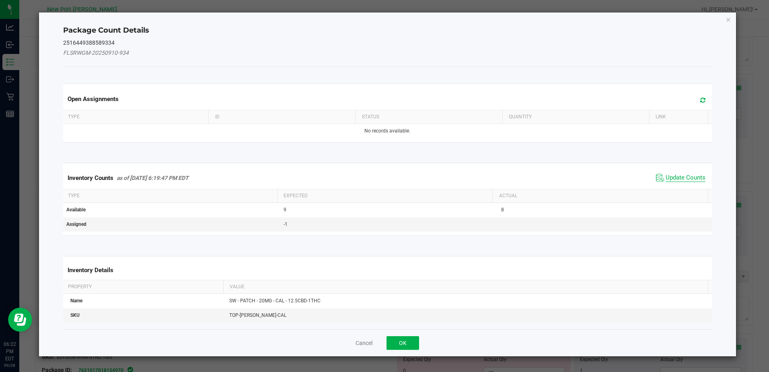
click at [679, 174] on span "Update Counts" at bounding box center [686, 178] width 40 height 8
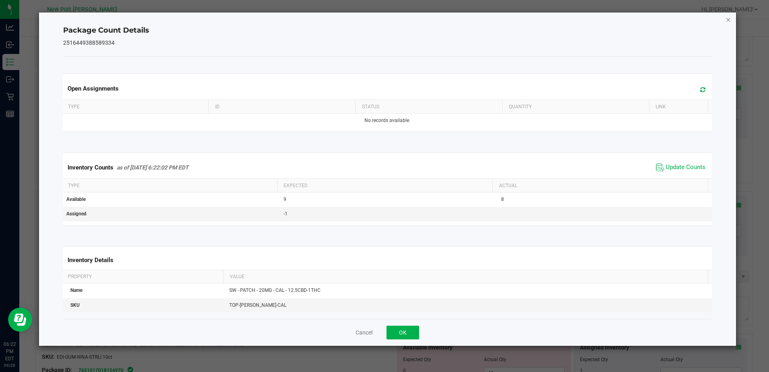
click at [730, 20] on icon "Close" at bounding box center [729, 19] width 6 height 10
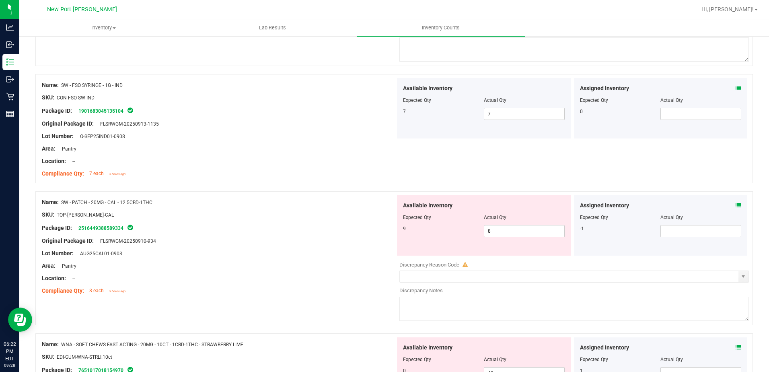
click at [736, 206] on icon at bounding box center [739, 205] width 6 height 6
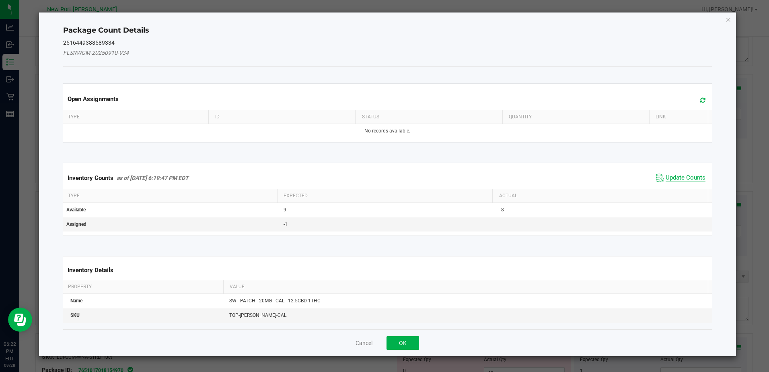
click at [686, 178] on span "Update Counts" at bounding box center [686, 178] width 40 height 8
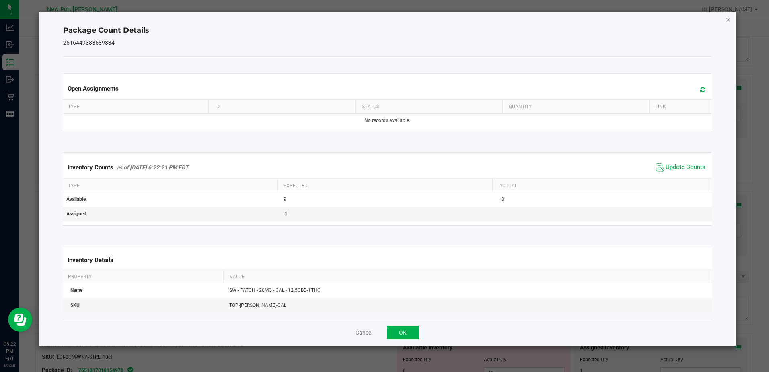
click at [727, 18] on icon "Close" at bounding box center [729, 19] width 6 height 10
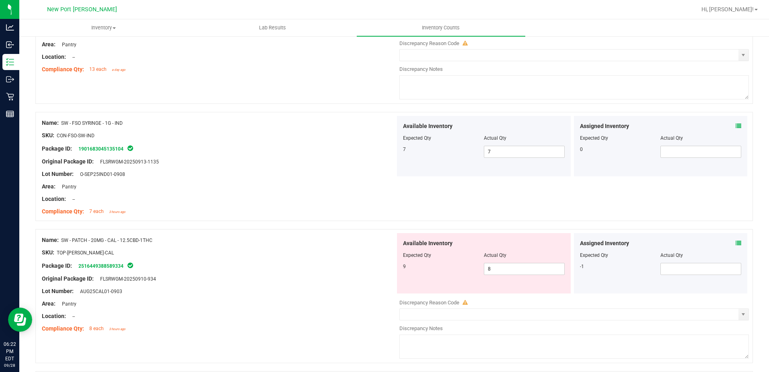
scroll to position [443, 0]
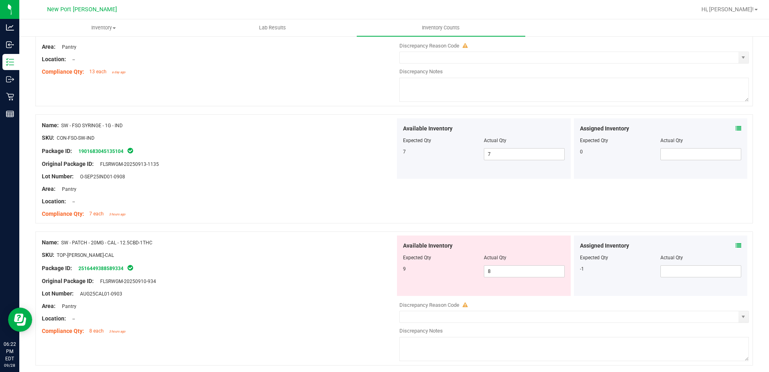
click at [736, 245] on icon at bounding box center [739, 246] width 6 height 6
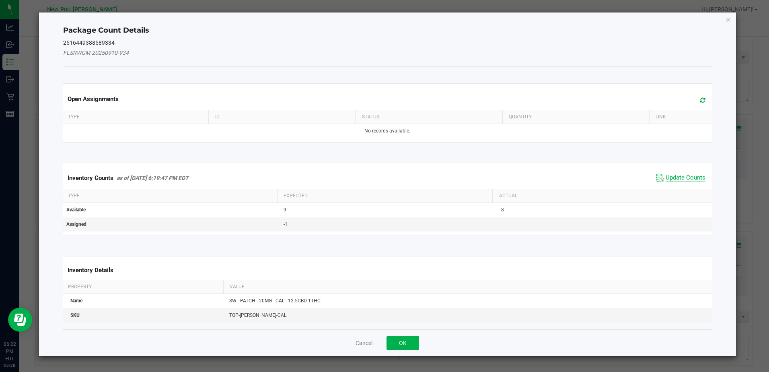
click at [671, 175] on span "Update Counts" at bounding box center [686, 178] width 40 height 8
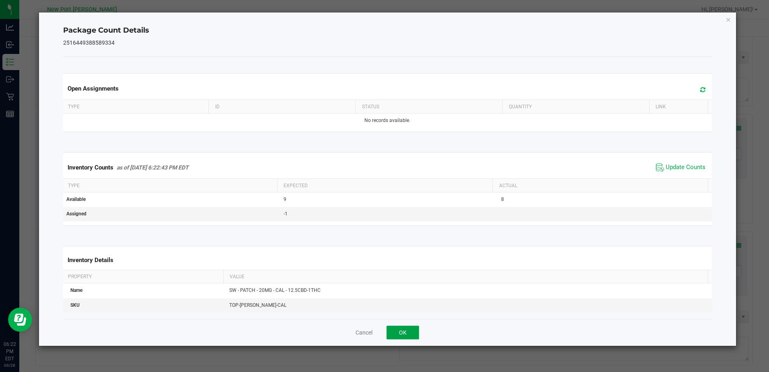
click at [402, 335] on button "OK" at bounding box center [403, 333] width 33 height 14
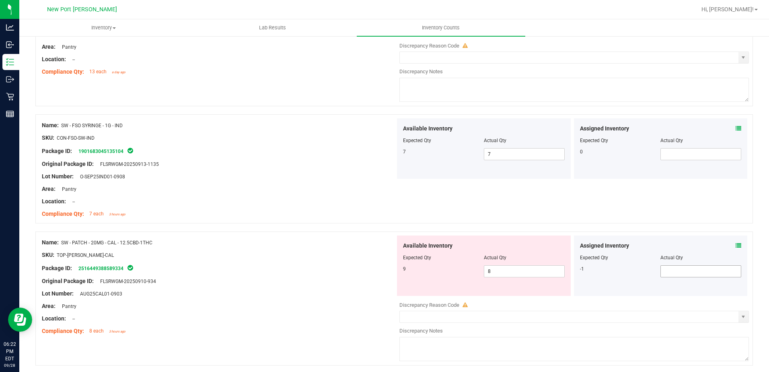
click at [674, 268] on span at bounding box center [701, 271] width 81 height 12
click at [502, 272] on span "8 8" at bounding box center [524, 271] width 81 height 12
click at [336, 307] on div "Area: Pantry" at bounding box center [219, 306] width 354 height 8
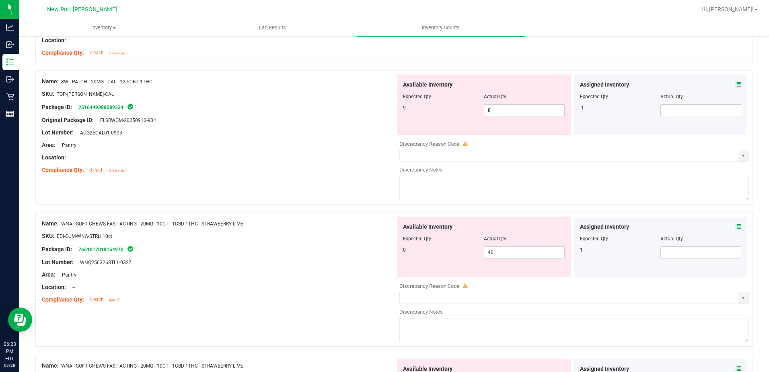
click at [736, 224] on icon at bounding box center [739, 227] width 6 height 6
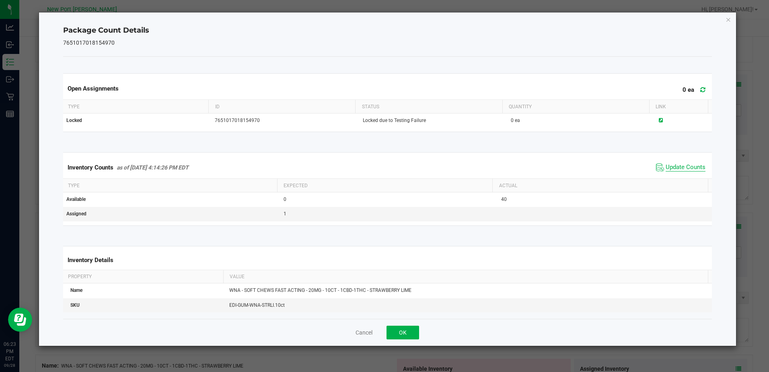
click at [678, 166] on span "Update Counts" at bounding box center [686, 167] width 40 height 8
click at [408, 334] on button "OK" at bounding box center [403, 333] width 33 height 14
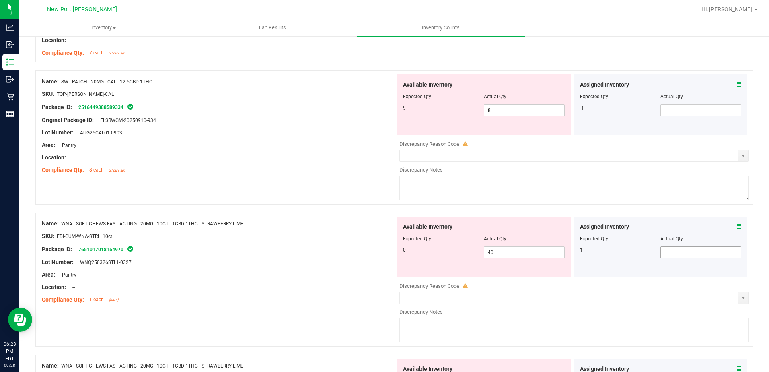
click at [670, 250] on span at bounding box center [701, 252] width 81 height 12
type input "1"
click at [501, 250] on span "40 40" at bounding box center [524, 252] width 81 height 12
type input "4"
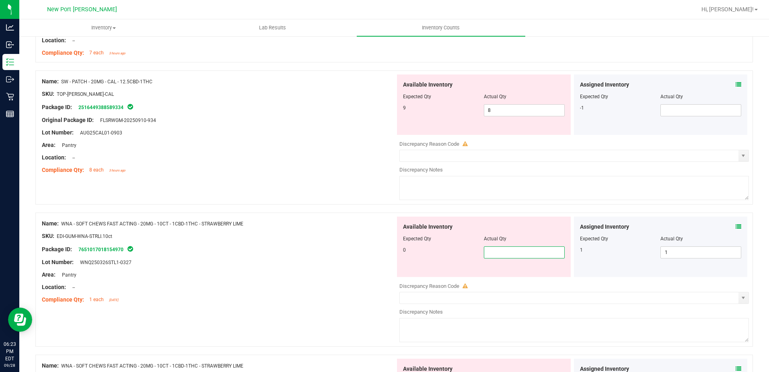
type input "0"
click at [359, 260] on div "Lot Number: WNQ250326STL1-0327" at bounding box center [219, 262] width 354 height 8
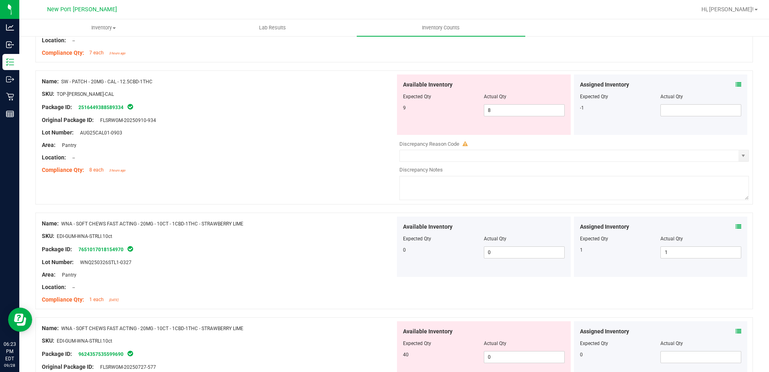
scroll to position [684, 0]
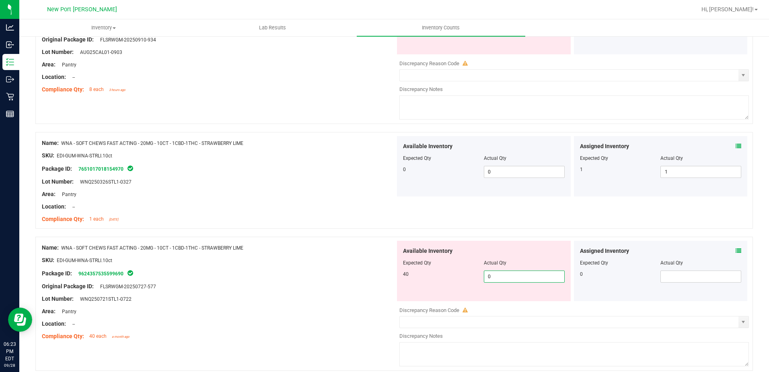
click at [514, 279] on span "0 0" at bounding box center [524, 276] width 81 height 12
type input "40"
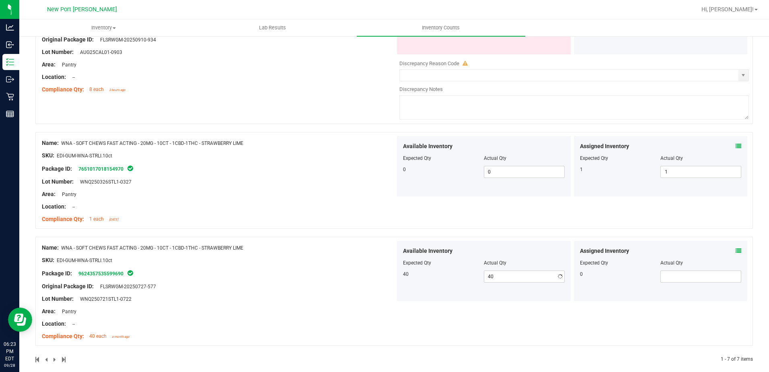
click at [268, 227] on div "Name: WNA - SOFT CHEWS FAST ACTING - 20MG - 10CT - 1CBD-1THC - STRAWBERRY LIME …" at bounding box center [394, 180] width 718 height 97
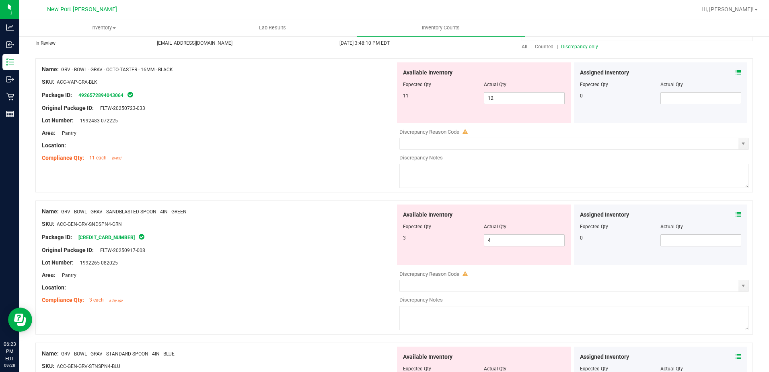
scroll to position [0, 0]
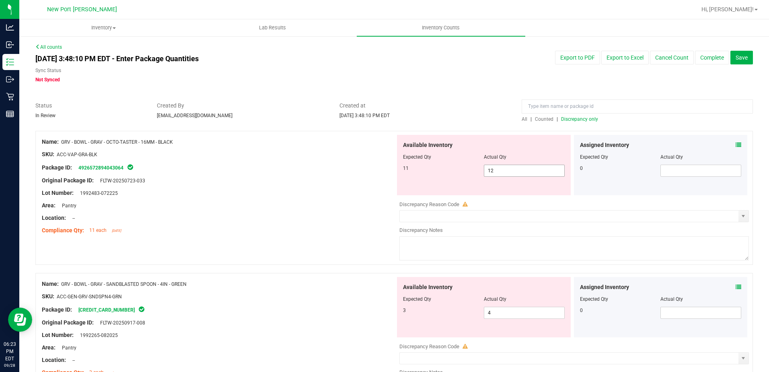
click at [497, 165] on span "12 12" at bounding box center [524, 171] width 81 height 12
click at [499, 171] on span "12 12" at bounding box center [524, 171] width 81 height 12
type input "11"
click at [263, 201] on div "Area: Pantry" at bounding box center [219, 205] width 354 height 8
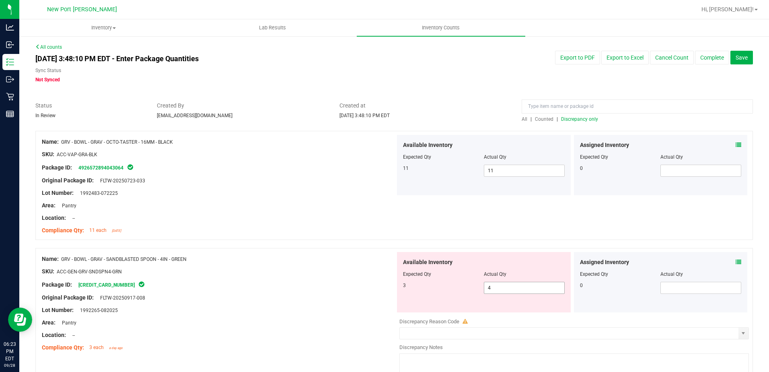
click at [505, 286] on span "4 4" at bounding box center [524, 288] width 81 height 12
type input "3"
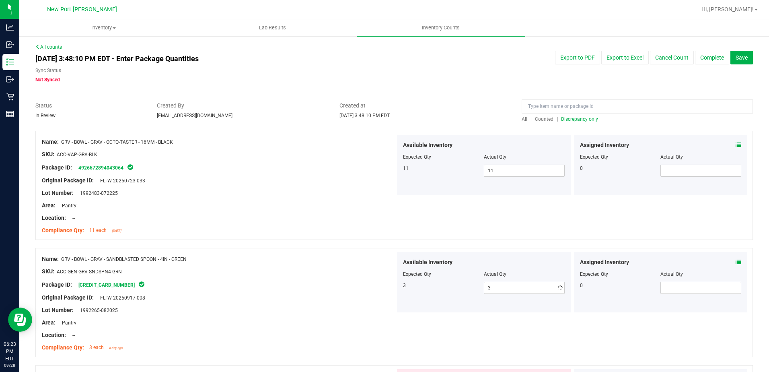
click at [331, 169] on div "Package ID: 4926572894043064" at bounding box center [219, 168] width 354 height 10
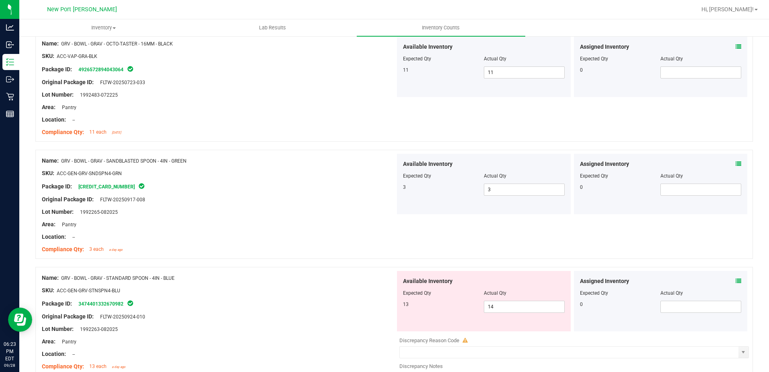
scroll to position [161, 0]
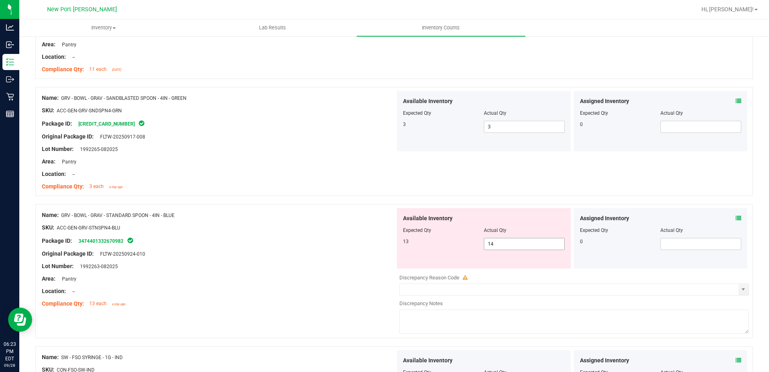
click at [508, 242] on span "14 14" at bounding box center [524, 244] width 81 height 12
type input "13"
click at [286, 204] on div "Name: GRV - BOWL - GRAV - STANDARD SPOON - 4IN - BLUE SKU: ACC-GEN-GRV-STNSPN4-…" at bounding box center [394, 271] width 718 height 134
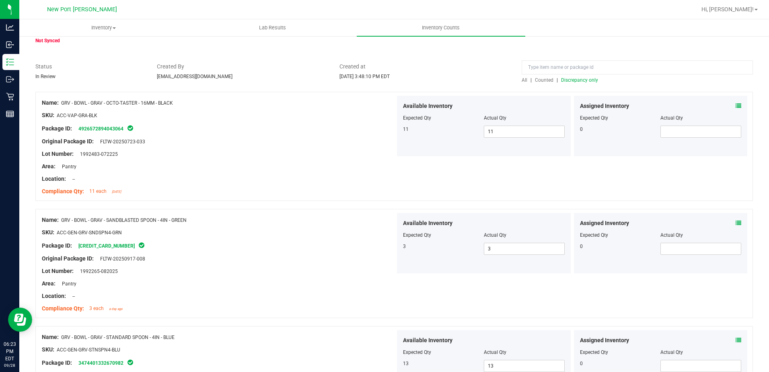
scroll to position [0, 0]
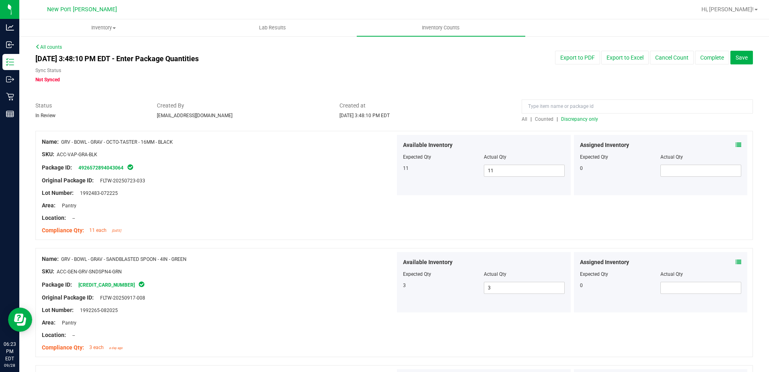
click at [571, 120] on span "Discrepancy only" at bounding box center [579, 119] width 37 height 6
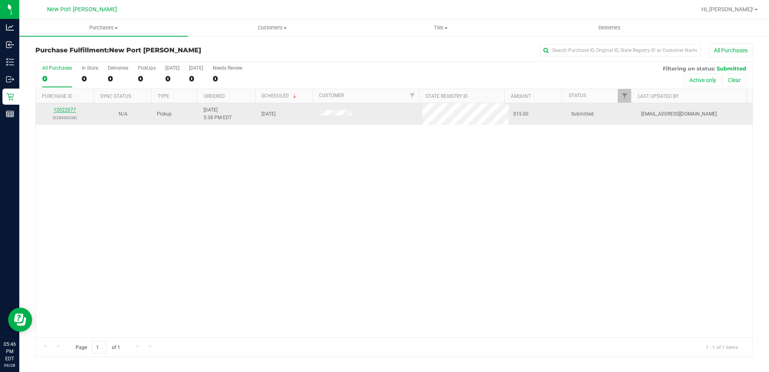
click at [61, 111] on link "12022077" at bounding box center [65, 110] width 23 height 6
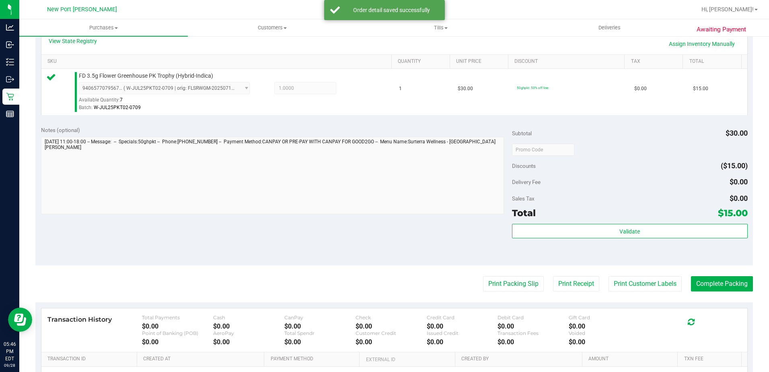
scroll to position [201, 0]
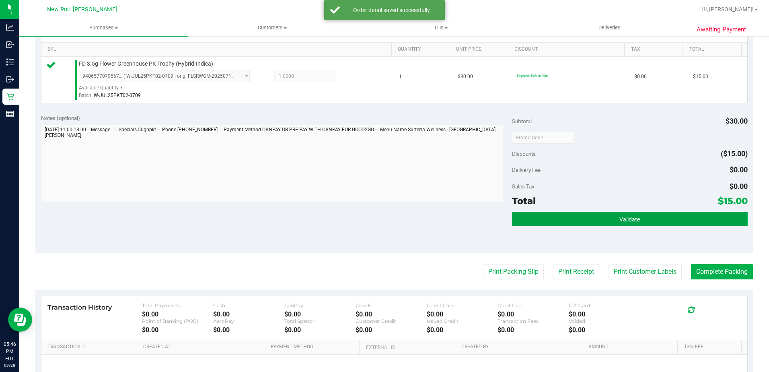
click at [547, 222] on button "Validate" at bounding box center [630, 219] width 236 height 14
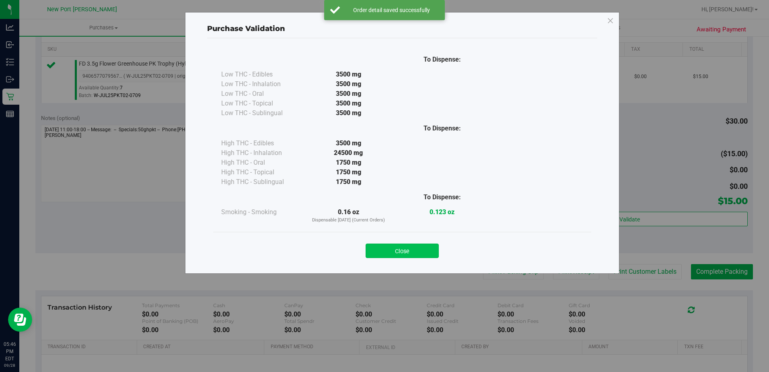
click at [416, 250] on button "Close" at bounding box center [402, 250] width 73 height 14
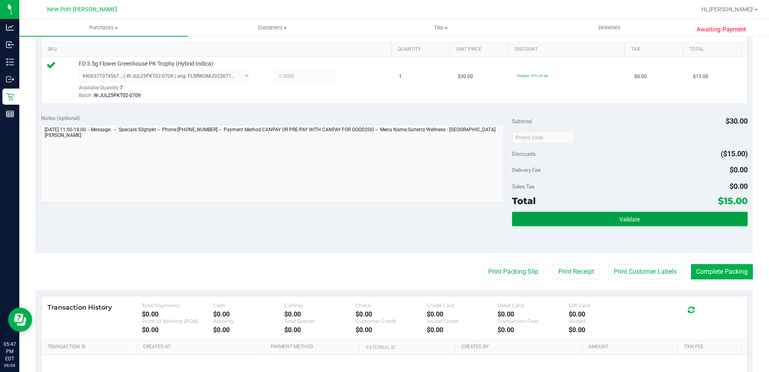
click at [608, 221] on button "Validate" at bounding box center [630, 219] width 236 height 14
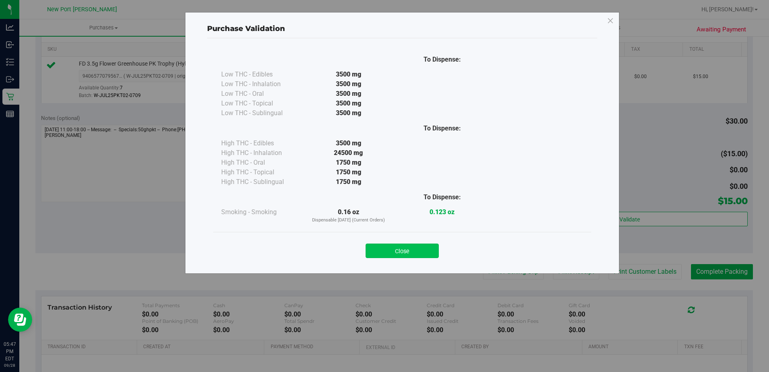
click at [435, 246] on button "Close" at bounding box center [402, 250] width 73 height 14
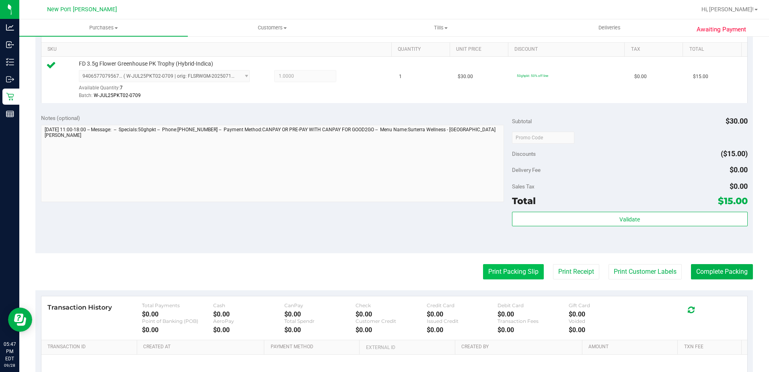
click at [503, 268] on button "Print Packing Slip" at bounding box center [513, 271] width 61 height 15
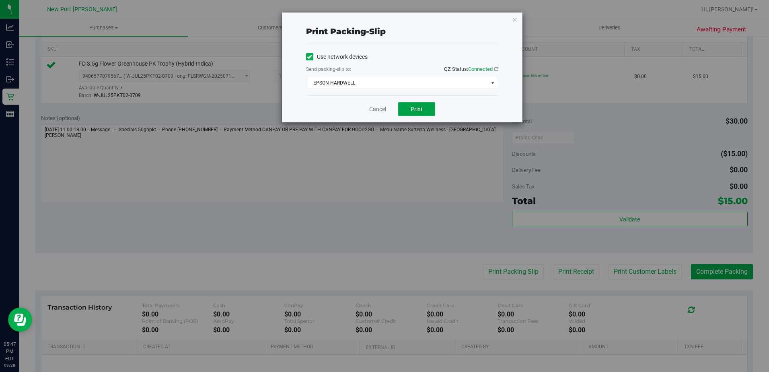
click at [410, 113] on button "Print" at bounding box center [416, 109] width 37 height 14
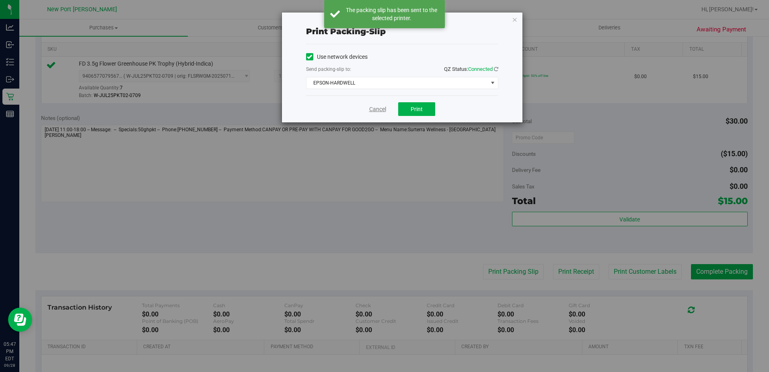
click at [379, 111] on link "Cancel" at bounding box center [377, 109] width 17 height 8
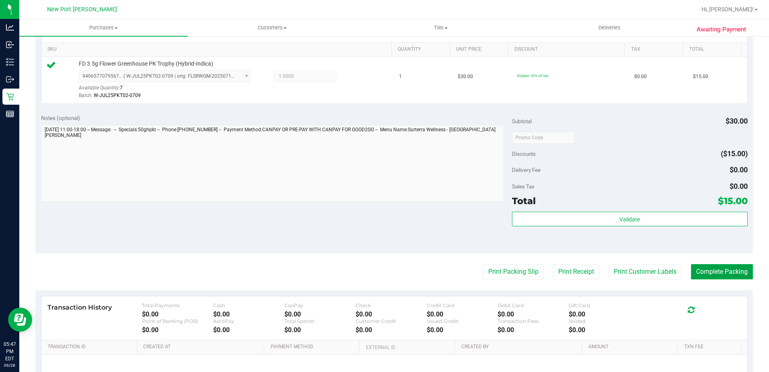
click at [717, 268] on button "Complete Packing" at bounding box center [722, 271] width 62 height 15
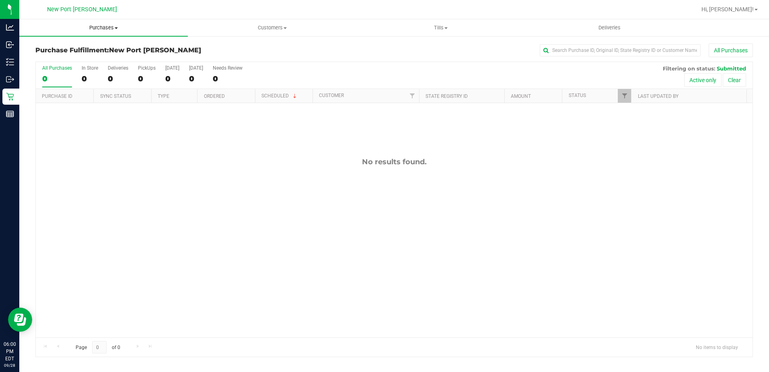
click at [104, 28] on span "Purchases" at bounding box center [103, 27] width 169 height 7
click at [87, 50] on span "Summary of purchases" at bounding box center [60, 48] width 82 height 7
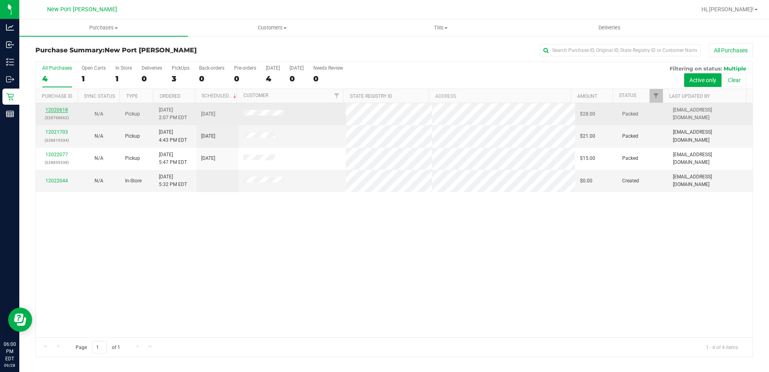
click at [60, 111] on link "12020618" at bounding box center [56, 110] width 23 height 6
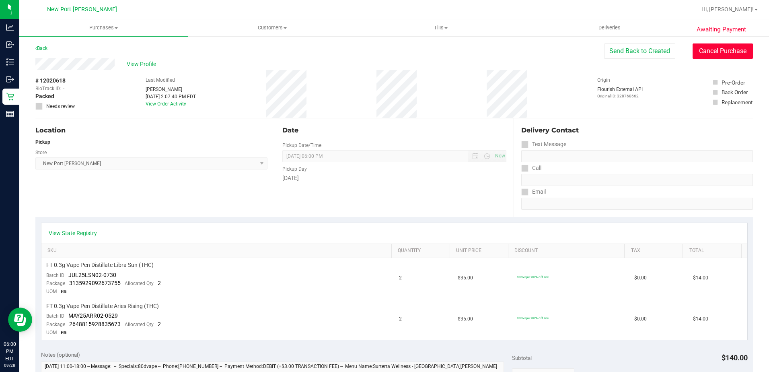
click at [729, 54] on button "Cancel Purchase" at bounding box center [723, 50] width 60 height 15
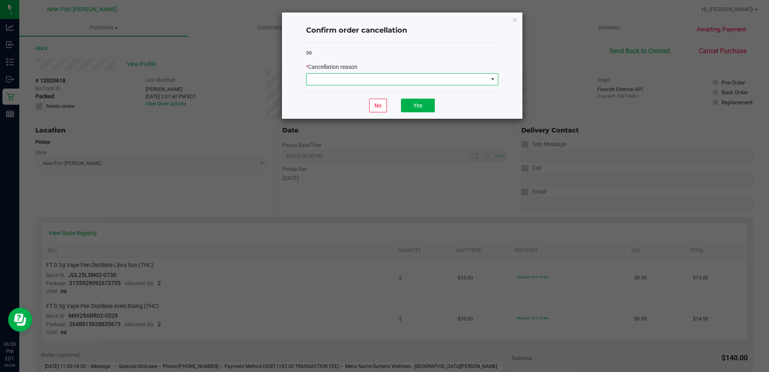
click at [488, 81] on span at bounding box center [402, 79] width 192 height 12
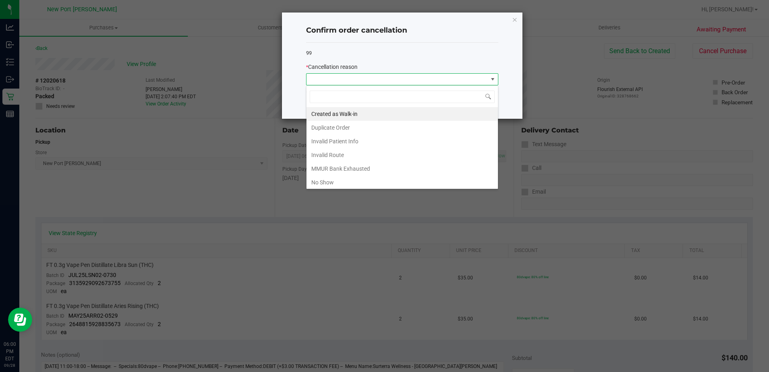
scroll to position [12, 192]
click at [358, 182] on li "No Show" at bounding box center [403, 182] width 192 height 14
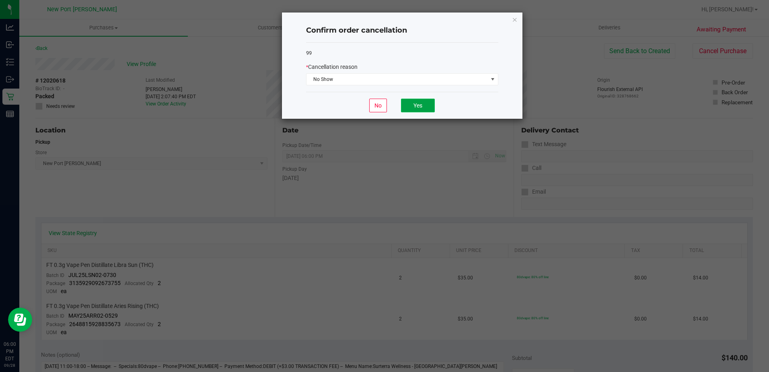
click at [404, 105] on button "Yes" at bounding box center [418, 106] width 34 height 14
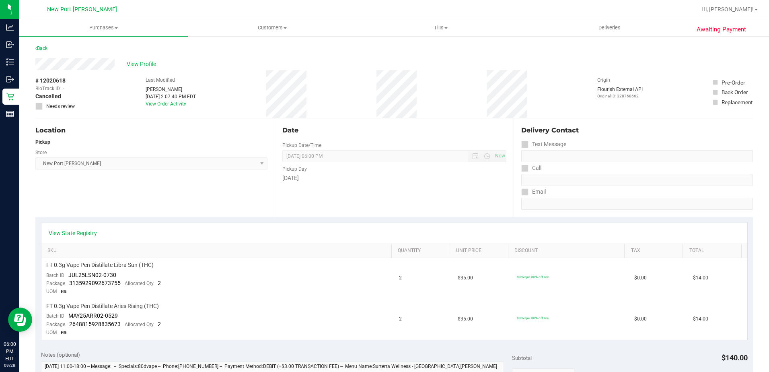
click at [43, 49] on link "Back" at bounding box center [41, 48] width 12 height 6
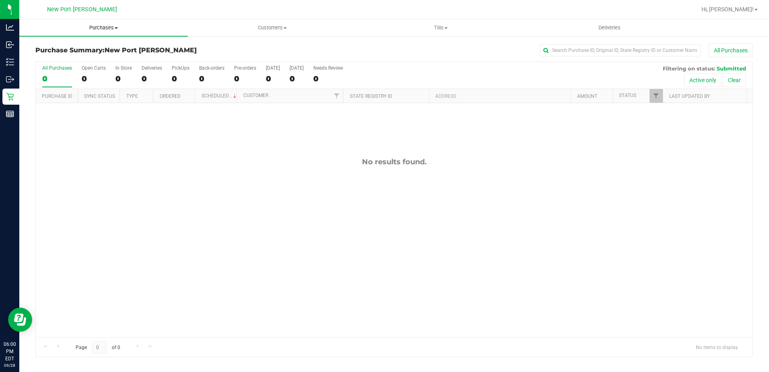
click at [108, 27] on span "Purchases" at bounding box center [103, 27] width 169 height 7
click at [81, 47] on span "Summary of purchases" at bounding box center [60, 48] width 82 height 7
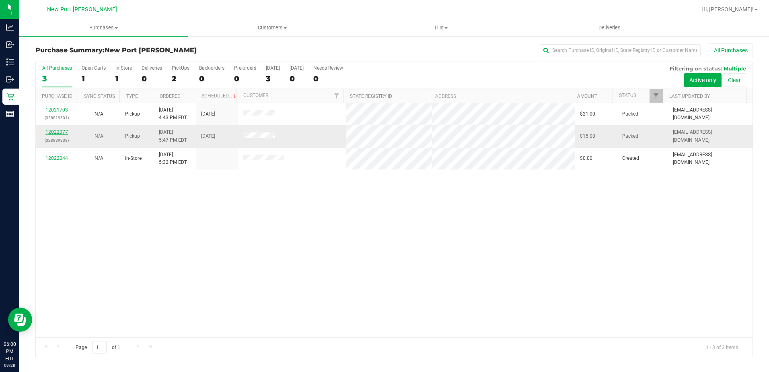
click at [60, 132] on link "12022077" at bounding box center [56, 132] width 23 height 6
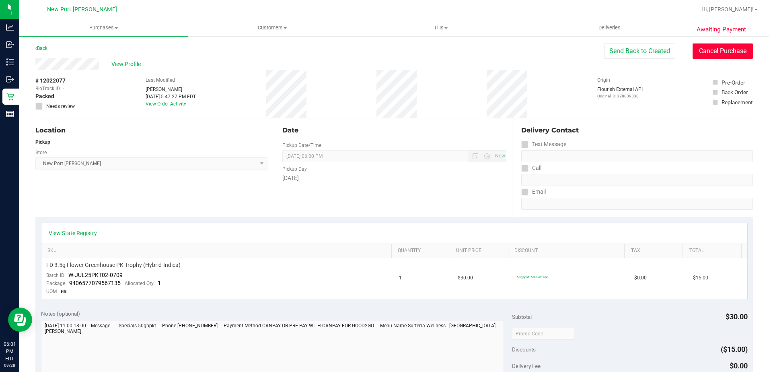
click at [719, 53] on button "Cancel Purchase" at bounding box center [723, 50] width 60 height 15
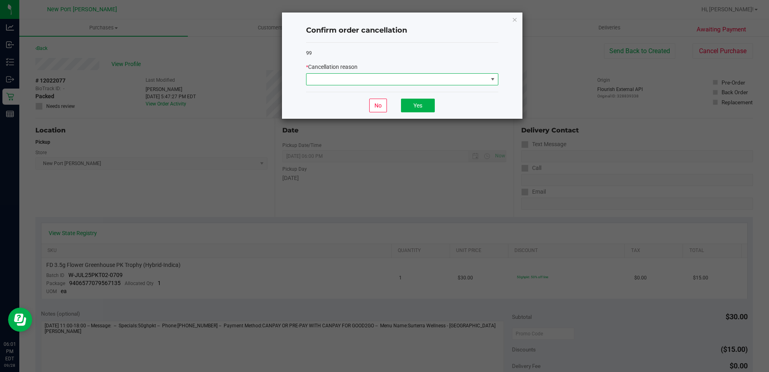
click at [487, 83] on span at bounding box center [397, 79] width 181 height 11
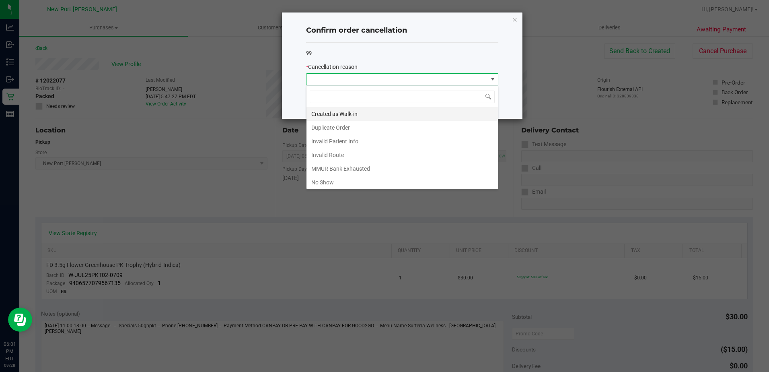
scroll to position [12, 192]
click at [332, 181] on li "No Show" at bounding box center [403, 182] width 192 height 14
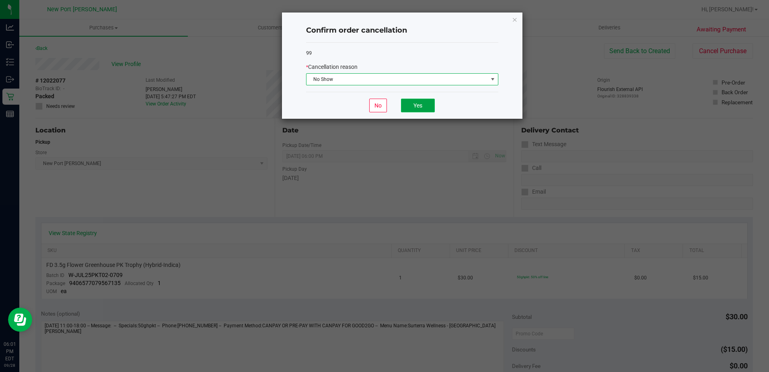
click at [429, 106] on button "Yes" at bounding box center [418, 106] width 34 height 14
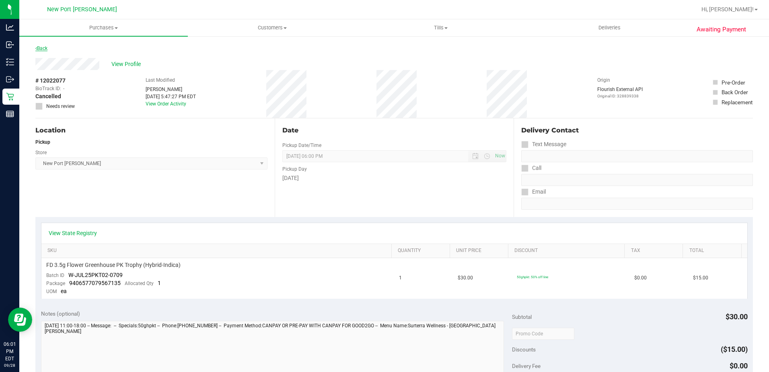
click at [39, 47] on link "Back" at bounding box center [41, 48] width 12 height 6
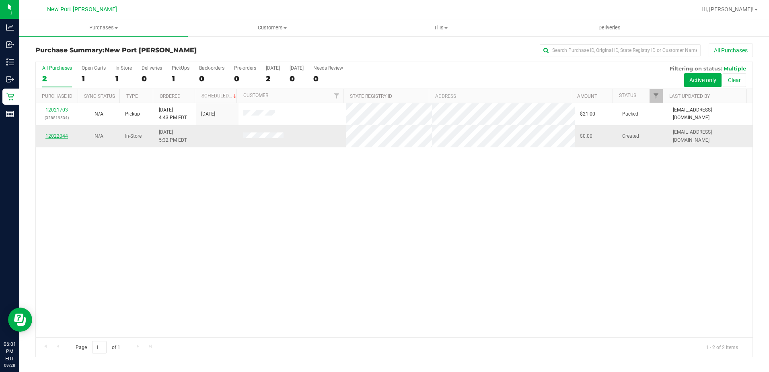
click at [61, 134] on link "12022044" at bounding box center [56, 136] width 23 height 6
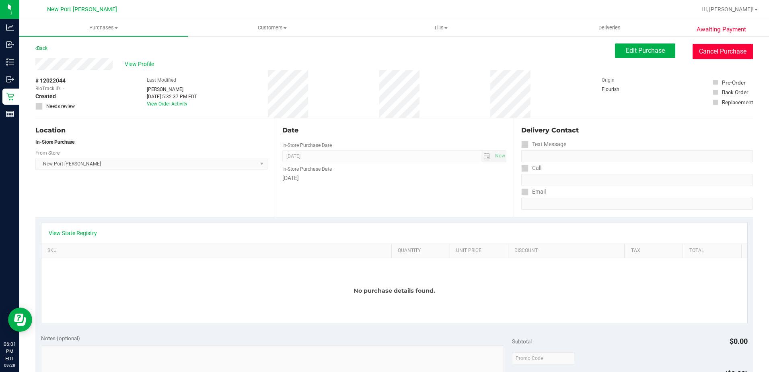
click at [699, 45] on button "Cancel Purchase" at bounding box center [723, 51] width 60 height 15
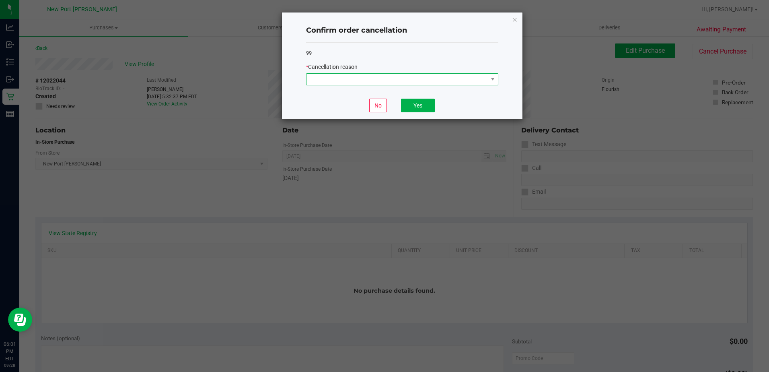
click at [485, 78] on span at bounding box center [397, 79] width 181 height 11
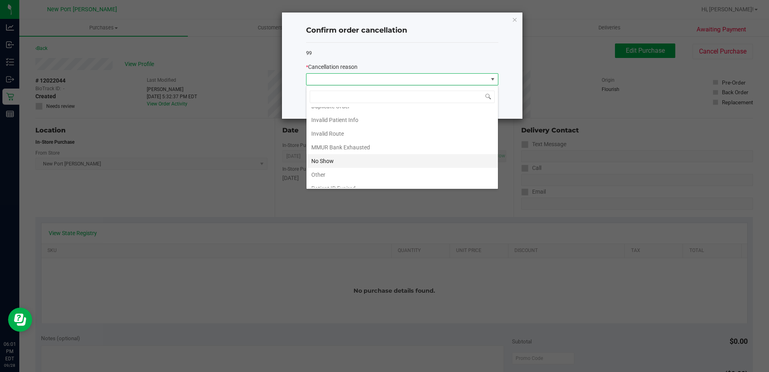
scroll to position [40, 0]
click at [334, 155] on li "Other" at bounding box center [403, 156] width 192 height 14
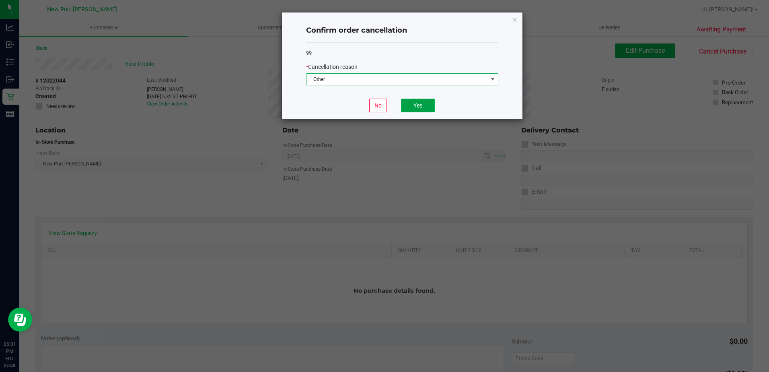
click at [423, 103] on button "Yes" at bounding box center [418, 106] width 34 height 14
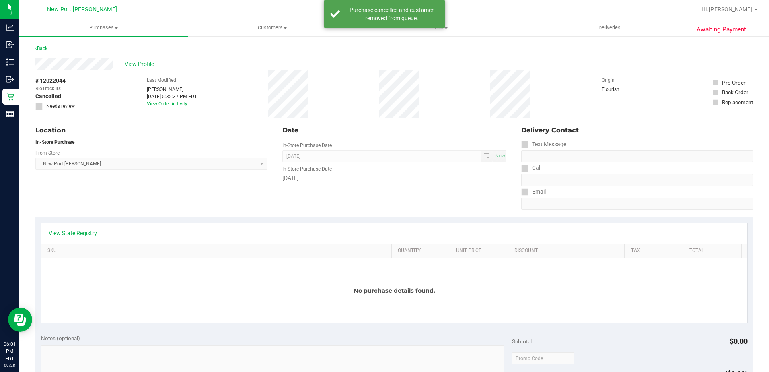
click at [43, 46] on link "Back" at bounding box center [41, 48] width 12 height 6
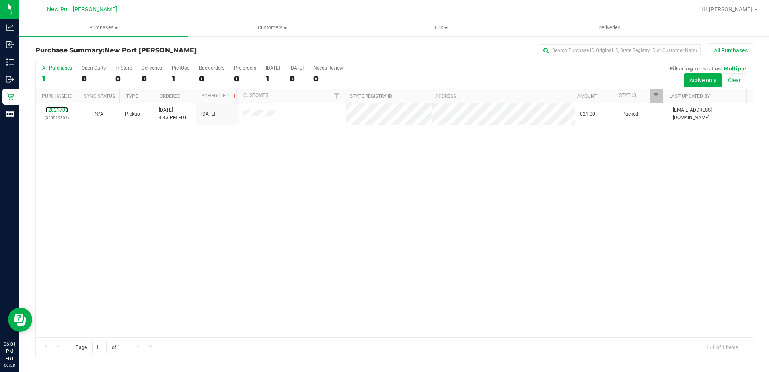
click at [63, 110] on link "12021703" at bounding box center [56, 110] width 23 height 6
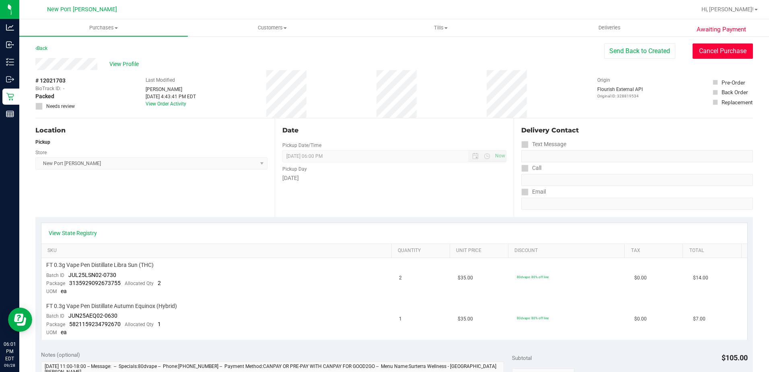
click at [693, 53] on button "Cancel Purchase" at bounding box center [723, 50] width 60 height 15
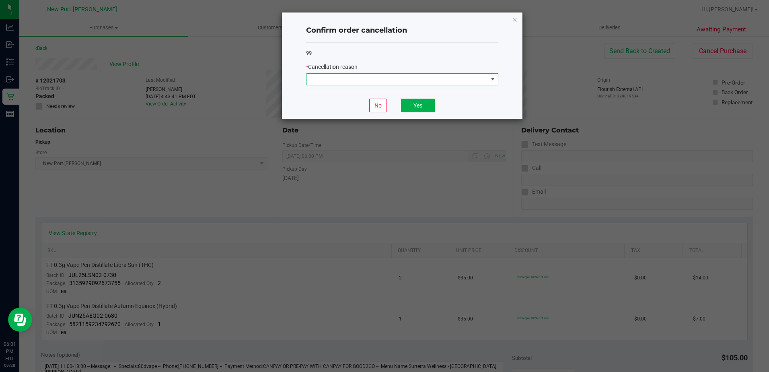
click at [488, 82] on span at bounding box center [493, 79] width 10 height 11
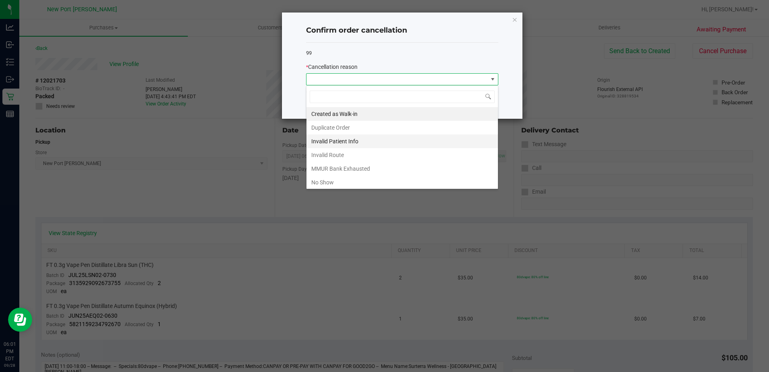
scroll to position [12, 192]
click at [353, 180] on li "No Show" at bounding box center [403, 182] width 192 height 14
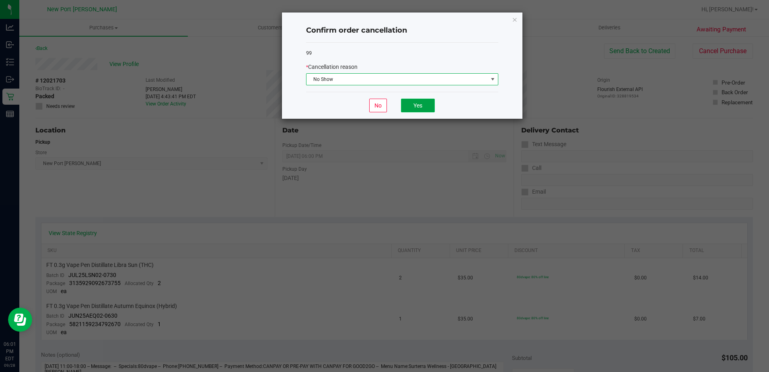
click at [428, 107] on button "Yes" at bounding box center [418, 106] width 34 height 14
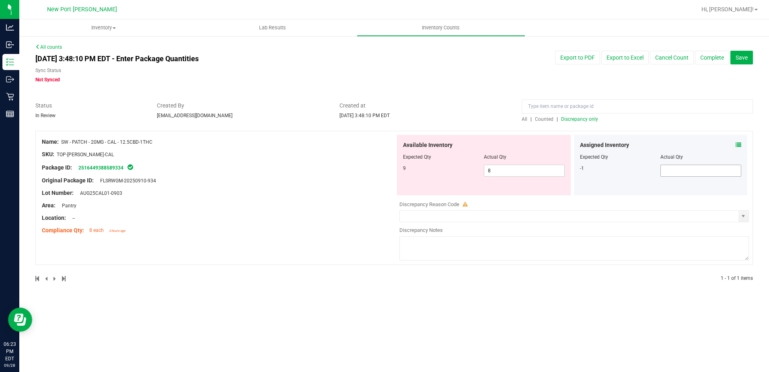
click at [735, 170] on span at bounding box center [701, 171] width 81 height 12
click at [514, 170] on span "8 8" at bounding box center [524, 171] width 81 height 12
type input "9"
click at [330, 175] on div at bounding box center [219, 174] width 354 height 4
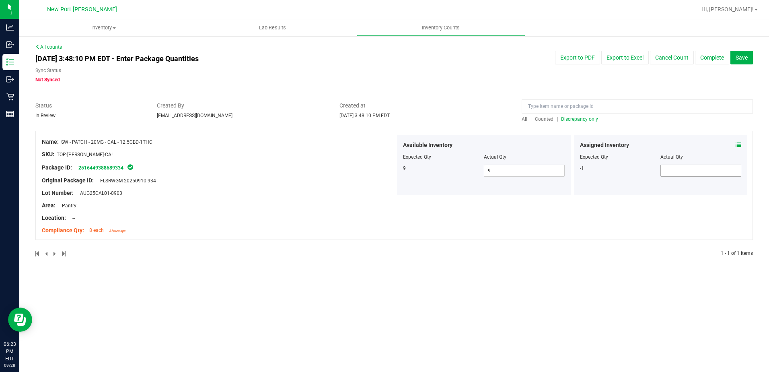
click at [682, 171] on span at bounding box center [701, 171] width 81 height 12
click at [738, 144] on icon at bounding box center [739, 145] width 6 height 6
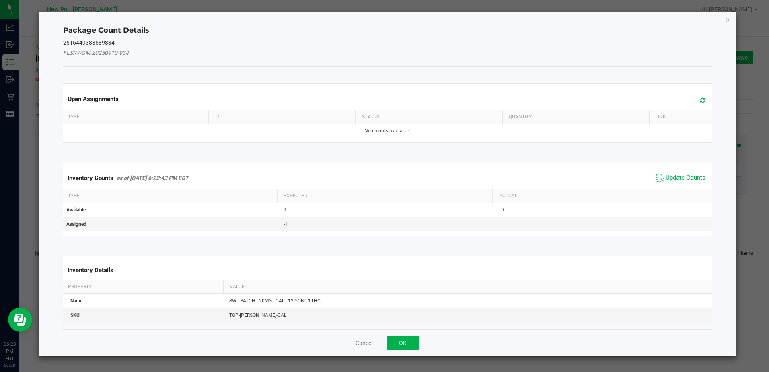
click at [671, 174] on span "Update Counts" at bounding box center [681, 178] width 54 height 12
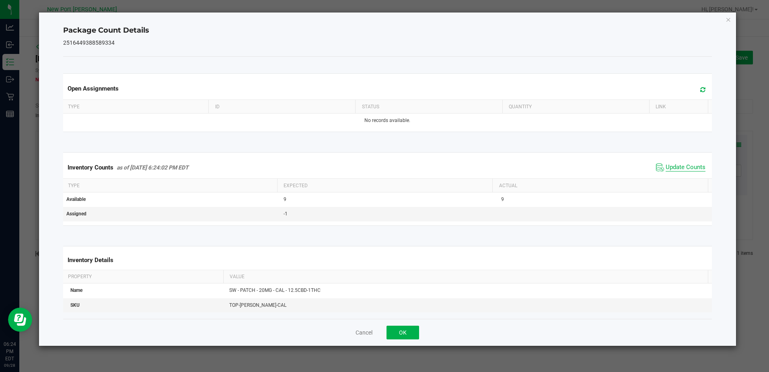
click at [671, 168] on span "Update Counts" at bounding box center [686, 167] width 40 height 8
click at [672, 168] on span "Update Counts" at bounding box center [686, 167] width 40 height 8
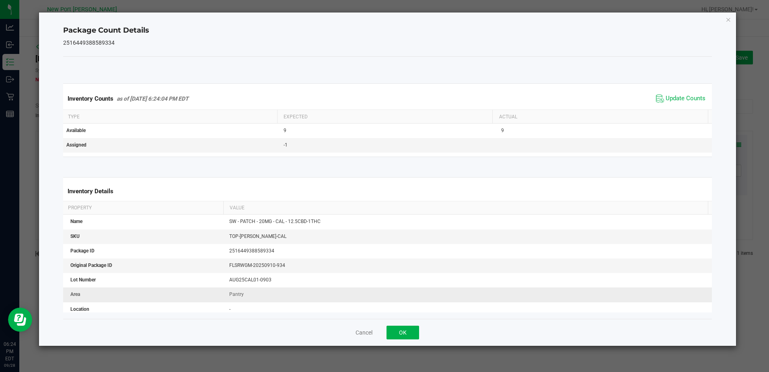
scroll to position [122, 0]
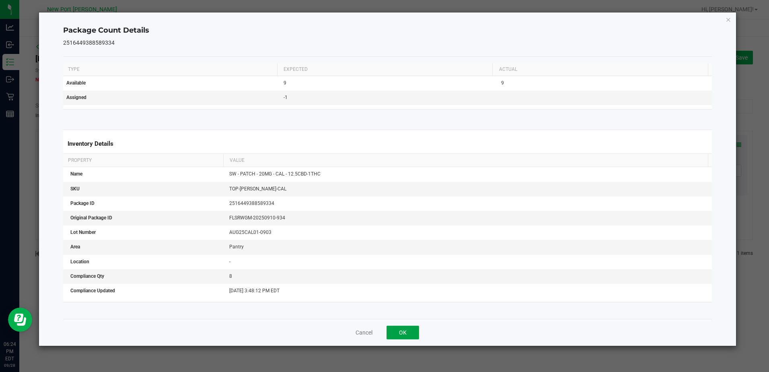
click at [410, 330] on button "OK" at bounding box center [403, 333] width 33 height 14
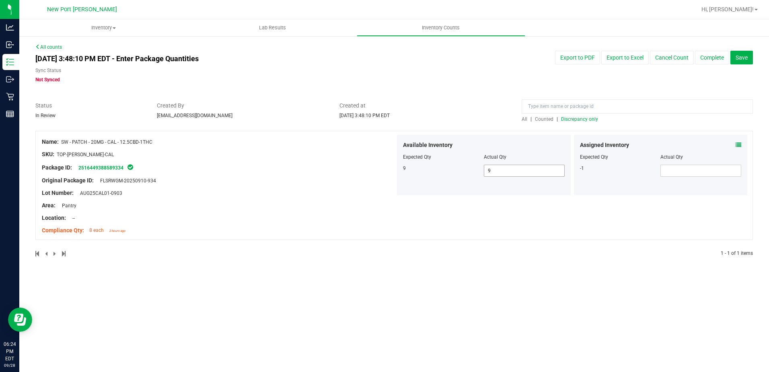
click at [507, 171] on span "9 9" at bounding box center [524, 171] width 81 height 12
type input "8"
click at [423, 280] on div "Inventory All packages All inventory Waste log Create inventory Lab Results Inv…" at bounding box center [394, 195] width 750 height 353
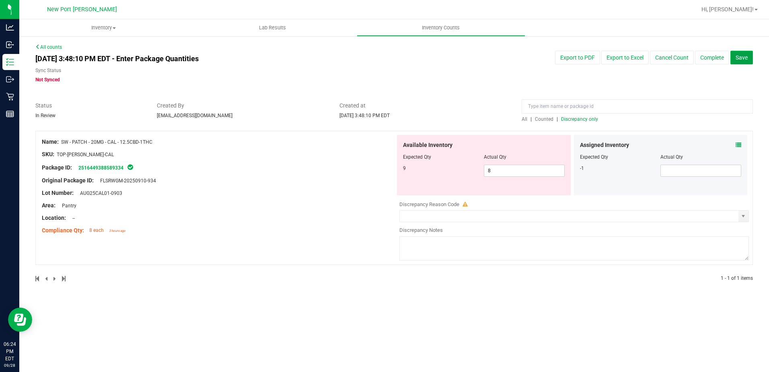
click at [740, 56] on span "Save" at bounding box center [742, 57] width 12 height 6
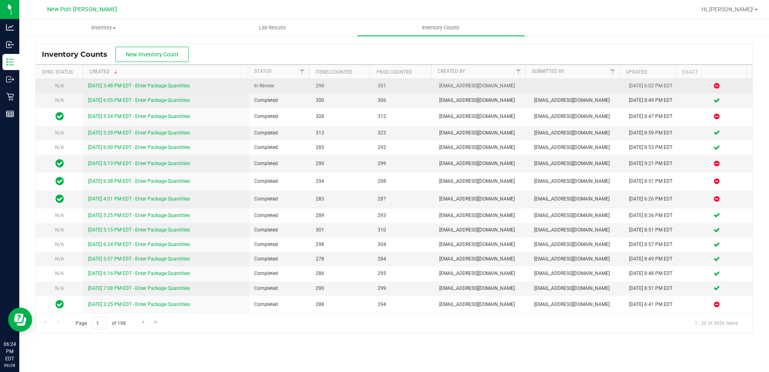
click at [137, 83] on link "[DATE] 3:48 PM EDT - Enter Package Quantities" at bounding box center [139, 86] width 102 height 6
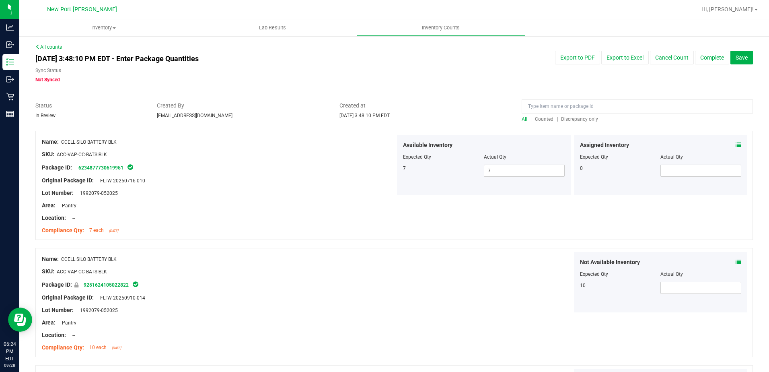
click at [570, 119] on span "Discrepancy only" at bounding box center [579, 119] width 37 height 6
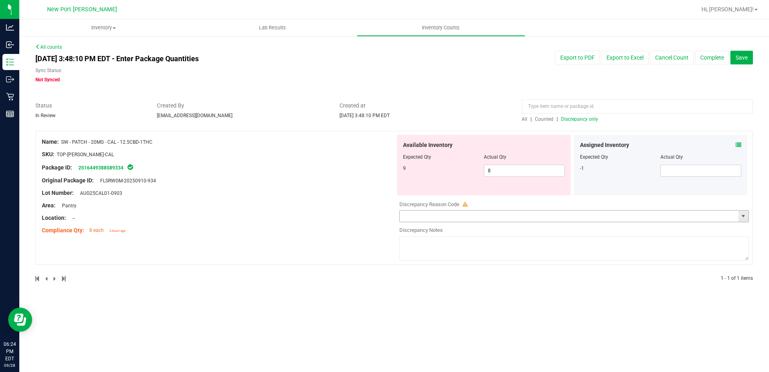
click at [740, 219] on span "select" at bounding box center [743, 216] width 6 height 6
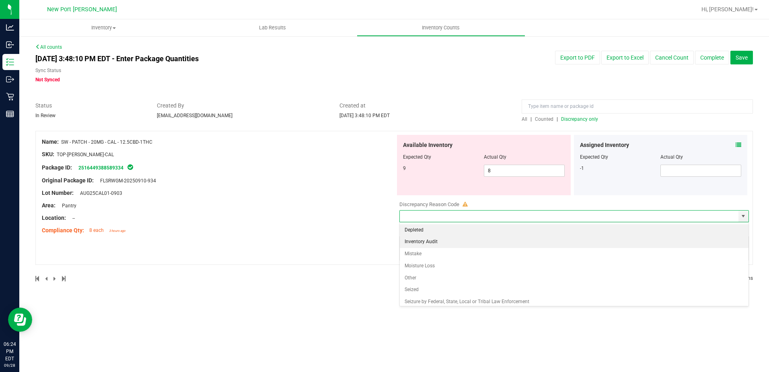
click at [421, 239] on li "Inventory Audit" at bounding box center [574, 242] width 349 height 12
type input "Inventory Audit"
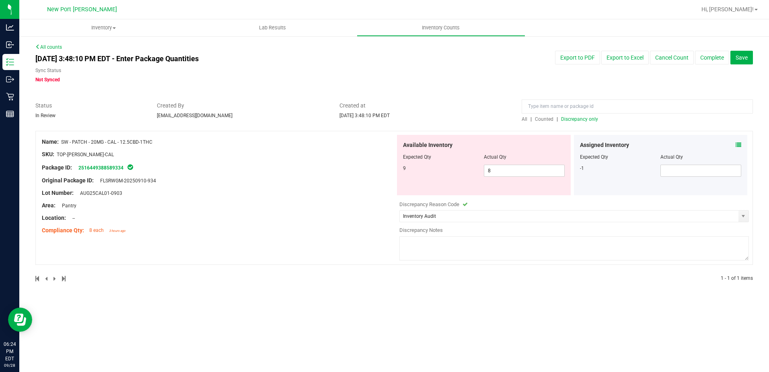
click at [429, 249] on textarea at bounding box center [575, 248] width 350 height 24
type textarea "Our count matches the quantity in our Audit log & Compliance Quantity. It's sho…"
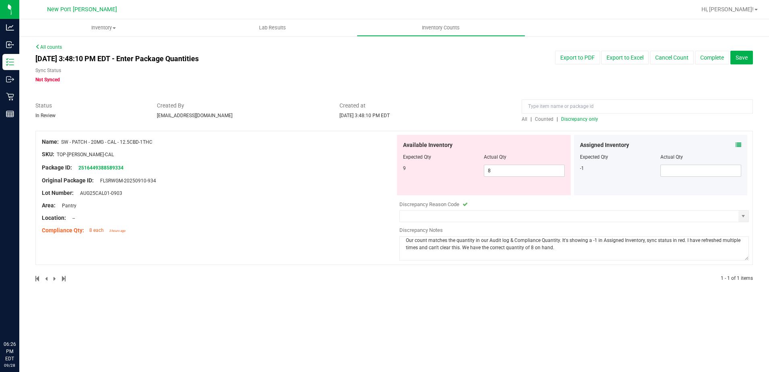
type input "Inventory Audit"
click at [707, 55] on button "Complete" at bounding box center [712, 58] width 34 height 14
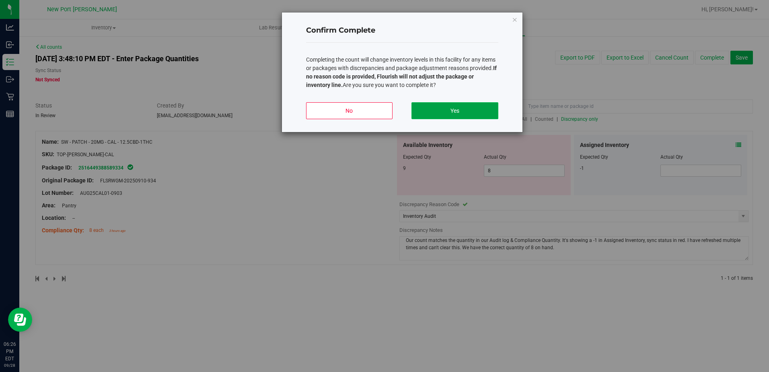
click at [450, 109] on button "Yes" at bounding box center [455, 110] width 87 height 17
